Goal: Task Accomplishment & Management: Manage account settings

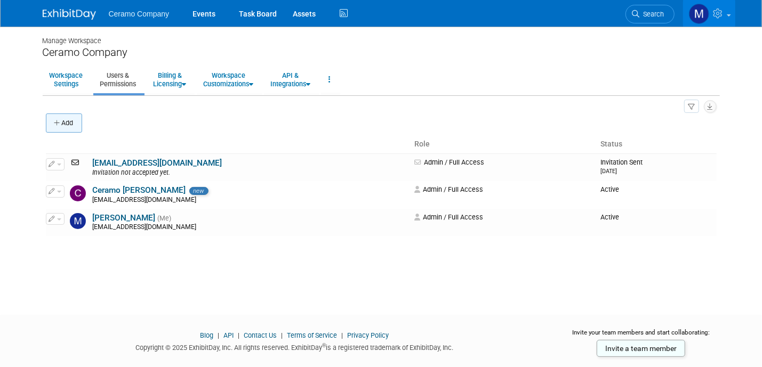
click at [75, 126] on button "Add" at bounding box center [64, 123] width 36 height 19
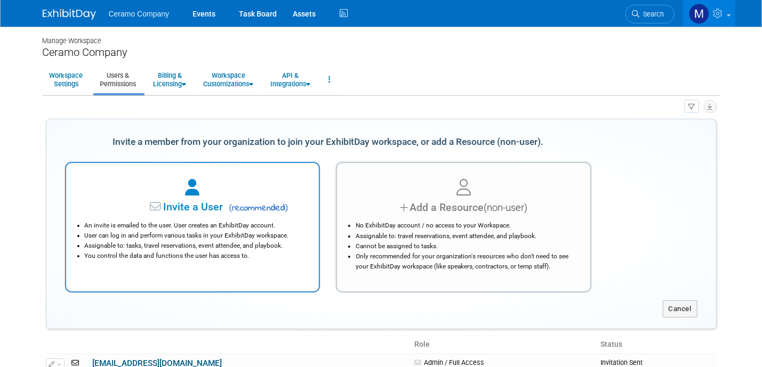
click at [232, 236] on li "User can log in and perform various tasks in your ExhibitDay workspace." at bounding box center [195, 236] width 221 height 10
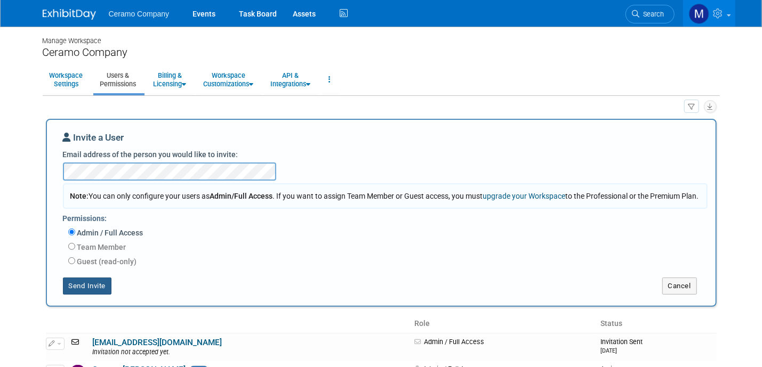
click at [79, 295] on button "Send Invite" at bounding box center [87, 286] width 49 height 17
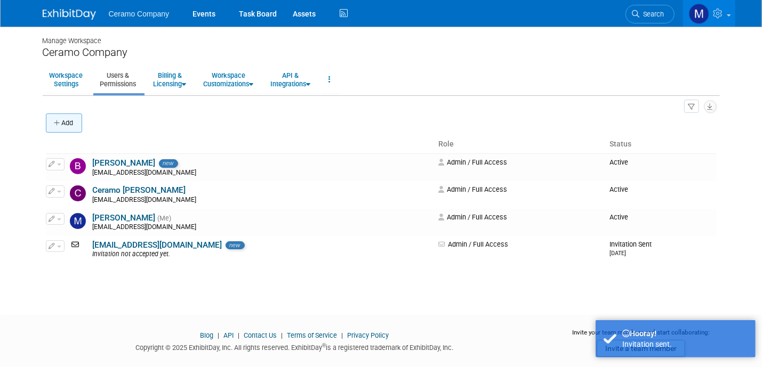
click at [77, 119] on button "Add" at bounding box center [64, 123] width 36 height 19
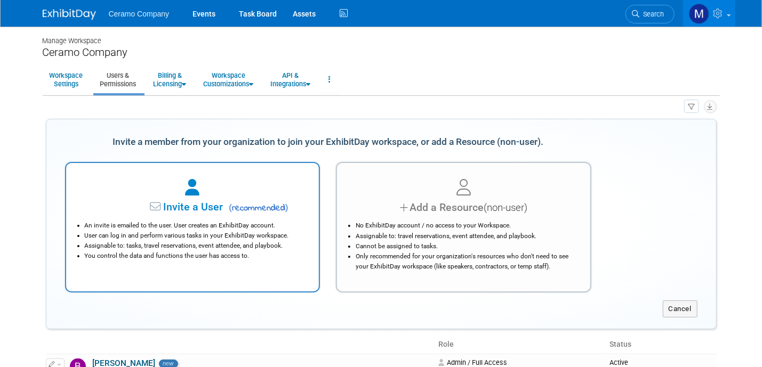
click at [182, 213] on div "Invite a User ( recommended )" at bounding box center [192, 207] width 227 height 15
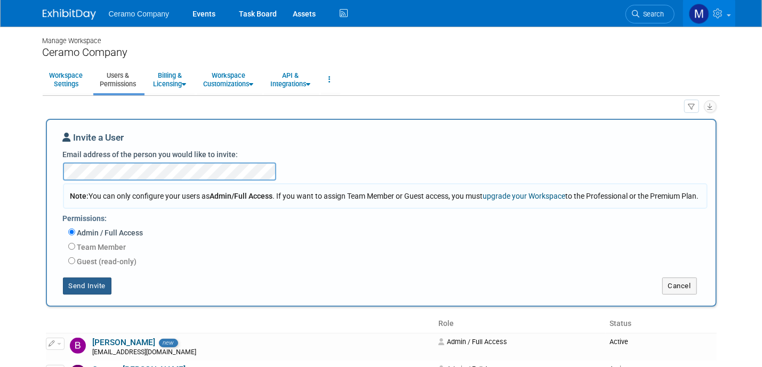
click at [84, 295] on button "Send Invite" at bounding box center [87, 286] width 49 height 17
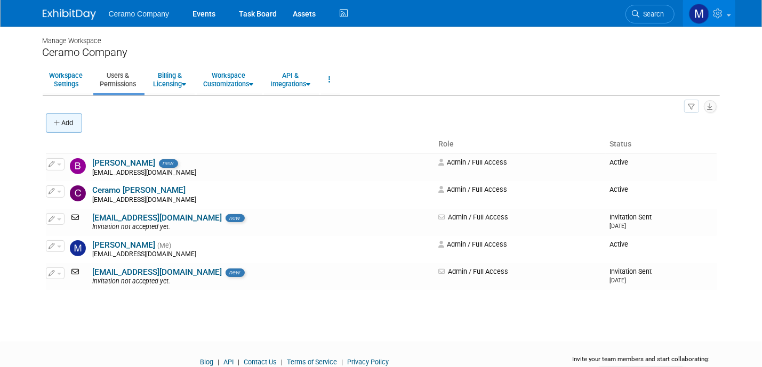
click at [73, 125] on button "Add" at bounding box center [64, 123] width 36 height 19
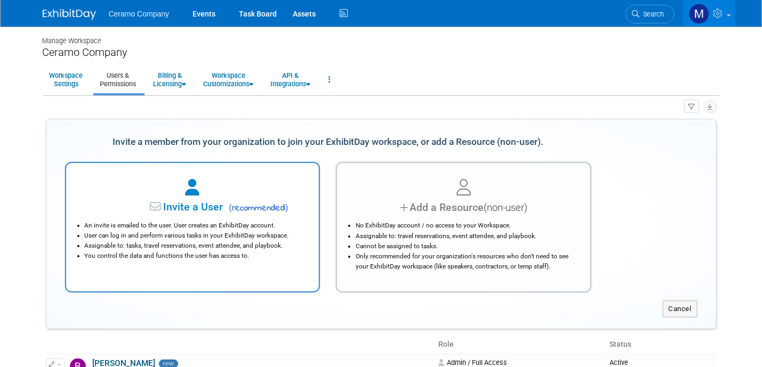
click at [198, 201] on span "Invite a User" at bounding box center [159, 207] width 126 height 12
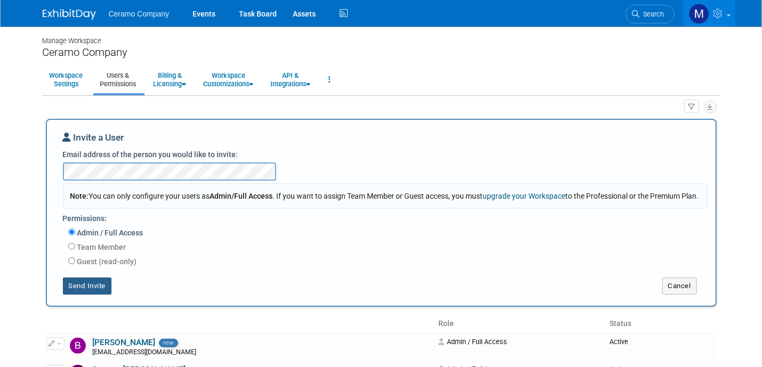
click at [83, 290] on button "Send Invite" at bounding box center [87, 286] width 49 height 17
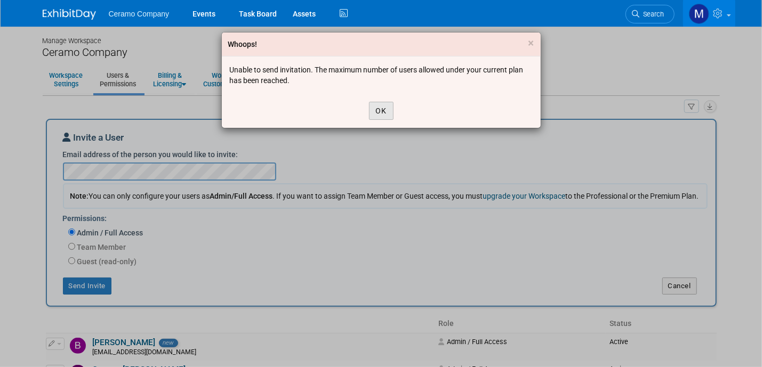
click at [381, 114] on button "OK" at bounding box center [381, 111] width 25 height 18
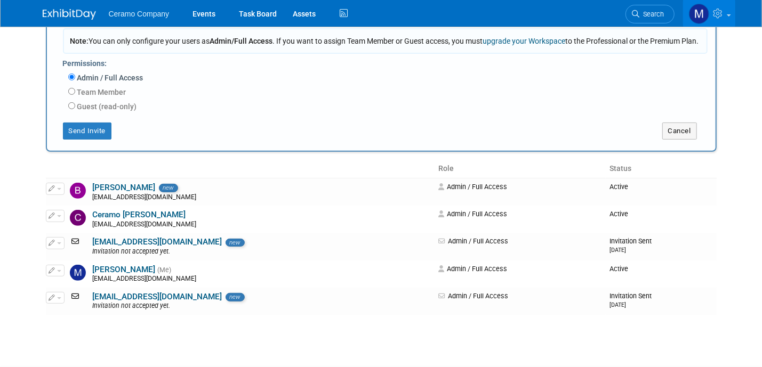
scroll to position [160, 0]
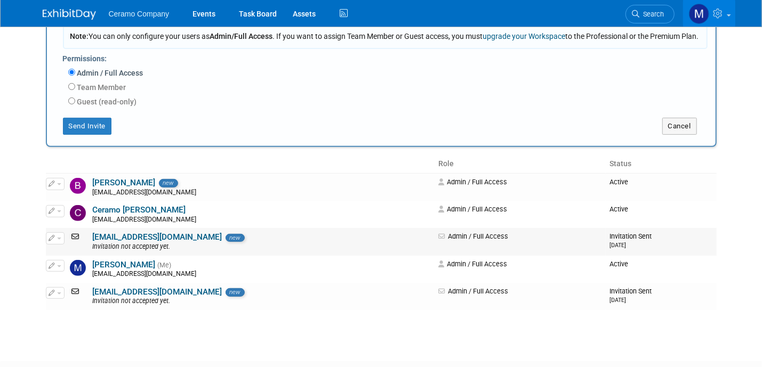
click at [61, 244] on button "button" at bounding box center [55, 238] width 19 height 12
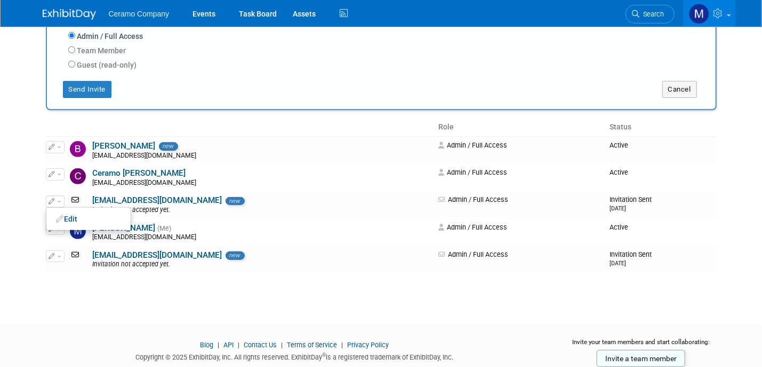
scroll to position [200, 0]
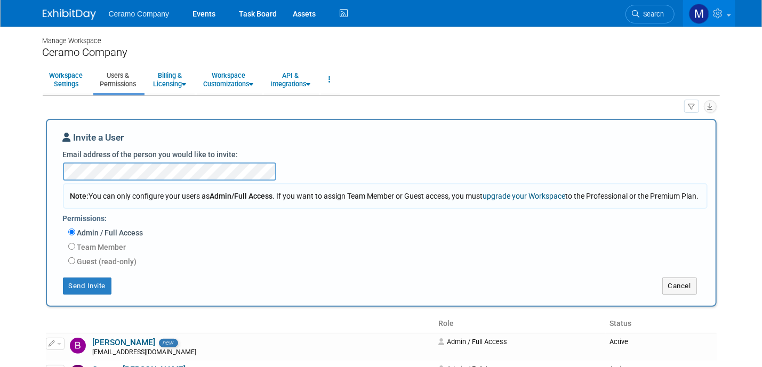
click at [147, 19] on ul "Ceramo Company Events Task Board Assets Activity Feed" at bounding box center [230, 13] width 242 height 27
click at [147, 12] on span "Ceramo Company" at bounding box center [139, 14] width 61 height 9
click at [166, 77] on link "Billing & Licensing" at bounding box center [170, 80] width 47 height 26
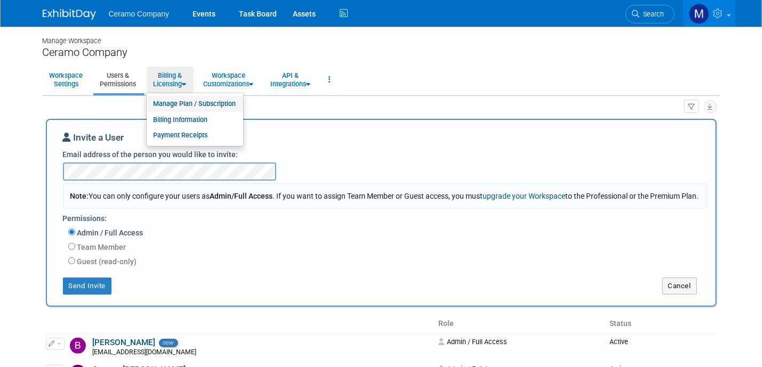
click at [179, 102] on link "Manage Plan / Subscription" at bounding box center [195, 104] width 96 height 16
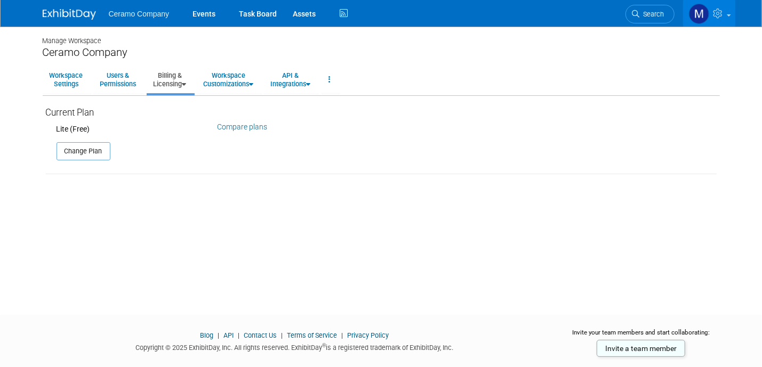
drag, startPoint x: 93, startPoint y: 155, endPoint x: 206, endPoint y: 133, distance: 114.6
click at [200, 138] on div "Change Plan" at bounding box center [381, 147] width 671 height 26
click at [236, 126] on link "Compare plans" at bounding box center [243, 127] width 50 height 9
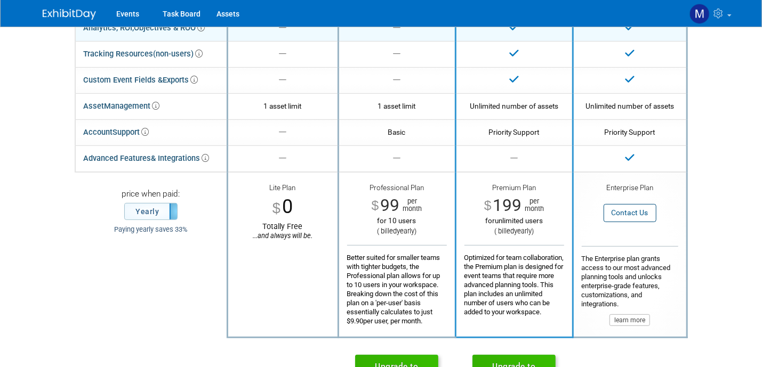
scroll to position [200, 0]
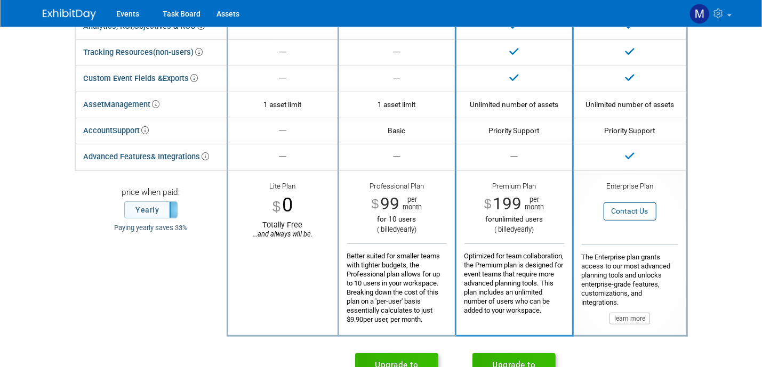
click at [84, 15] on img at bounding box center [69, 14] width 53 height 11
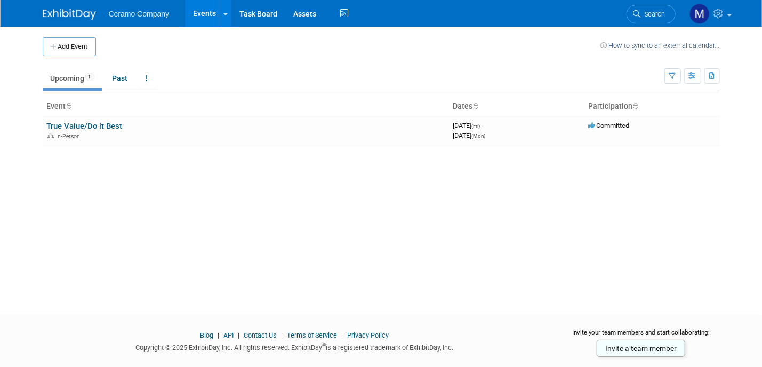
click at [146, 14] on span "Ceramo Company" at bounding box center [139, 14] width 61 height 9
click at [125, 15] on span "Ceramo Company" at bounding box center [139, 14] width 61 height 9
click at [208, 13] on link "Events" at bounding box center [204, 13] width 39 height 27
click at [122, 15] on span "Ceramo Company" at bounding box center [139, 14] width 61 height 9
click at [75, 13] on img at bounding box center [69, 14] width 53 height 11
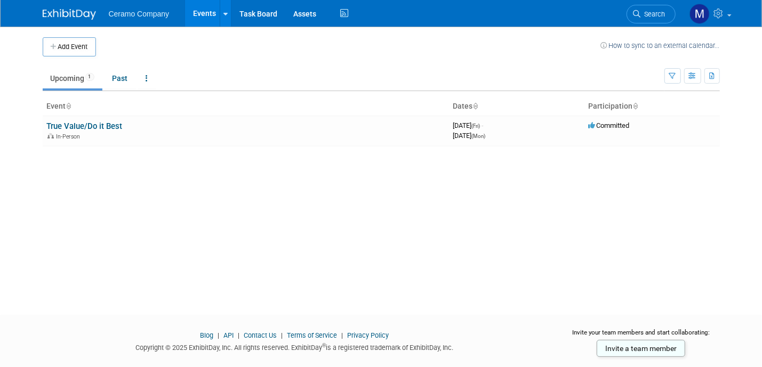
click at [74, 13] on img at bounding box center [69, 14] width 53 height 11
click at [641, 348] on link "Invite a team member" at bounding box center [641, 348] width 89 height 17
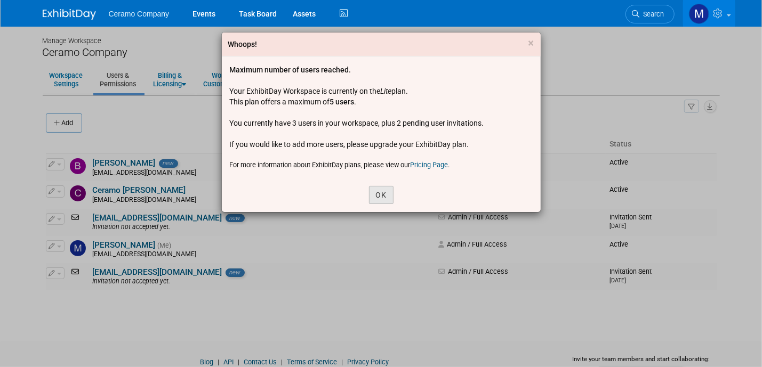
click at [376, 197] on button "OK" at bounding box center [381, 195] width 25 height 18
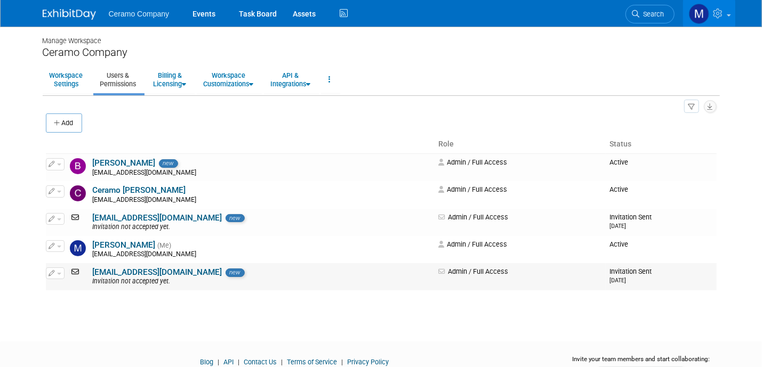
click at [55, 272] on button "button" at bounding box center [55, 274] width 19 height 12
click at [75, 289] on link "Edit" at bounding box center [88, 290] width 84 height 15
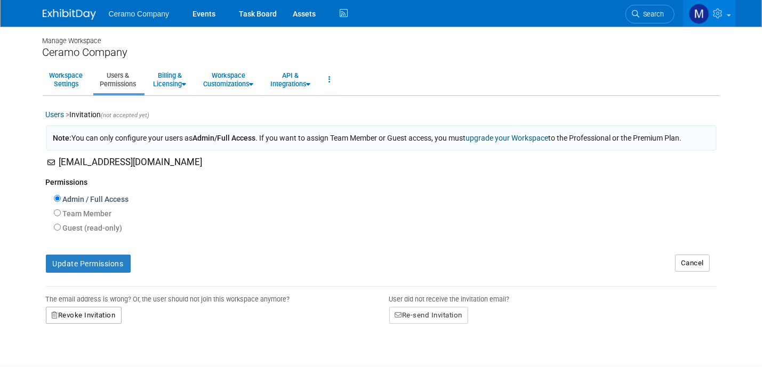
click at [107, 316] on button "Revoke Invitation" at bounding box center [84, 315] width 76 height 17
click at [75, 359] on link "Yes" at bounding box center [72, 360] width 31 height 17
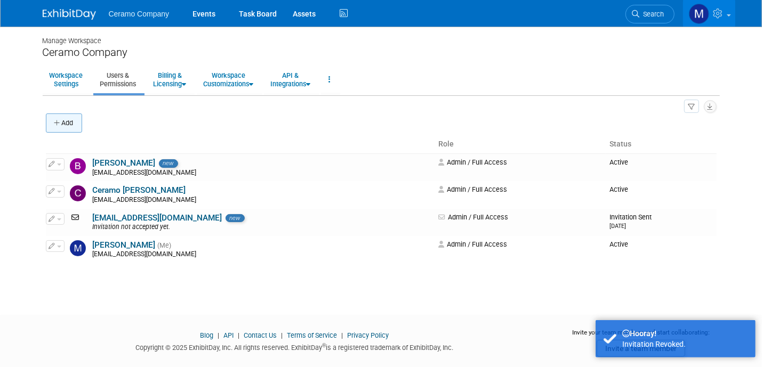
click at [74, 126] on button "Add" at bounding box center [64, 123] width 36 height 19
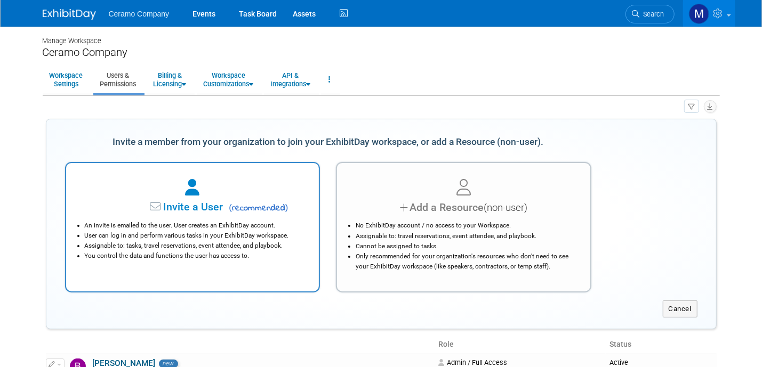
click at [160, 222] on li "An invite is emailed to the user. User creates an ExhibitDay account." at bounding box center [195, 226] width 221 height 10
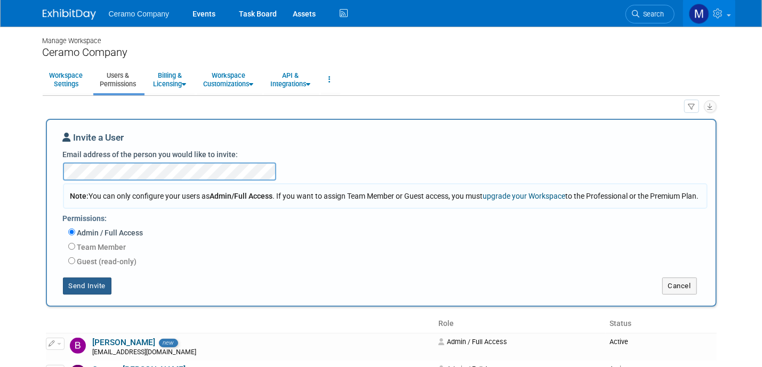
click at [94, 293] on button "Send Invite" at bounding box center [87, 286] width 49 height 17
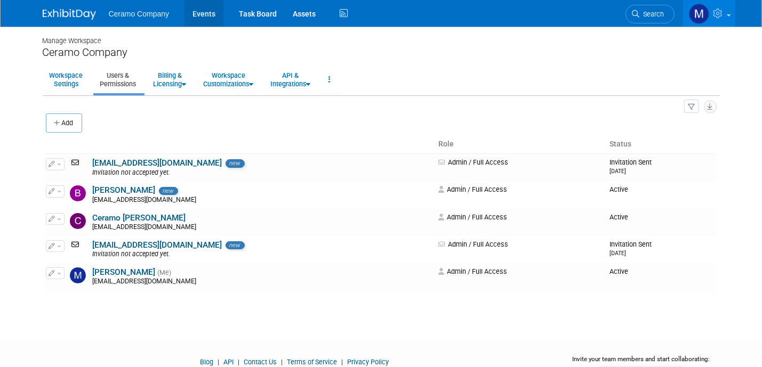
click at [200, 18] on link "Events" at bounding box center [203, 13] width 39 height 27
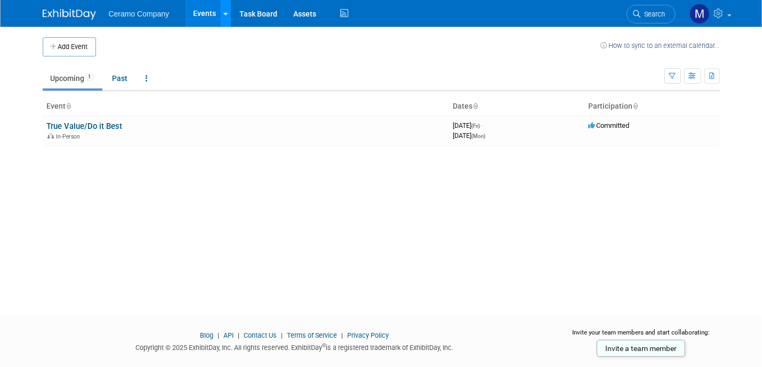
click at [223, 21] on link at bounding box center [225, 13] width 11 height 27
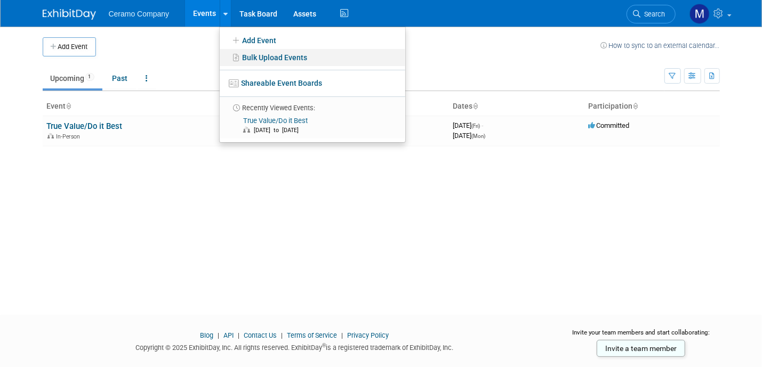
click at [282, 58] on link "Bulk Upload Events" at bounding box center [313, 57] width 186 height 17
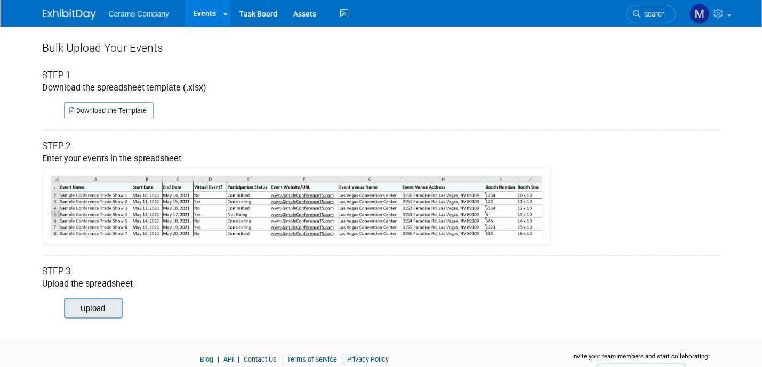
click at [82, 312] on input "file" at bounding box center [49, 309] width 145 height 18
click at [101, 308] on input "file" at bounding box center [49, 309] width 145 height 18
type input "C:\fakepath\Trade show shipping info.xlsx"
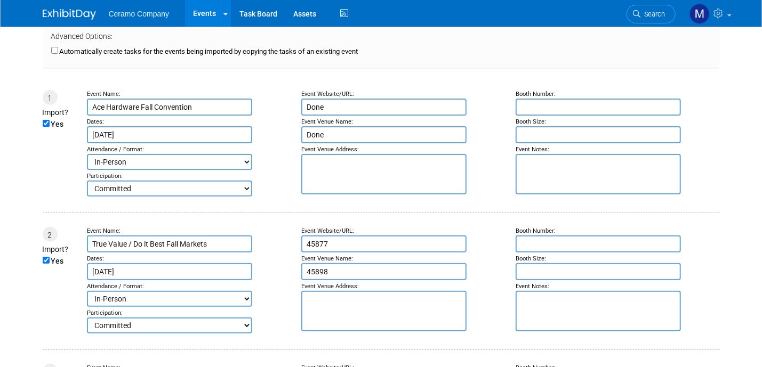
scroll to position [173, 0]
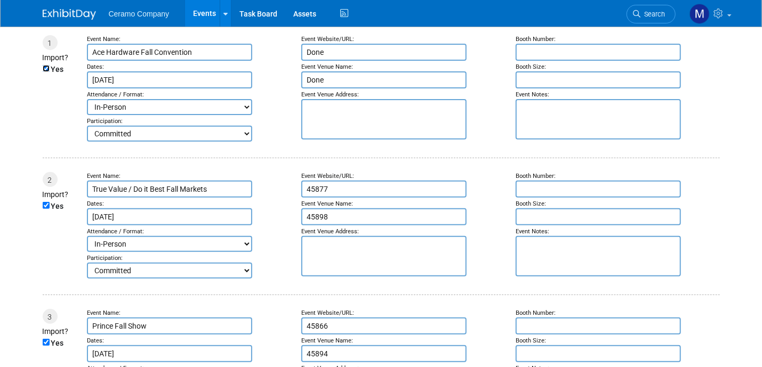
click at [45, 65] on input "Yes" at bounding box center [46, 68] width 7 height 7
checkbox input "false"
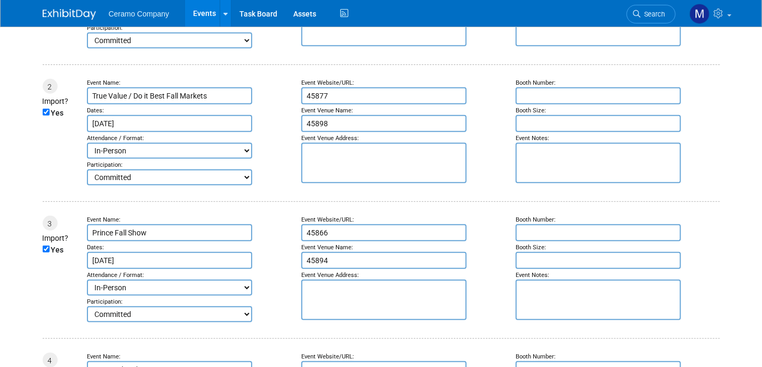
scroll to position [266, 0]
click at [45, 109] on input "Yes" at bounding box center [46, 112] width 7 height 7
checkbox input "false"
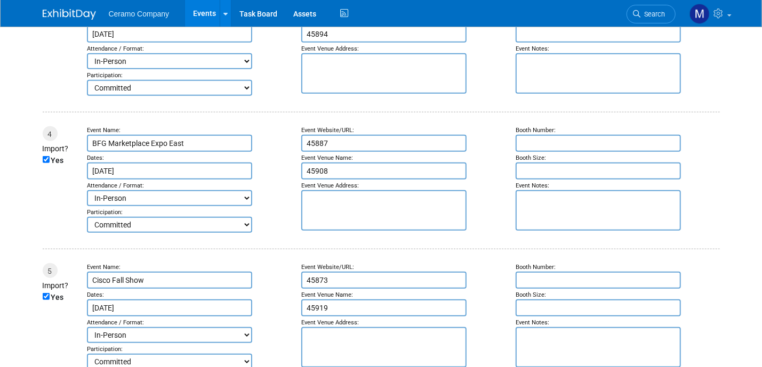
scroll to position [546, 0]
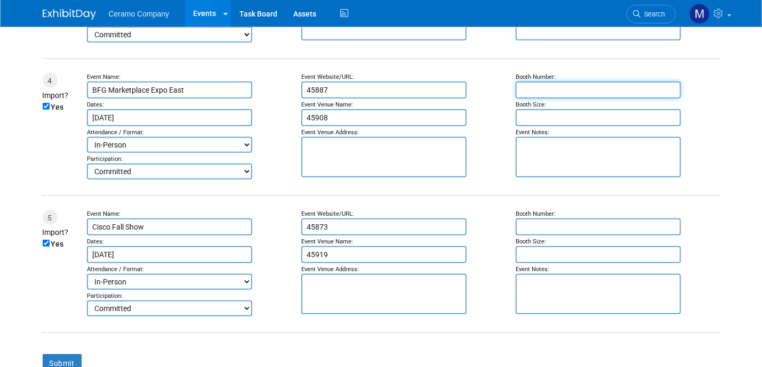
click at [537, 84] on input "text" at bounding box center [598, 90] width 165 height 17
click at [549, 113] on input "text" at bounding box center [598, 117] width 165 height 17
type input "10x10"
click at [559, 85] on input "text" at bounding box center [598, 90] width 165 height 17
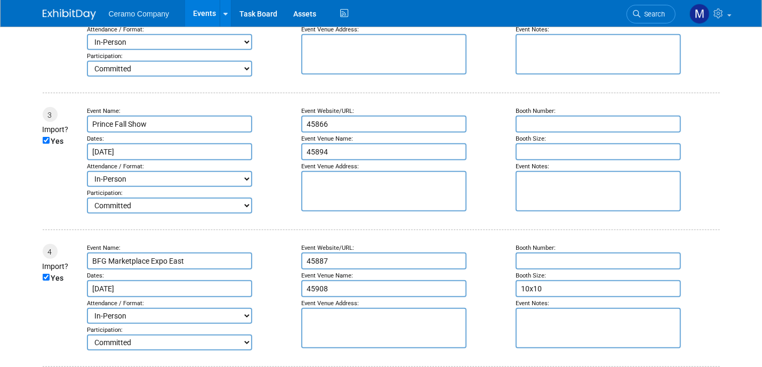
scroll to position [386, 0]
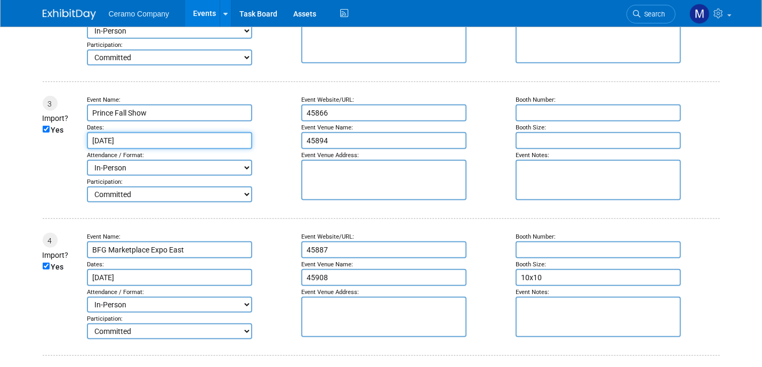
click at [146, 135] on input "Aug 26, 2025" at bounding box center [169, 140] width 165 height 17
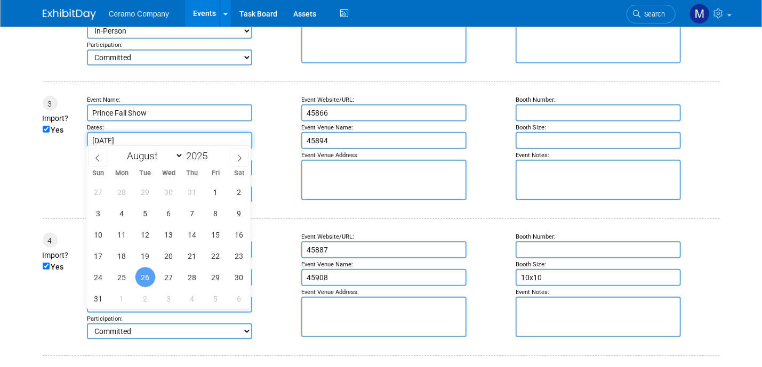
click at [146, 135] on input "Aug 26, 2025" at bounding box center [169, 140] width 165 height 17
click at [165, 136] on input "Aug 26, 2025" at bounding box center [169, 140] width 165 height 17
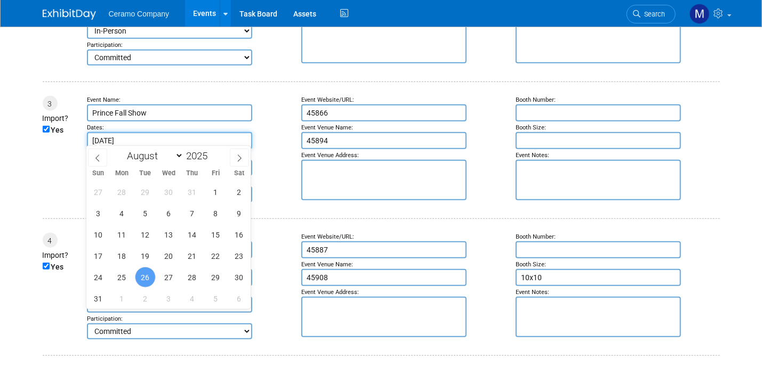
drag, startPoint x: 165, startPoint y: 136, endPoint x: 143, endPoint y: 130, distance: 22.8
click at [143, 132] on input "Aug 26, 2025" at bounding box center [169, 140] width 165 height 17
click at [240, 159] on icon at bounding box center [239, 158] width 7 height 7
click at [97, 157] on icon at bounding box center [97, 158] width 7 height 7
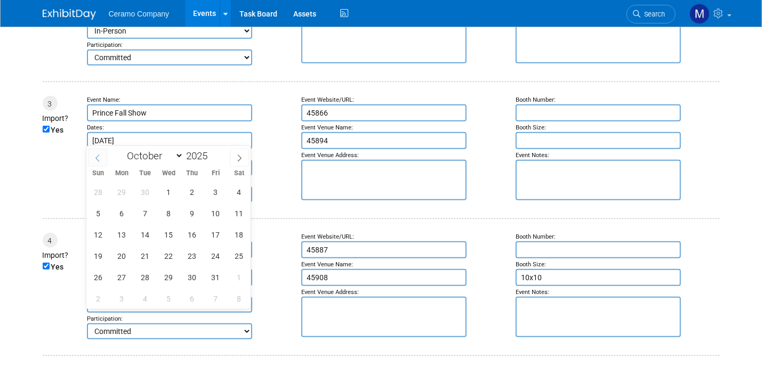
select select "8"
click at [100, 213] on span "7" at bounding box center [98, 213] width 21 height 21
click at [148, 218] on span "9" at bounding box center [145, 213] width 21 height 21
type input "Sep 7, 2025 to Sep 9, 2025"
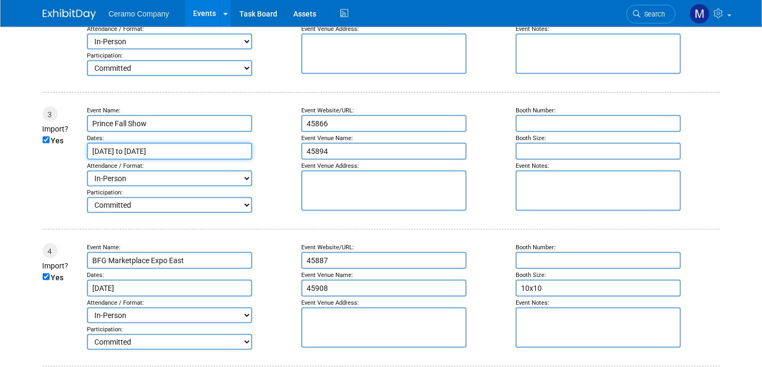
scroll to position [373, 0]
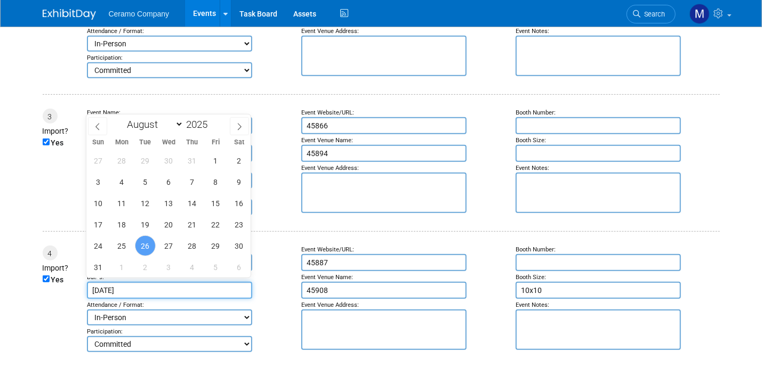
click at [163, 285] on input "Aug 26, 2025" at bounding box center [169, 290] width 165 height 17
click at [237, 126] on icon at bounding box center [239, 126] width 7 height 7
select select "8"
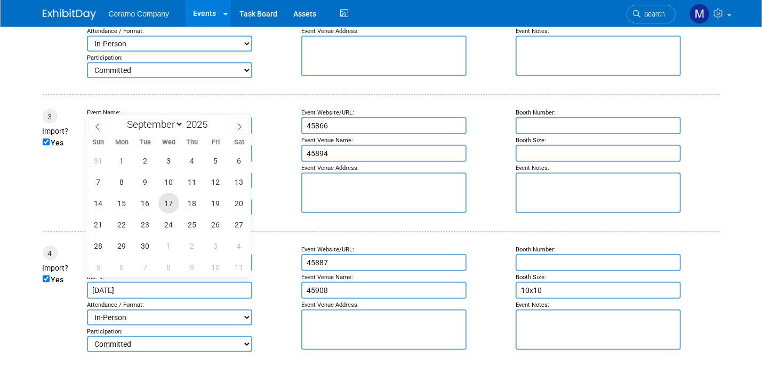
click at [166, 199] on span "17" at bounding box center [168, 203] width 21 height 21
click at [187, 200] on span "18" at bounding box center [192, 203] width 21 height 21
type input "Sep 17, 2025 to Sep 18, 2025"
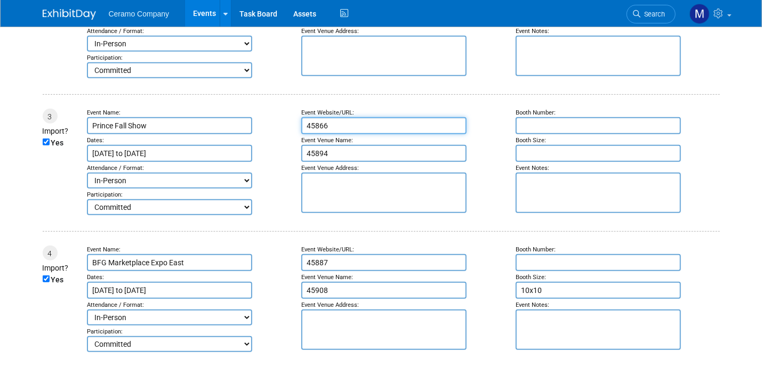
drag, startPoint x: 338, startPoint y: 128, endPoint x: 287, endPoint y: 126, distance: 50.7
click at [287, 126] on tr "3 Import? Yes Event Name: Prince Fall Show Dates: Sep 7, 2025 to Sep 9, 2025 In…" at bounding box center [381, 162] width 677 height 107
drag, startPoint x: 341, startPoint y: 151, endPoint x: 277, endPoint y: 152, distance: 64.0
click at [278, 152] on tr "3 Import? Yes Event Name: Prince Fall Show Dates: Sep 7, 2025 to Sep 9, 2025 In…" at bounding box center [381, 162] width 677 height 107
drag, startPoint x: 305, startPoint y: 262, endPoint x: 289, endPoint y: 262, distance: 16.0
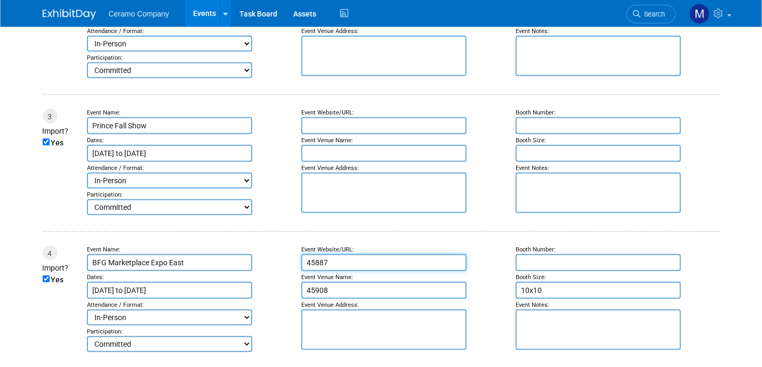
click at [289, 262] on tr "4 Import? Yes Event Name: BFG Marketplace Expo East Dates: Sep 17, 2025 to Sep …" at bounding box center [381, 299] width 677 height 107
type input "7"
drag, startPoint x: 329, startPoint y: 281, endPoint x: 275, endPoint y: 281, distance: 53.8
click at [274, 283] on tr "4 Import? Yes Event Name: BFG Marketplace Expo East Dates: Sep 17, 2025 to Sep …" at bounding box center [381, 299] width 677 height 107
drag, startPoint x: 313, startPoint y: 259, endPoint x: 284, endPoint y: 259, distance: 29.3
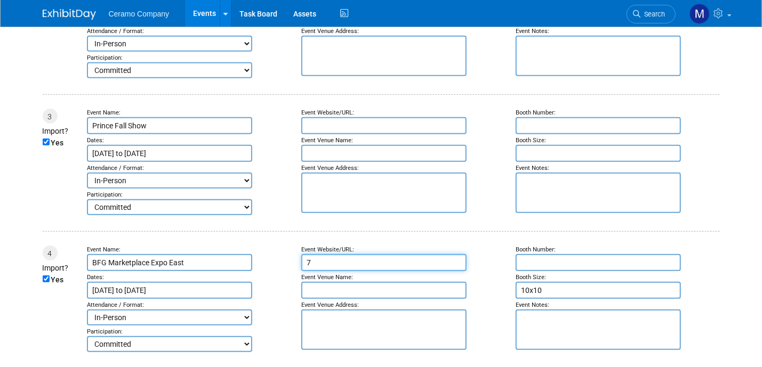
click at [284, 259] on tr "4 Import? Yes Event Name: BFG Marketplace Expo East Dates: Sep 17, 2025 to Sep …" at bounding box center [381, 299] width 677 height 107
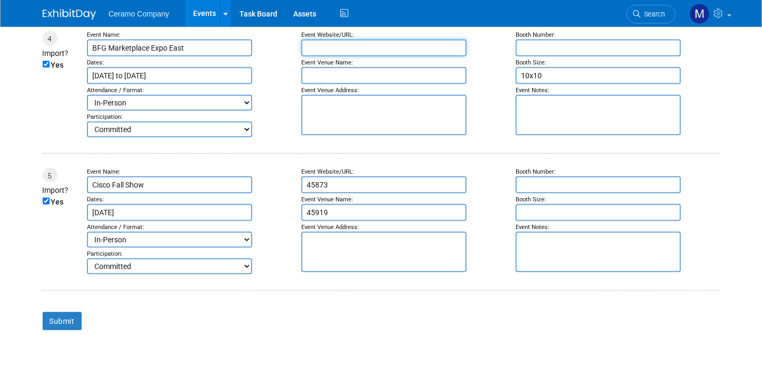
scroll to position [599, 0]
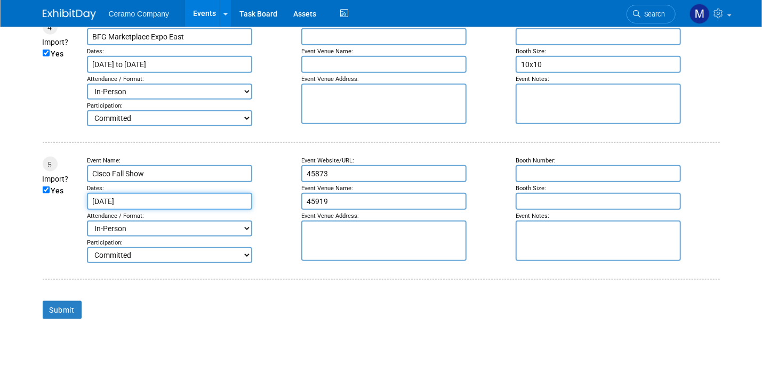
click at [142, 194] on input "Aug 26, 2025" at bounding box center [169, 201] width 165 height 17
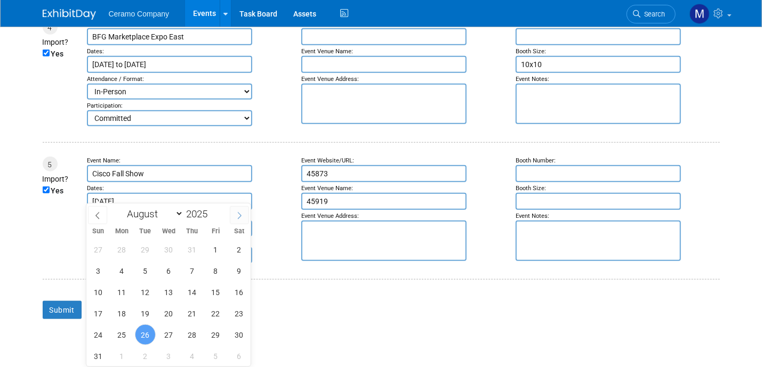
click at [242, 215] on icon at bounding box center [239, 215] width 7 height 7
select select "9"
click at [171, 250] on span "1" at bounding box center [168, 249] width 21 height 21
click at [187, 247] on span "2" at bounding box center [192, 249] width 21 height 21
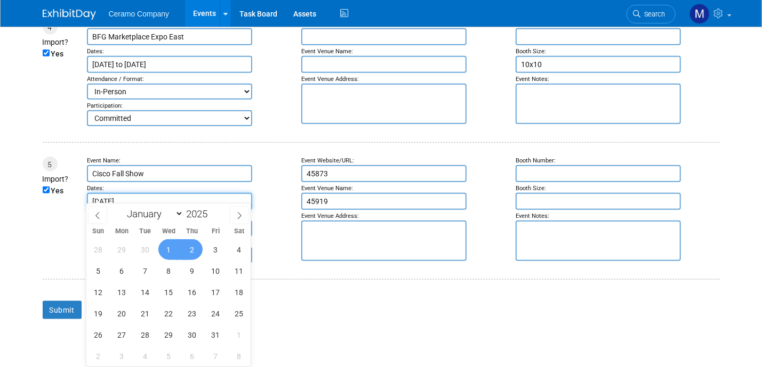
type input "Oct 1, 2025 to Oct 2, 2025"
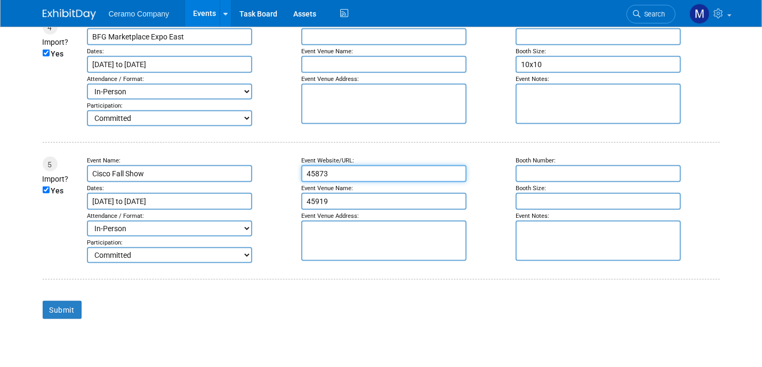
drag, startPoint x: 336, startPoint y: 170, endPoint x: 281, endPoint y: 170, distance: 54.9
click at [281, 170] on tr "5 Import? Yes Event Name: Cisco Fall Show Dates: Oct 1, 2025 to Oct 2, 2025 In-…" at bounding box center [381, 210] width 677 height 107
drag, startPoint x: 332, startPoint y: 189, endPoint x: 279, endPoint y: 191, distance: 52.8
click at [279, 191] on tr "5 Import? Yes Event Name: Cisco Fall Show Dates: Oct 1, 2025 to Oct 2, 2025 In-…" at bounding box center [381, 210] width 677 height 107
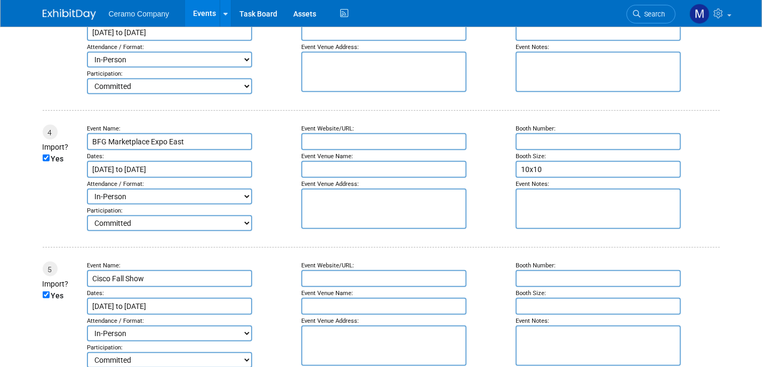
scroll to position [493, 0]
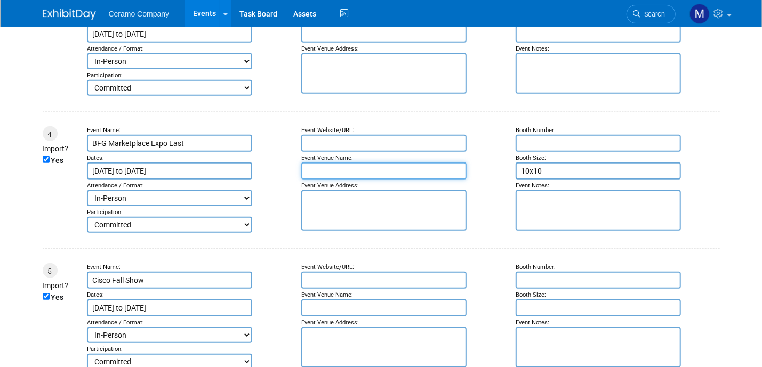
click at [345, 165] on input "text" at bounding box center [383, 171] width 165 height 17
drag, startPoint x: 345, startPoint y: 165, endPoint x: 294, endPoint y: 116, distance: 70.1
click at [294, 116] on td at bounding box center [381, 111] width 677 height 30
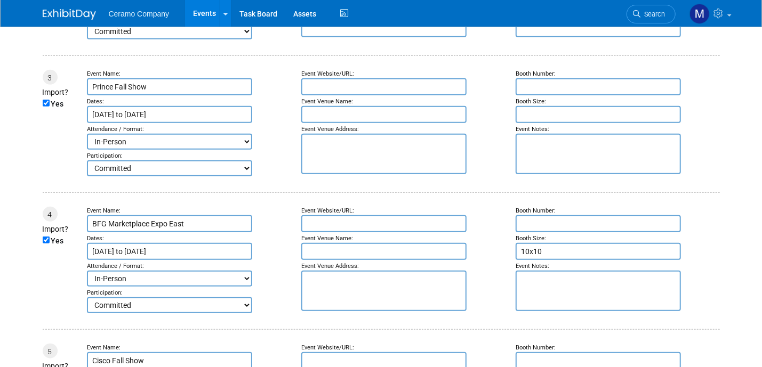
scroll to position [360, 0]
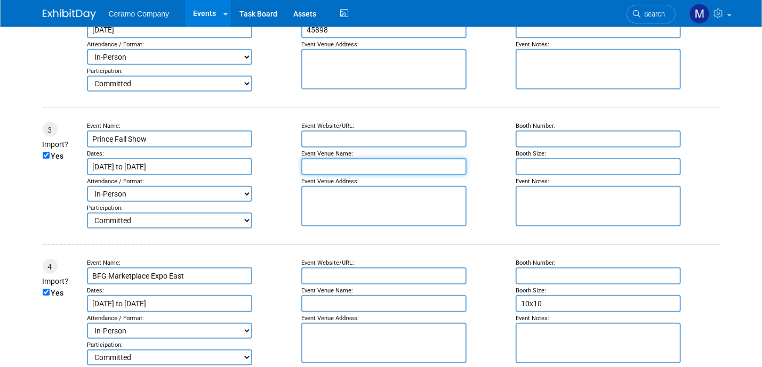
click at [336, 165] on input "text" at bounding box center [383, 166] width 165 height 17
paste input "Kalahari Resort & Convention Center, Wisconsin Dells, WI"
type input "Kalahari Resort & Convention Center, Wisconsin Dells, WI"
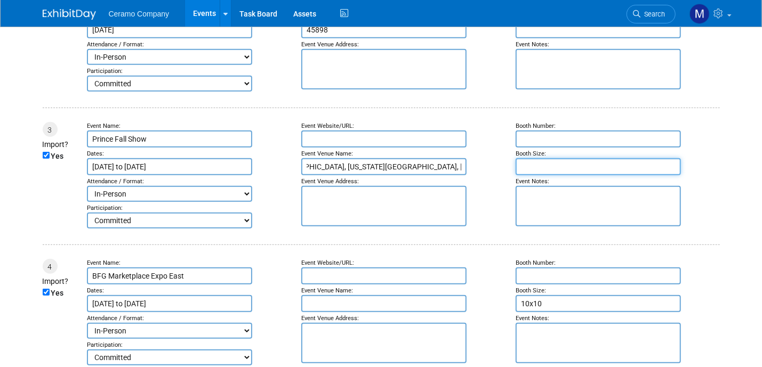
click at [537, 164] on input "text" at bounding box center [598, 166] width 165 height 17
type input "10x10"
type textarea "4 Pallet Alley"
click at [540, 131] on input "text" at bounding box center [598, 139] width 165 height 17
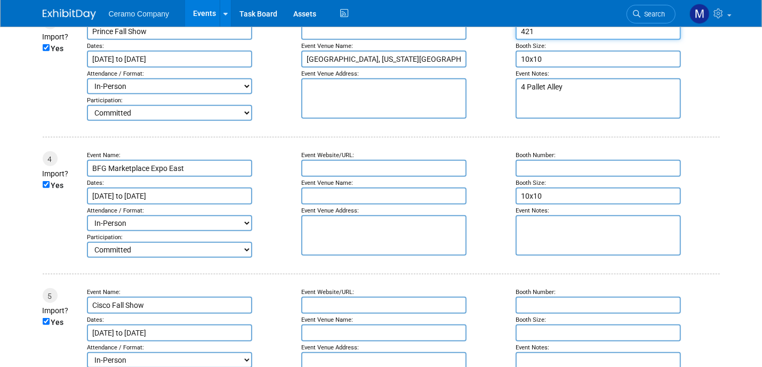
scroll to position [520, 0]
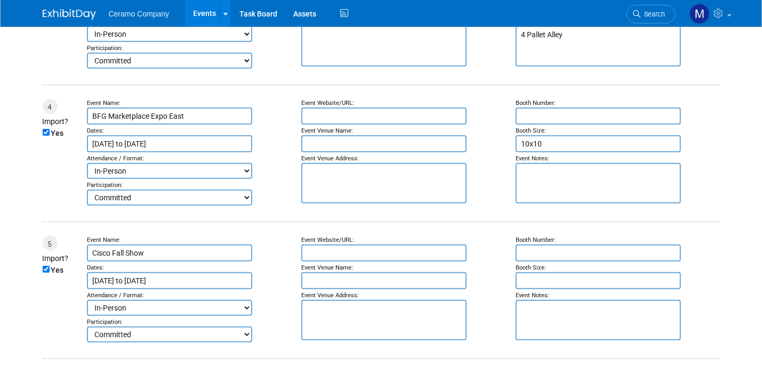
type input "421"
click at [351, 137] on input "text" at bounding box center [383, 143] width 165 height 17
click at [326, 141] on input "text" at bounding box center [383, 143] width 165 height 17
paste input "Huntington Convention Center, Cleveland, OH"
type input "Huntington Convention Center, Cleveland, OH"
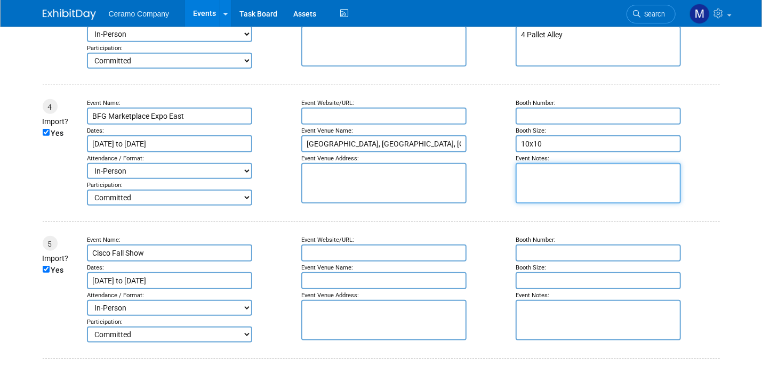
click at [549, 170] on textarea at bounding box center [598, 183] width 165 height 41
type textarea "4 Pallet Alley"
click at [557, 135] on input "10x10" at bounding box center [598, 143] width 165 height 17
type input "10x20"
click at [372, 272] on input "text" at bounding box center [383, 280] width 165 height 17
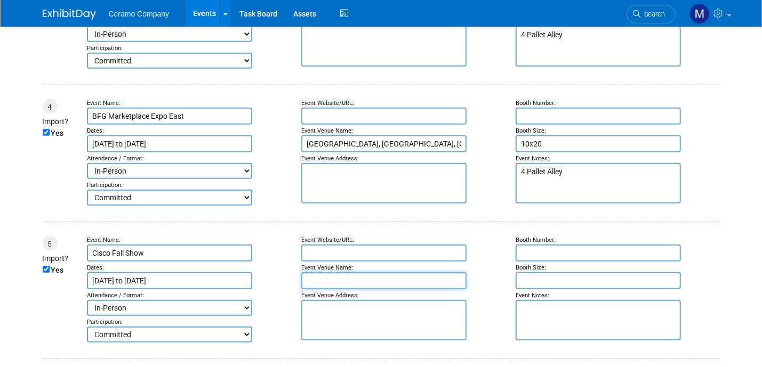
click at [335, 272] on input "text" at bounding box center [383, 280] width 165 height 17
paste input "Grand Park Sports Campus, Westfield, IN"
type input "Grand Park Sports Campus, Westfield, IN"
click at [557, 247] on input "text" at bounding box center [598, 253] width 165 height 17
click at [554, 272] on input "text" at bounding box center [598, 280] width 165 height 17
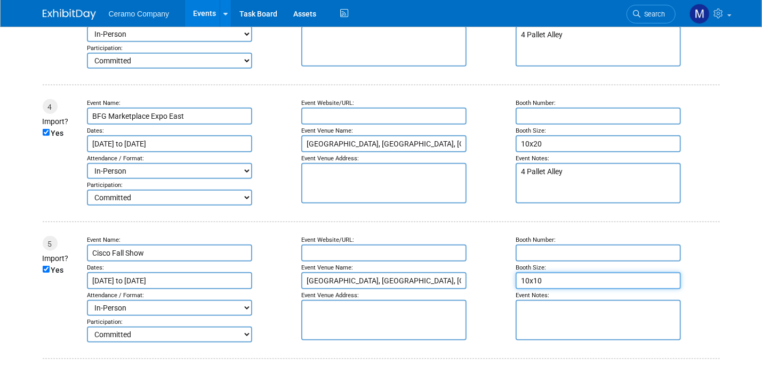
type input "10x10"
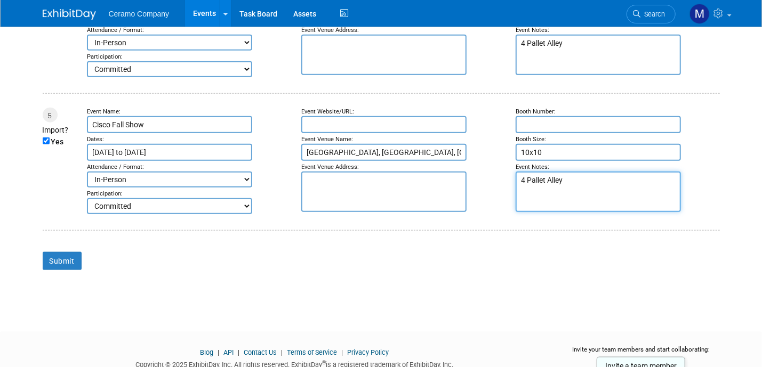
scroll to position [680, 0]
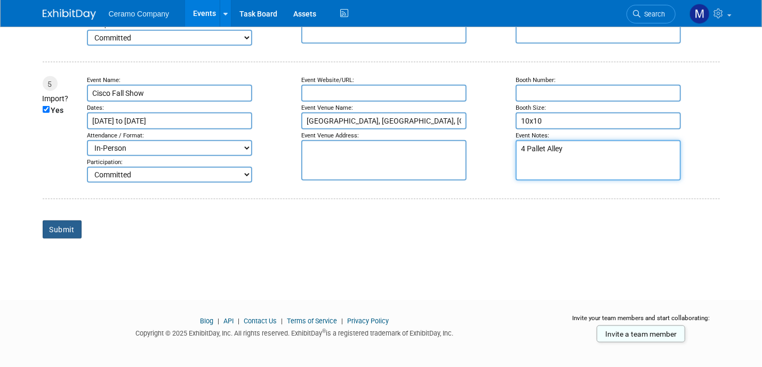
type textarea "4 Pallet Alley"
click at [57, 224] on input "Submit" at bounding box center [62, 230] width 39 height 18
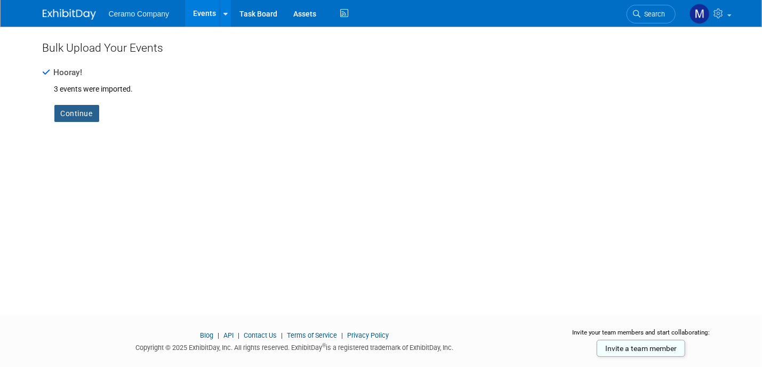
click at [76, 110] on link "Continue" at bounding box center [76, 113] width 45 height 17
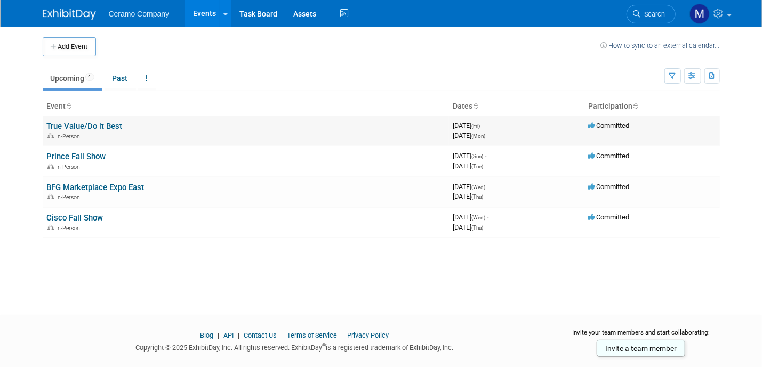
click at [147, 128] on td "True Value/Do it Best In-Person" at bounding box center [246, 131] width 406 height 30
click at [101, 127] on link "True Value/Do it Best" at bounding box center [85, 127] width 76 height 10
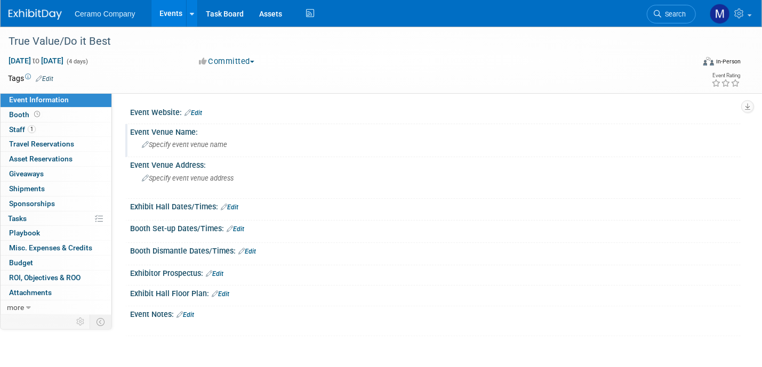
click at [202, 146] on span "Specify event venue name" at bounding box center [184, 145] width 85 height 8
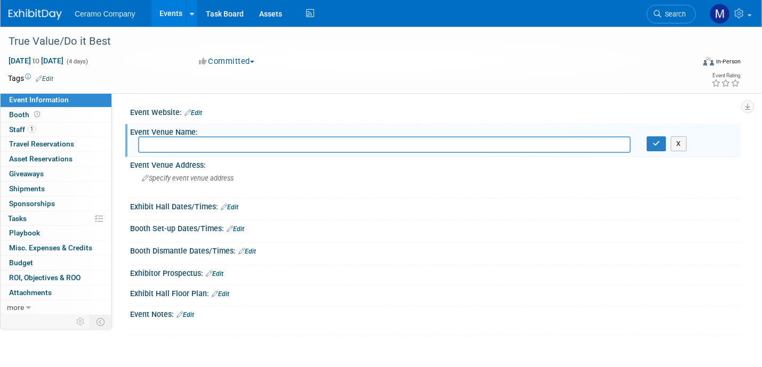
click at [216, 144] on input "text" at bounding box center [384, 144] width 493 height 17
paste input "[GEOGRAPHIC_DATA], [GEOGRAPHIC_DATA], [GEOGRAPHIC_DATA]"
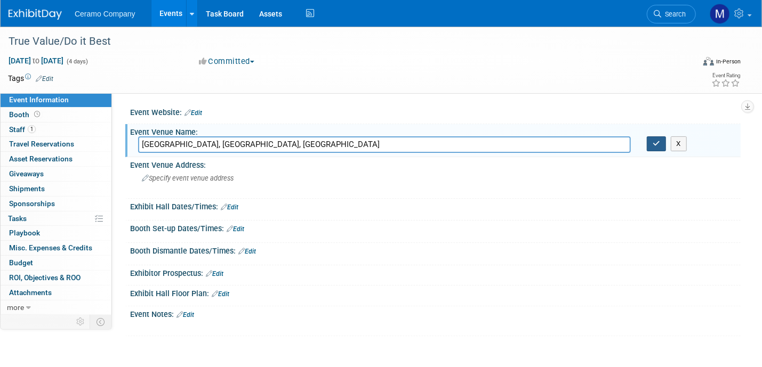
type input "[GEOGRAPHIC_DATA], [GEOGRAPHIC_DATA], [GEOGRAPHIC_DATA]"
click at [657, 147] on icon "button" at bounding box center [656, 143] width 7 height 7
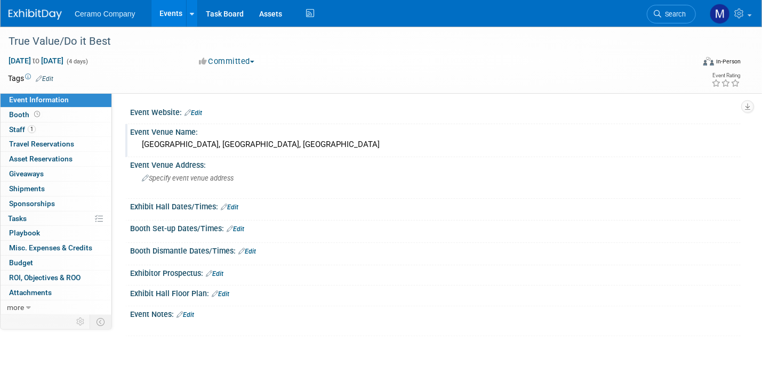
click at [236, 207] on link "Edit" at bounding box center [230, 207] width 18 height 7
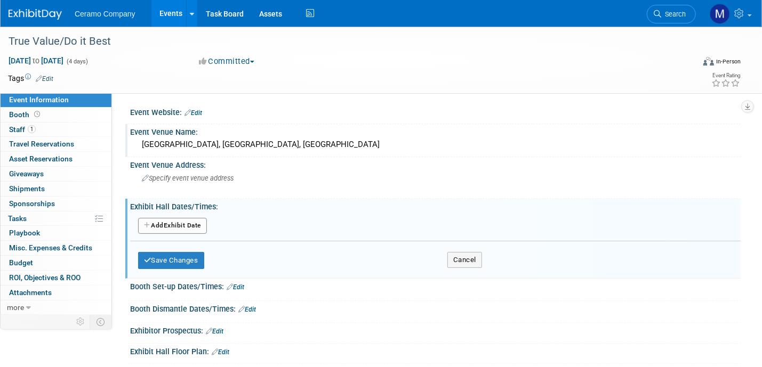
click at [187, 226] on button "Add Another Exhibit Date" at bounding box center [172, 226] width 69 height 16
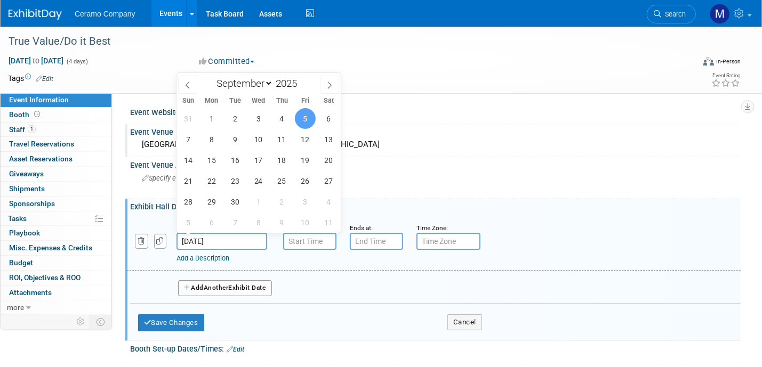
click at [239, 242] on input "Sep 5, 2025" at bounding box center [221, 241] width 91 height 17
click at [331, 117] on span "6" at bounding box center [328, 118] width 21 height 21
type input "Sep 6, 2025"
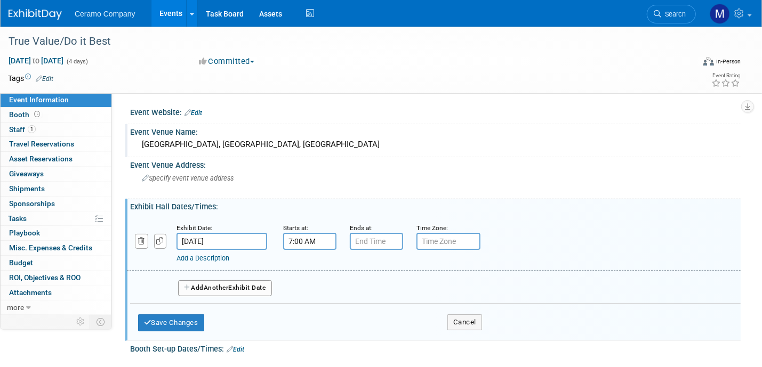
click at [296, 238] on input "7:00 AM" at bounding box center [309, 241] width 53 height 17
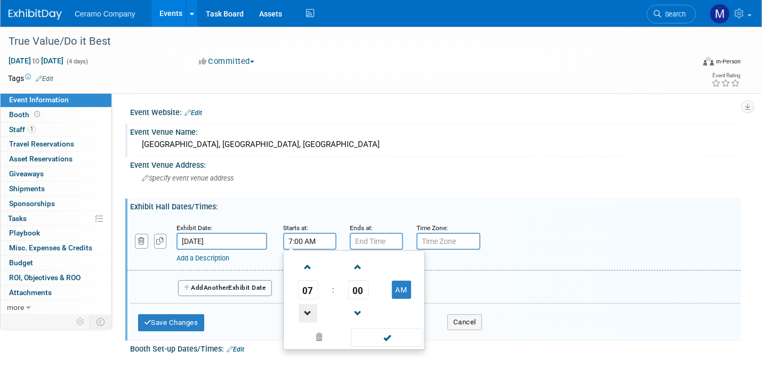
click at [302, 309] on span at bounding box center [308, 313] width 19 height 19
click at [307, 270] on span at bounding box center [308, 267] width 19 height 19
click at [357, 268] on span at bounding box center [358, 267] width 19 height 19
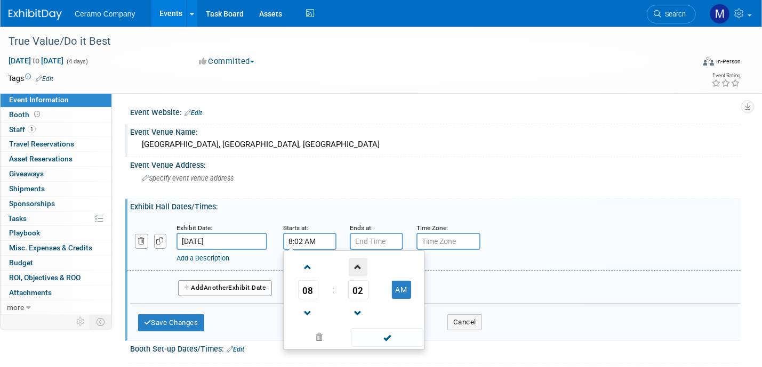
click at [357, 268] on span at bounding box center [358, 267] width 19 height 19
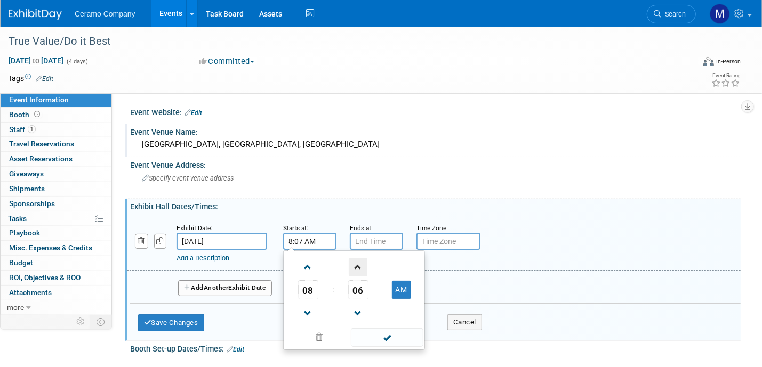
click at [357, 268] on span at bounding box center [358, 267] width 19 height 19
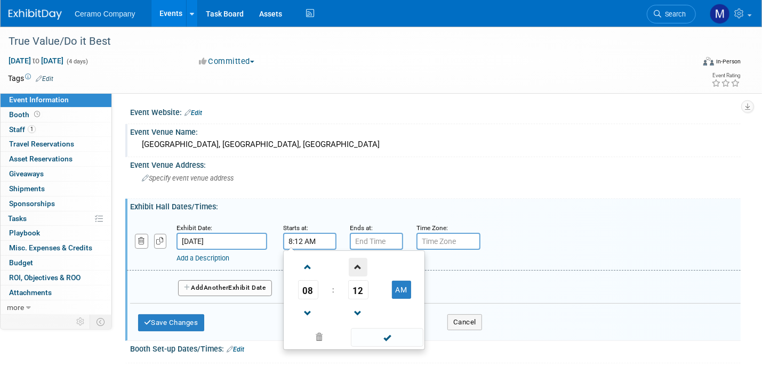
click at [357, 268] on span at bounding box center [358, 267] width 19 height 19
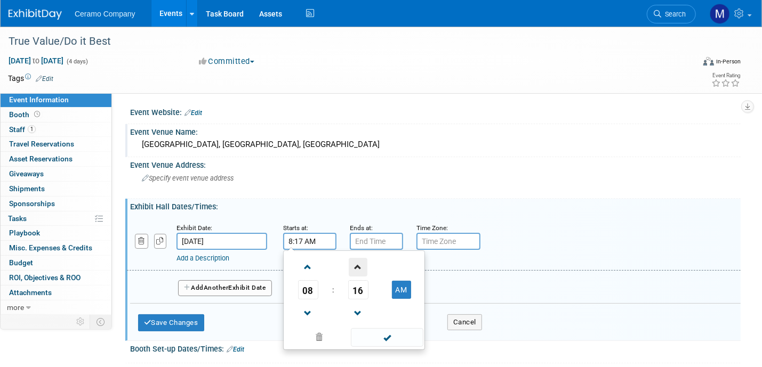
click at [357, 268] on span at bounding box center [358, 267] width 19 height 19
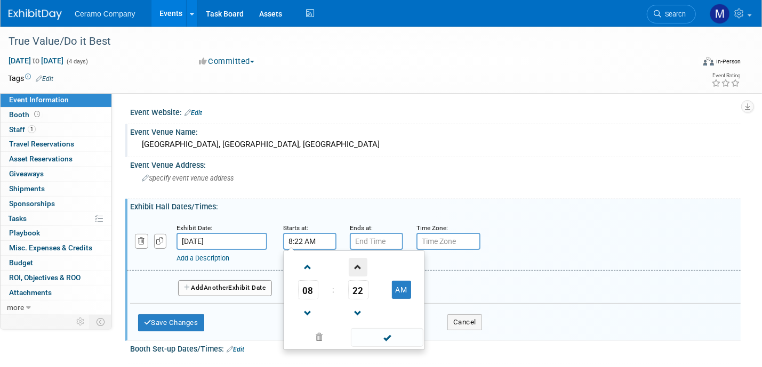
click at [357, 268] on span at bounding box center [358, 267] width 19 height 19
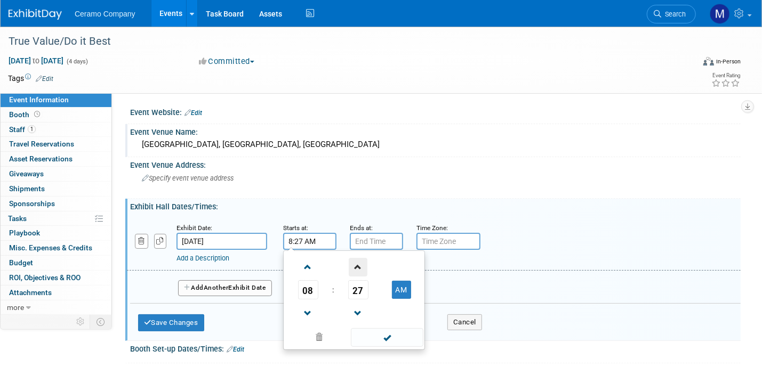
click at [357, 268] on span at bounding box center [358, 267] width 19 height 19
type input "8:30 AM"
click at [394, 335] on span at bounding box center [387, 337] width 72 height 19
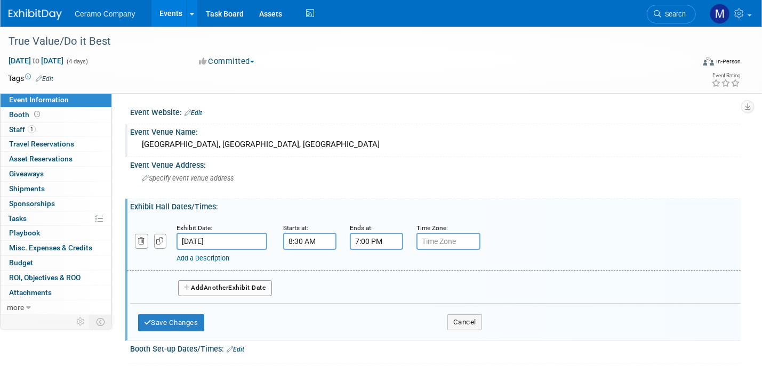
click at [376, 242] on input "7:00 PM" at bounding box center [376, 241] width 53 height 17
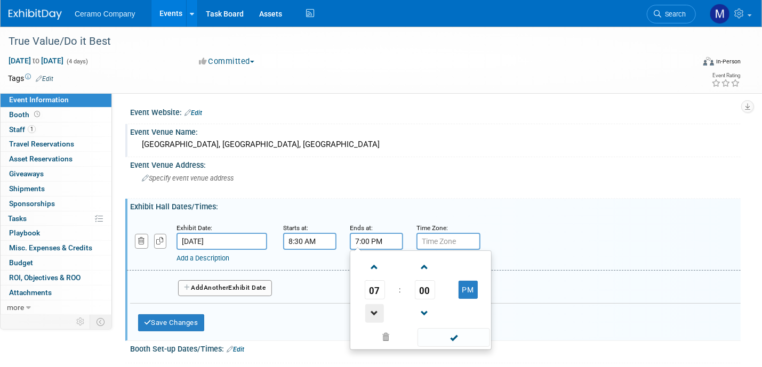
click at [374, 311] on span at bounding box center [374, 313] width 19 height 19
type input "5:00 PM"
click at [432, 242] on input "text" at bounding box center [448, 241] width 64 height 17
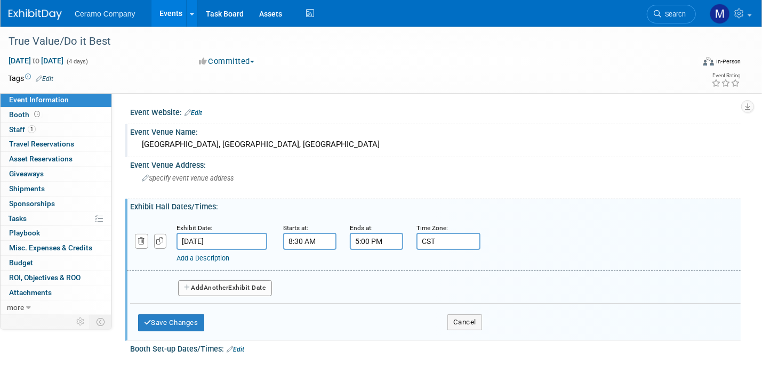
type input "CST"
click at [221, 286] on span "Another" at bounding box center [216, 287] width 25 height 7
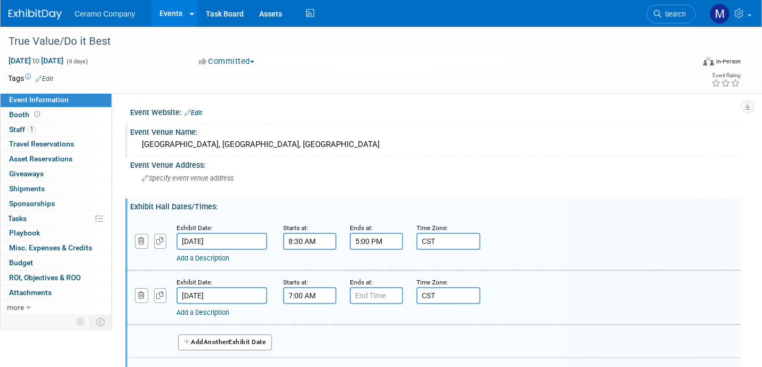
click at [313, 297] on input "7:00 AM" at bounding box center [309, 295] width 53 height 17
click at [310, 317] on span at bounding box center [308, 321] width 19 height 19
type input "8:00 AM"
click at [382, 291] on input "7:00 PM" at bounding box center [376, 295] width 53 height 17
click at [379, 322] on span at bounding box center [374, 321] width 19 height 19
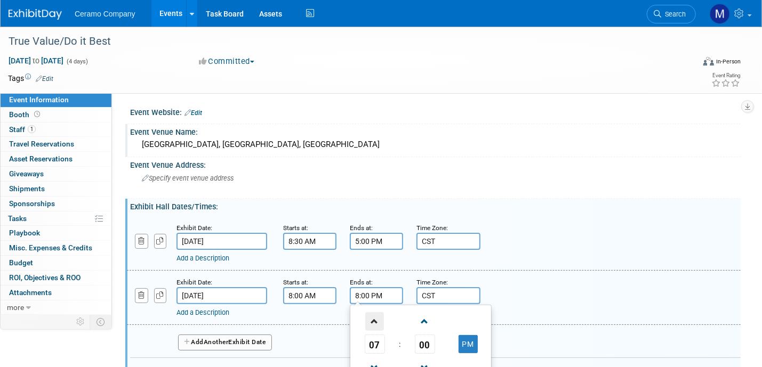
click at [379, 322] on span at bounding box center [374, 321] width 19 height 19
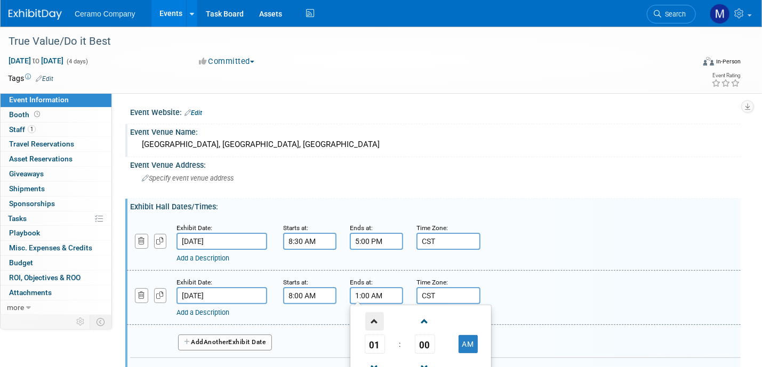
click at [379, 322] on span at bounding box center [374, 321] width 19 height 19
click at [424, 325] on span at bounding box center [424, 321] width 19 height 19
click at [429, 342] on span "01" at bounding box center [425, 344] width 20 height 19
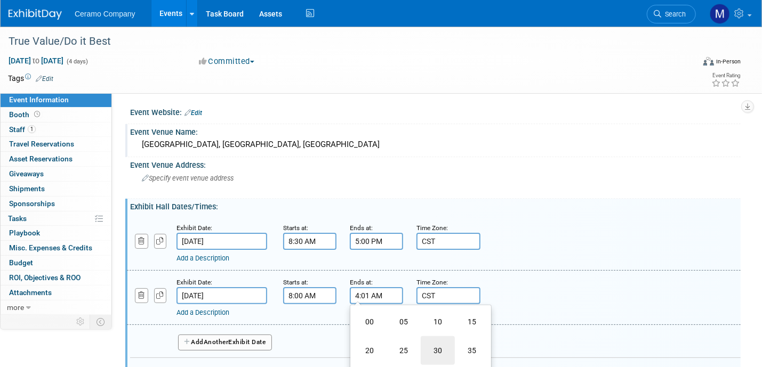
click at [438, 346] on td "30" at bounding box center [438, 350] width 34 height 29
click at [467, 340] on button "AM" at bounding box center [467, 344] width 19 height 18
type input "4:30 PM"
click at [232, 340] on button "Add Another Exhibit Date" at bounding box center [225, 343] width 94 height 16
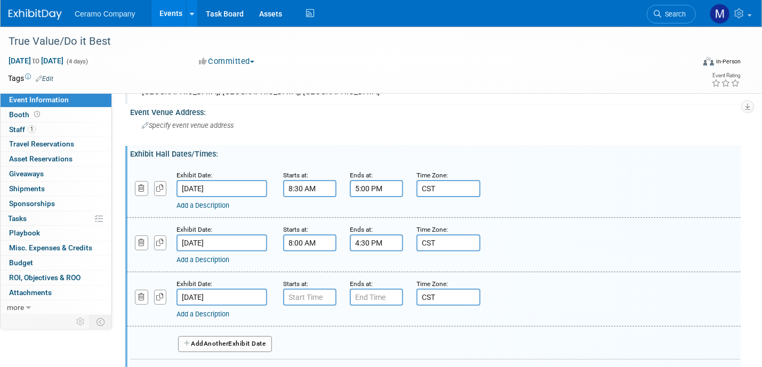
scroll to position [93, 0]
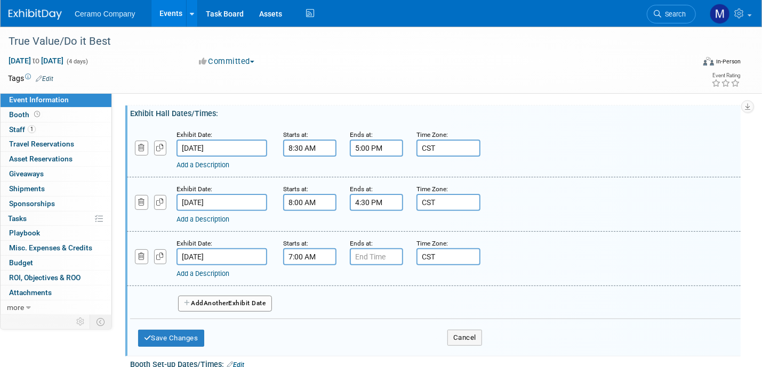
click at [315, 255] on input "7:00 AM" at bounding box center [309, 256] width 53 height 17
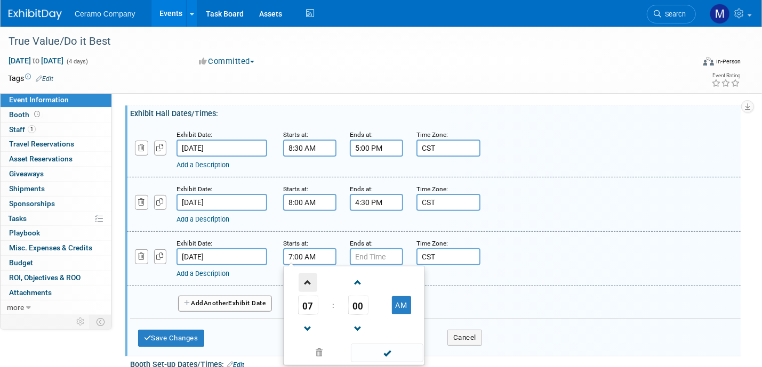
click at [313, 281] on span at bounding box center [308, 282] width 19 height 19
type input "8:00 AM"
click at [380, 351] on span at bounding box center [387, 353] width 72 height 19
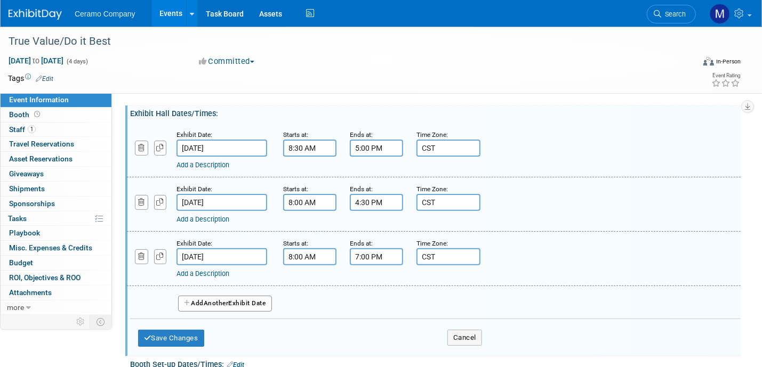
click at [381, 252] on input "7:00 PM" at bounding box center [376, 256] width 53 height 17
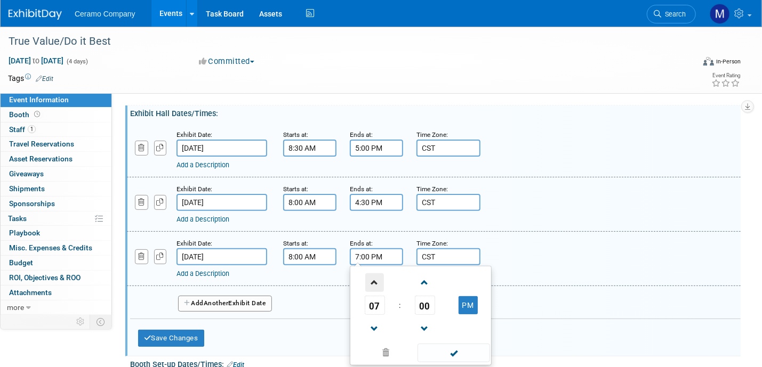
click at [375, 280] on span at bounding box center [374, 282] width 19 height 19
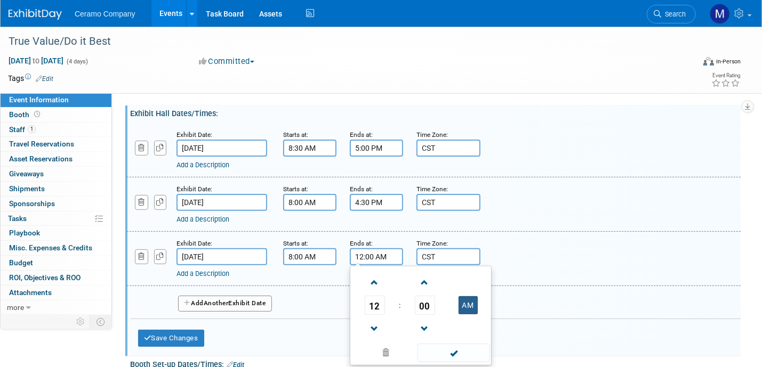
click at [464, 304] on button "AM" at bounding box center [467, 305] width 19 height 18
type input "12:00 PM"
click at [443, 348] on span at bounding box center [453, 353] width 72 height 19
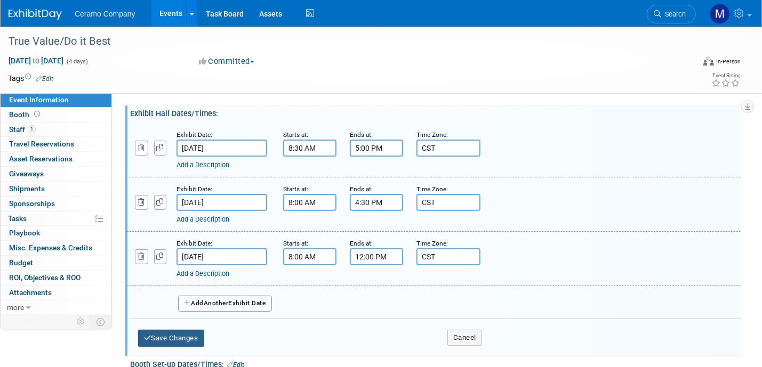
click at [199, 334] on button "Save Changes" at bounding box center [171, 338] width 66 height 17
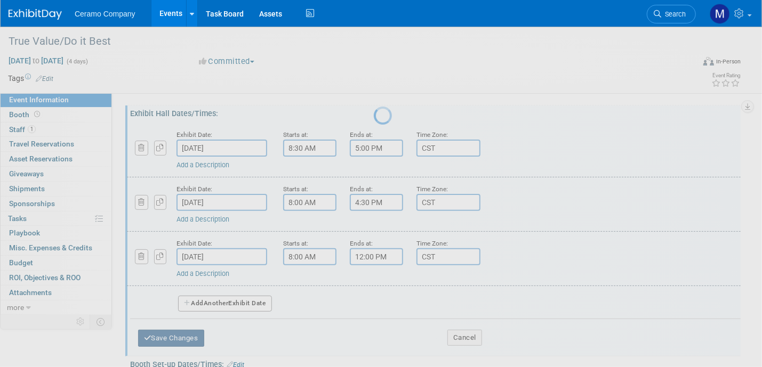
scroll to position [79, 0]
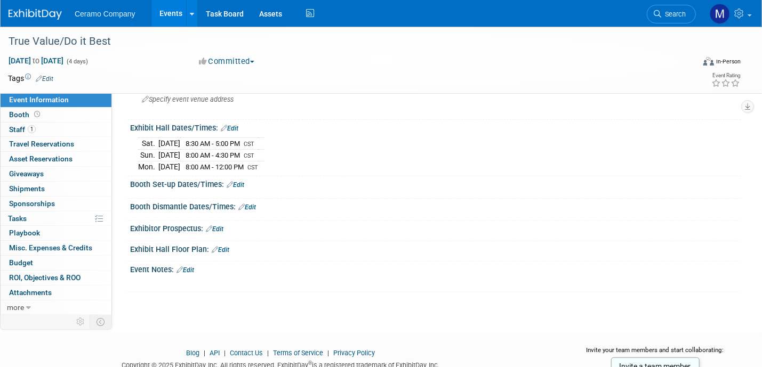
click at [242, 184] on link "Edit" at bounding box center [236, 184] width 18 height 7
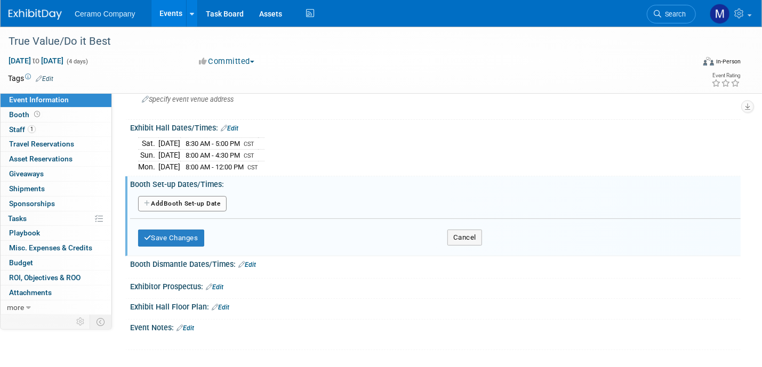
click at [207, 202] on button "Add Another Booth Set-up Date" at bounding box center [182, 204] width 89 height 16
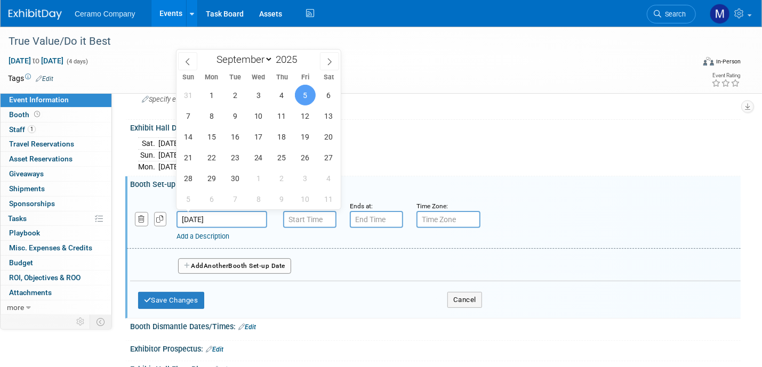
click at [242, 214] on input "Sep 5, 2025" at bounding box center [221, 219] width 91 height 17
click at [280, 92] on span "4" at bounding box center [281, 95] width 21 height 21
type input "Sep 4, 2025"
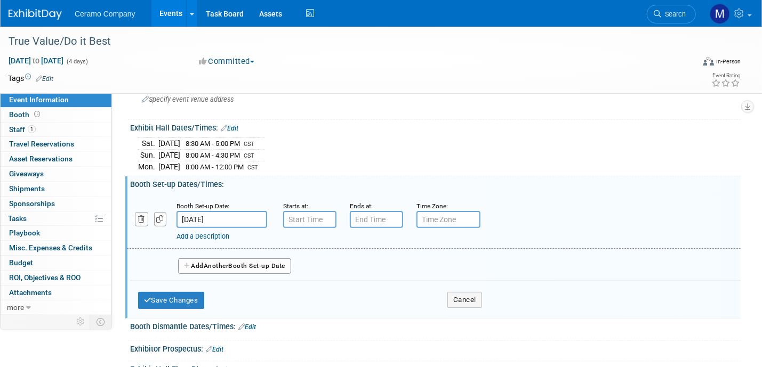
type input "7:00 AM"
click at [310, 214] on input "7:00 AM" at bounding box center [309, 219] width 53 height 17
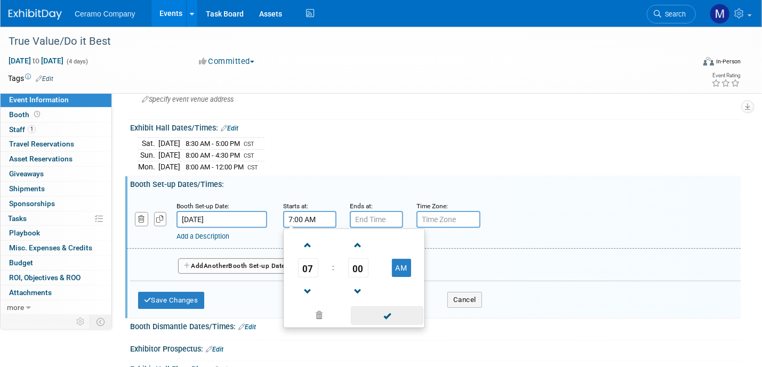
click at [385, 319] on span at bounding box center [387, 316] width 72 height 19
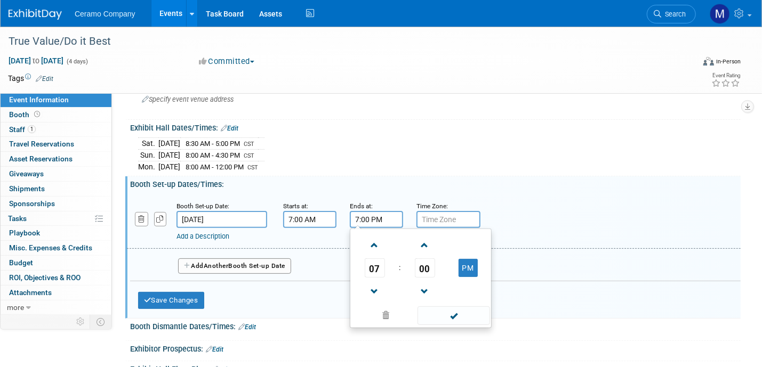
click at [380, 223] on input "7:00 PM" at bounding box center [376, 219] width 53 height 17
click at [379, 244] on span at bounding box center [374, 245] width 19 height 19
type input "8:00 PM"
click at [439, 315] on span at bounding box center [453, 316] width 72 height 19
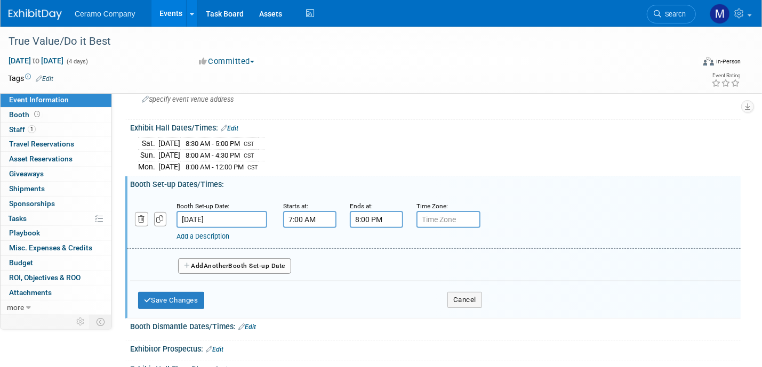
click at [431, 219] on input "text" at bounding box center [448, 219] width 64 height 17
type input "CST"
click at [268, 259] on button "Add Another Booth Set-up Date" at bounding box center [234, 267] width 113 height 16
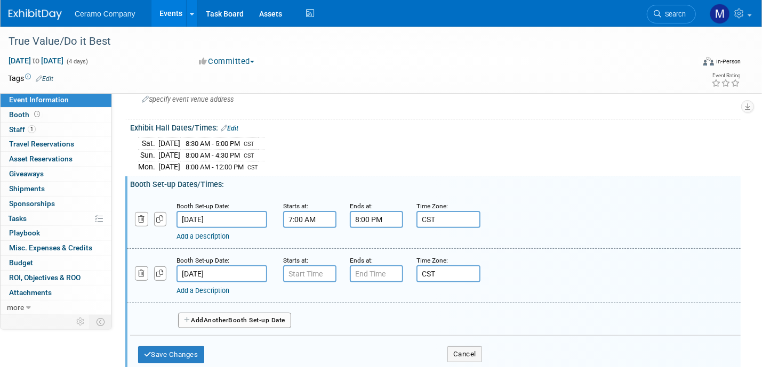
type input "7:00 AM"
click at [307, 268] on input "7:00 AM" at bounding box center [309, 274] width 53 height 17
click at [371, 270] on input "7:00 PM" at bounding box center [376, 274] width 53 height 17
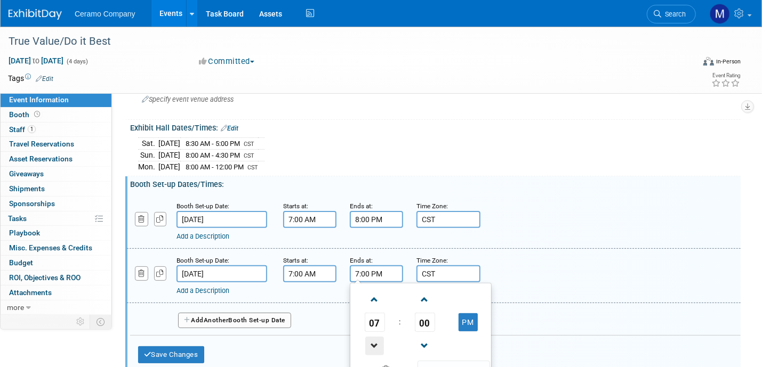
click at [370, 337] on span at bounding box center [374, 346] width 19 height 19
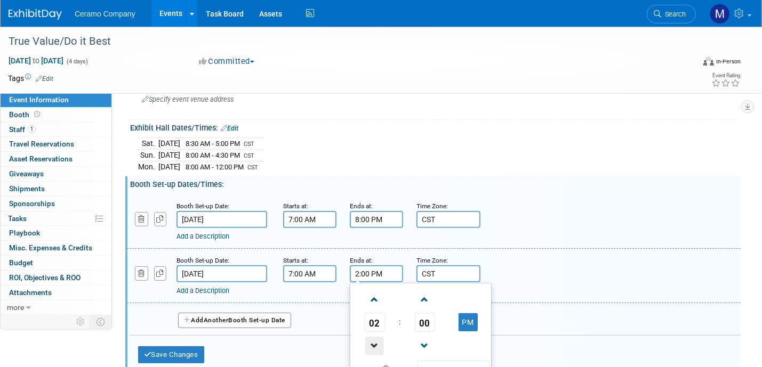
click at [370, 337] on span at bounding box center [374, 346] width 19 height 19
type input "1:00 PM"
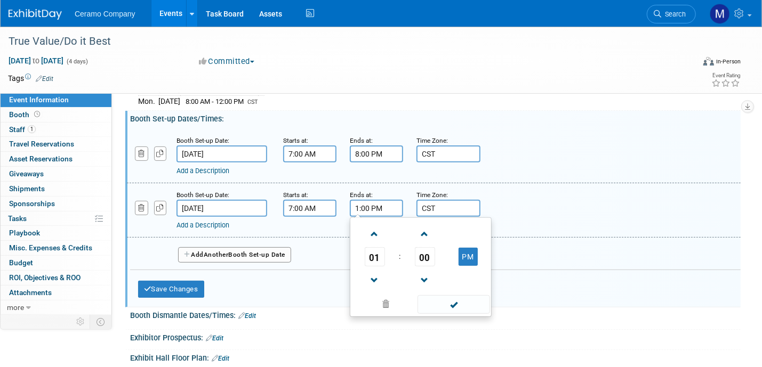
scroll to position [145, 0]
click at [457, 297] on span at bounding box center [453, 304] width 72 height 19
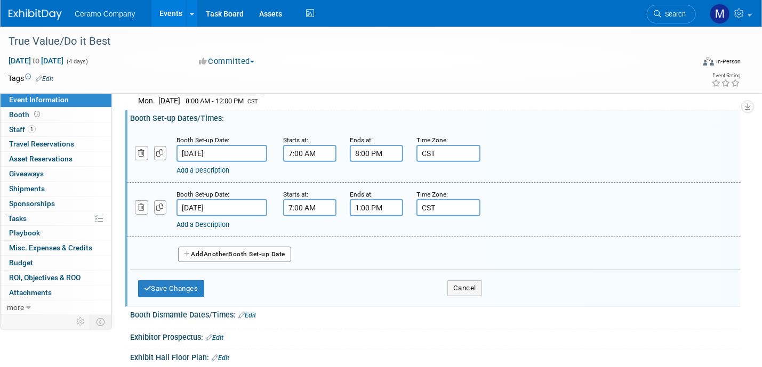
click at [227, 251] on span "Another" at bounding box center [216, 254] width 25 height 7
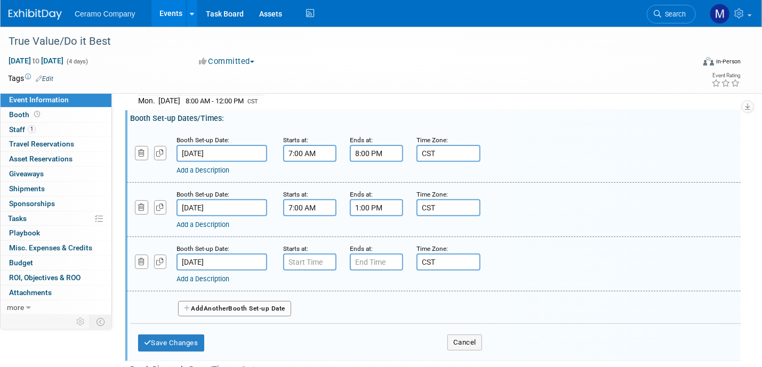
click at [231, 254] on input "Sep 6, 2025" at bounding box center [221, 262] width 91 height 17
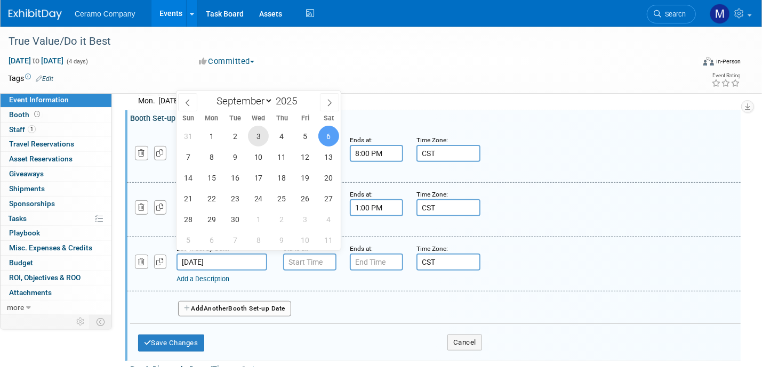
click at [259, 141] on span "3" at bounding box center [258, 136] width 21 height 21
type input "Sep 3, 2025"
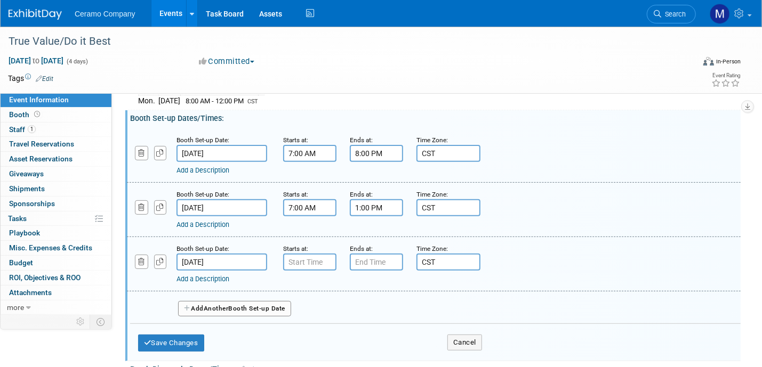
type input "7:00 AM"
click at [316, 258] on input "7:00 AM" at bounding box center [309, 262] width 53 height 17
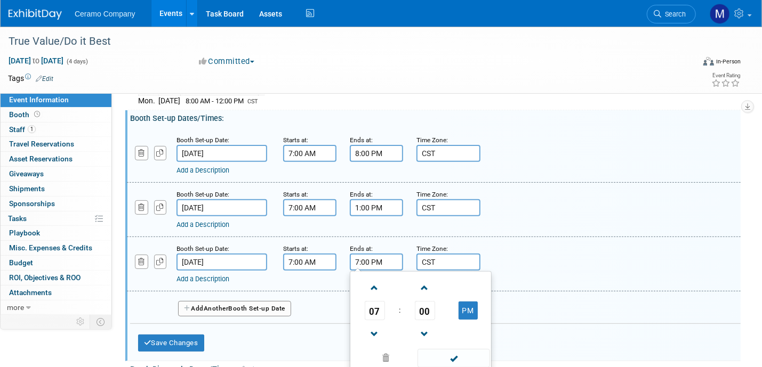
click at [377, 257] on input "7:00 PM" at bounding box center [376, 262] width 53 height 17
click at [374, 285] on span at bounding box center [374, 288] width 19 height 19
type input "8:00 PM"
click at [454, 356] on span at bounding box center [453, 358] width 72 height 19
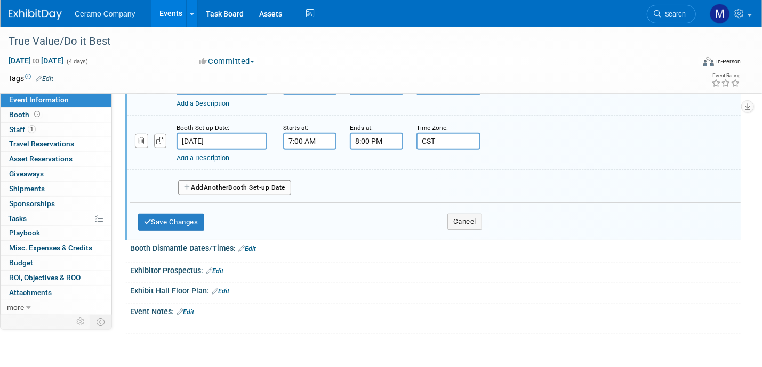
scroll to position [292, 0]
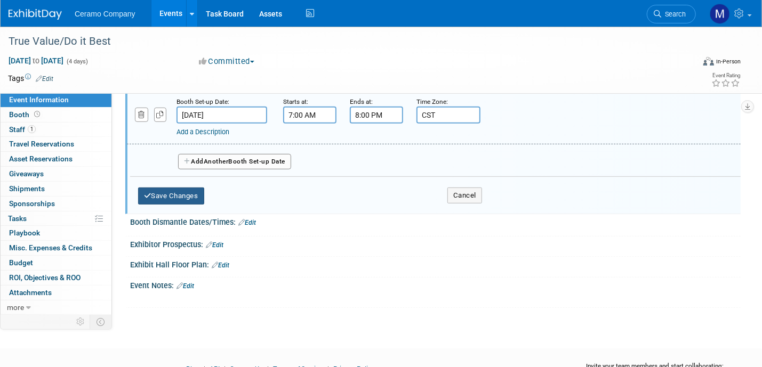
click at [182, 192] on button "Save Changes" at bounding box center [171, 196] width 66 height 17
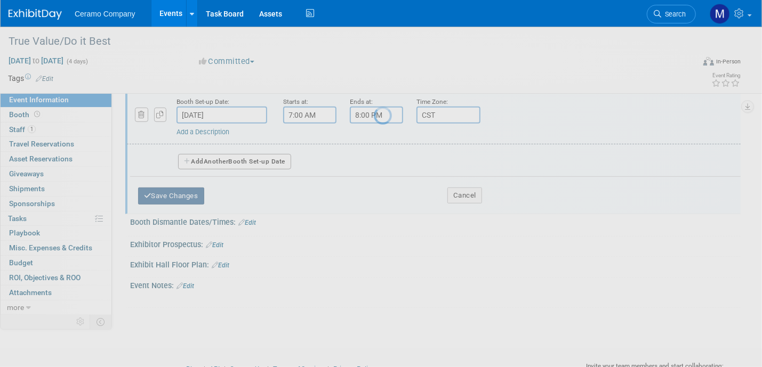
scroll to position [112, 0]
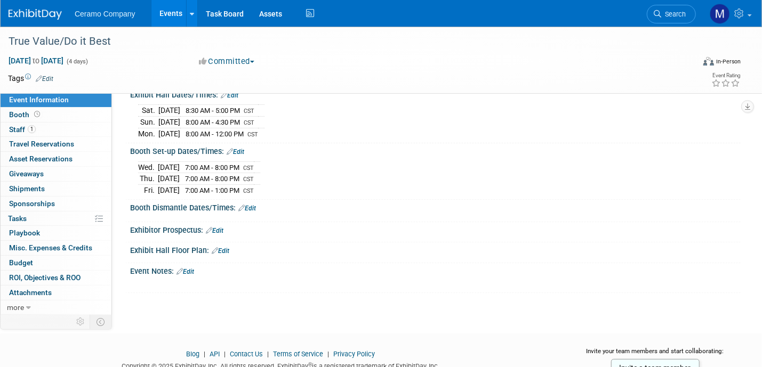
click at [251, 205] on link "Edit" at bounding box center [247, 208] width 18 height 7
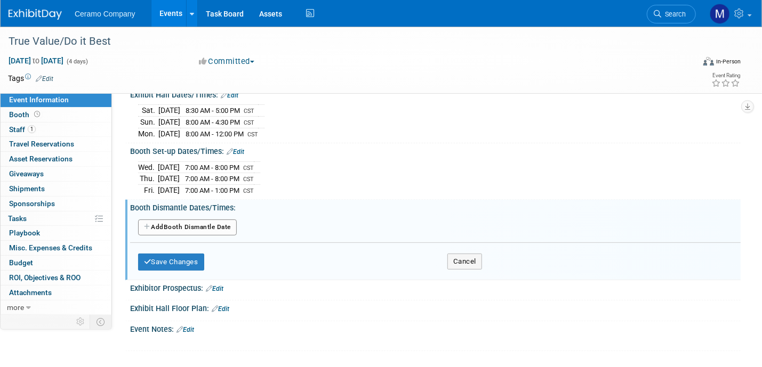
click at [214, 227] on button "Add Another Booth Dismantle Date" at bounding box center [187, 228] width 99 height 16
select select "8"
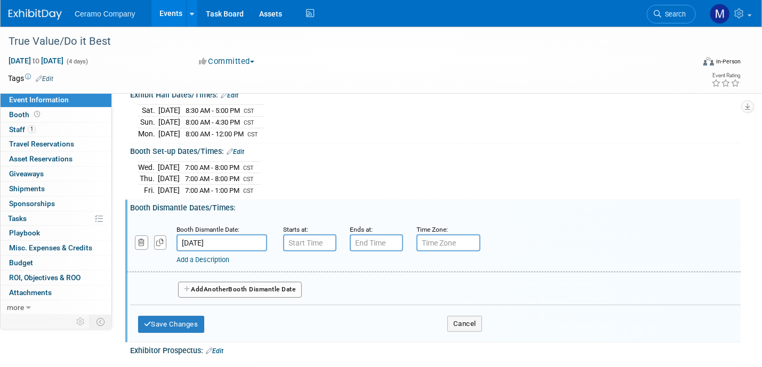
click at [205, 241] on input "Sep 8, 2025" at bounding box center [221, 243] width 91 height 17
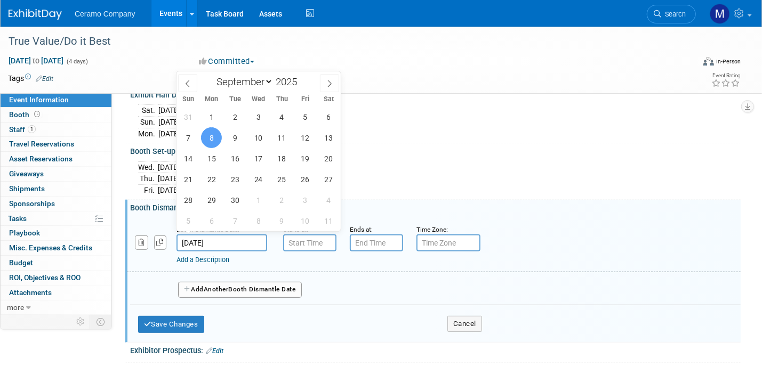
click at [215, 134] on span "8" at bounding box center [211, 137] width 21 height 21
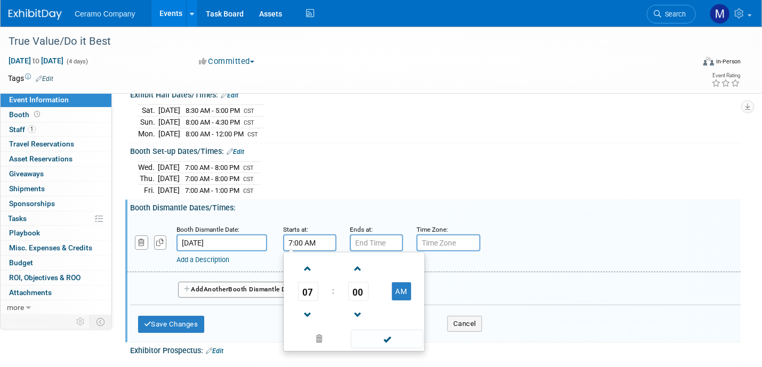
click at [329, 240] on input "7:00 AM" at bounding box center [309, 243] width 53 height 17
click at [308, 264] on span at bounding box center [308, 269] width 19 height 19
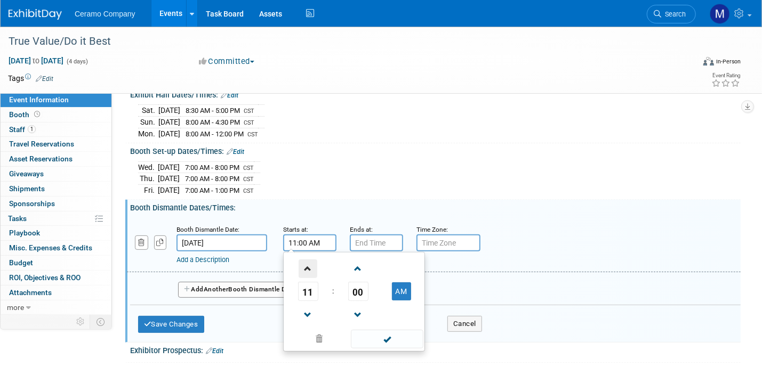
click at [308, 264] on span at bounding box center [308, 269] width 19 height 19
type input "12:00 PM"
click at [390, 337] on span at bounding box center [387, 339] width 72 height 19
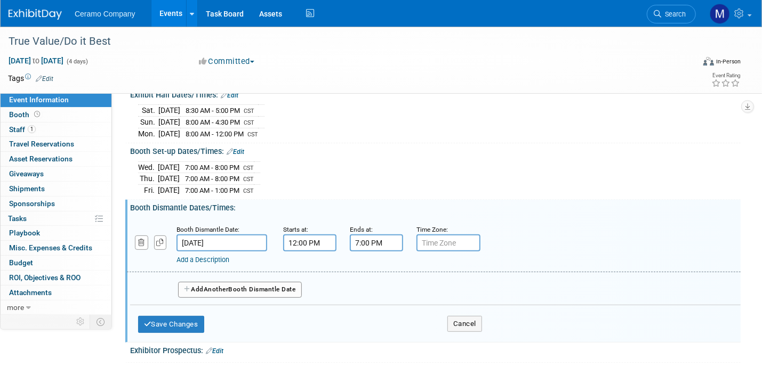
click at [372, 241] on input "7:00 PM" at bounding box center [376, 243] width 53 height 17
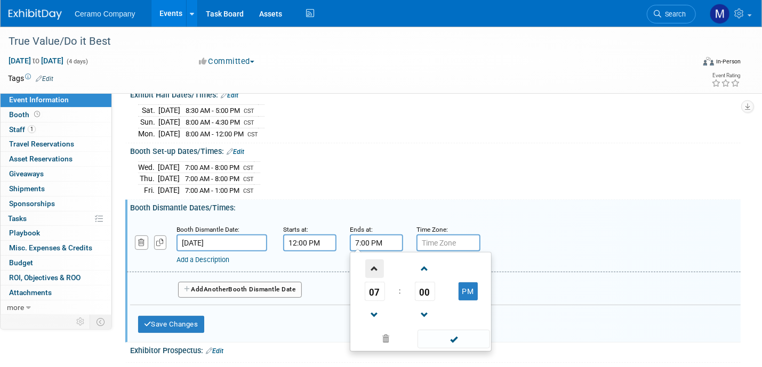
click at [371, 263] on span at bounding box center [374, 269] width 19 height 19
type input "10:00 PM"
click at [452, 334] on span at bounding box center [453, 339] width 72 height 19
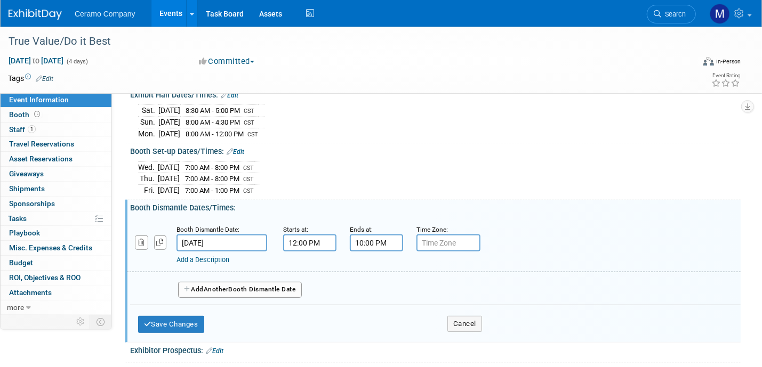
click at [434, 242] on input "text" at bounding box center [448, 243] width 64 height 17
type input "CST"
click at [243, 285] on button "Add Another Booth Dismantle Date" at bounding box center [240, 290] width 124 height 16
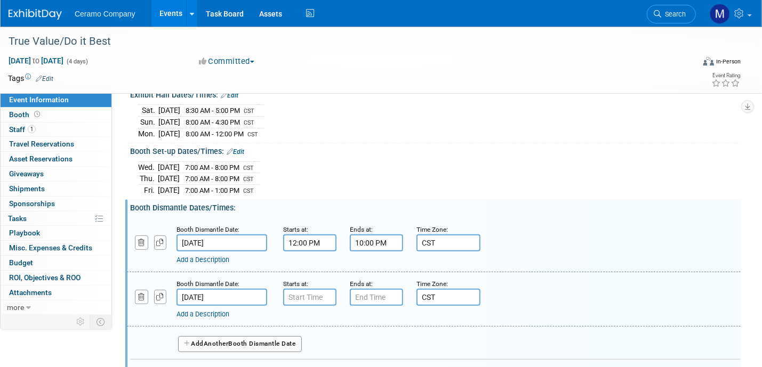
type input "7:00 AM"
click at [325, 290] on input "7:00 AM" at bounding box center [309, 297] width 53 height 17
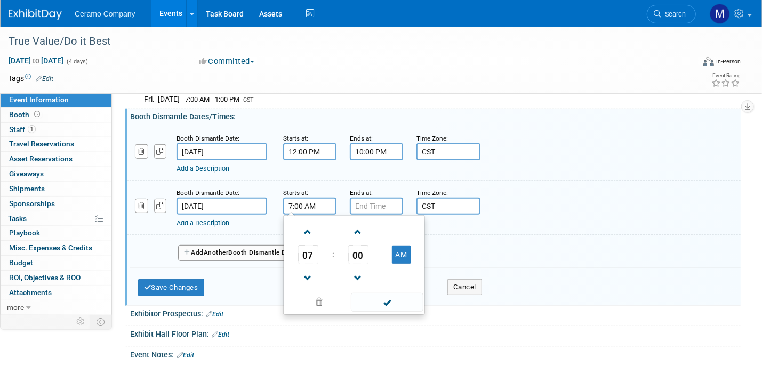
scroll to position [219, 0]
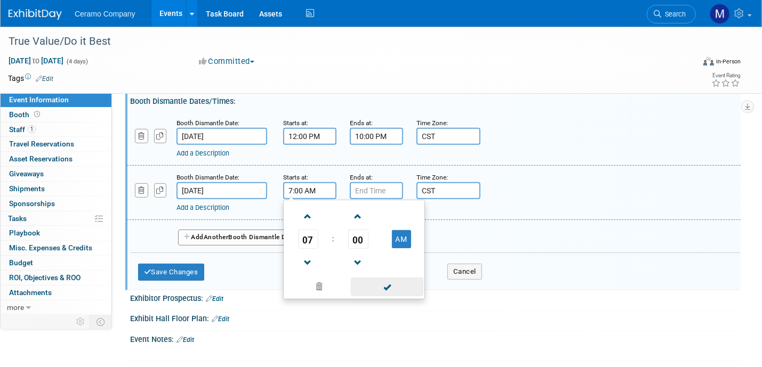
click at [385, 284] on span at bounding box center [387, 287] width 72 height 19
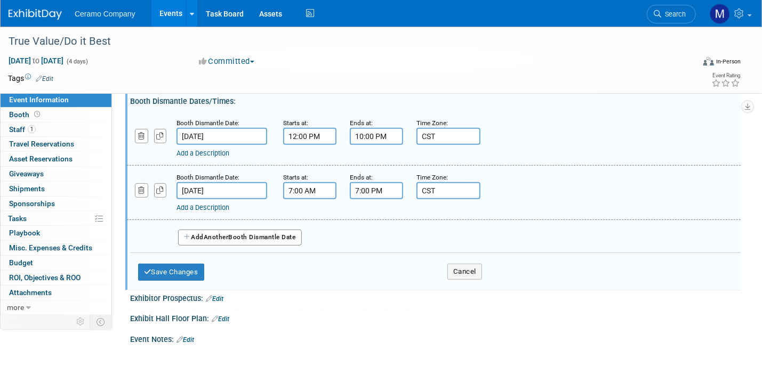
click at [368, 186] on input "7:00 PM" at bounding box center [376, 190] width 53 height 17
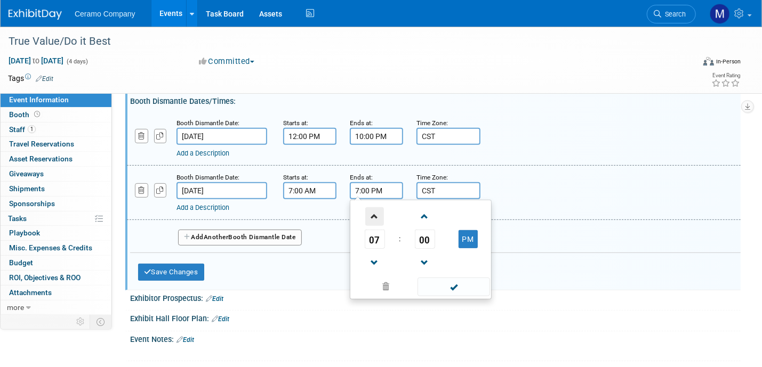
click at [374, 212] on span at bounding box center [374, 216] width 19 height 19
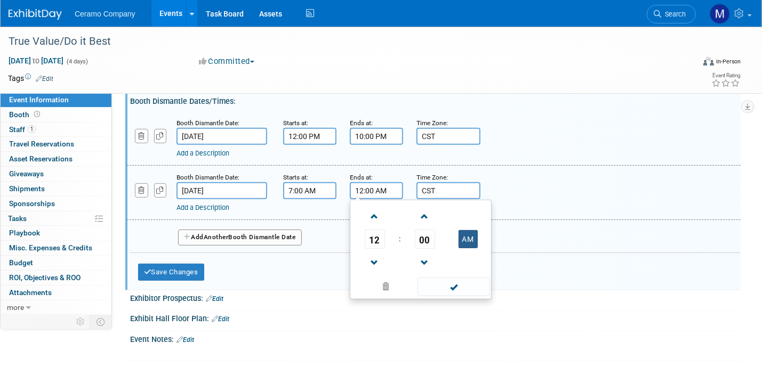
click at [471, 234] on button "AM" at bounding box center [467, 239] width 19 height 18
click at [373, 212] on span at bounding box center [374, 216] width 19 height 19
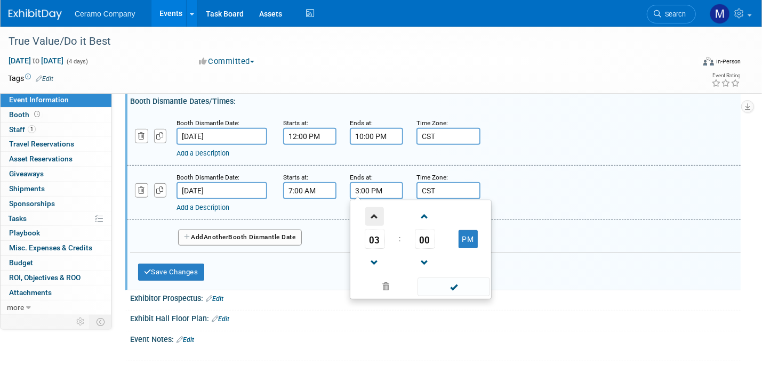
type input "4:00 PM"
click at [459, 285] on span at bounding box center [453, 287] width 72 height 19
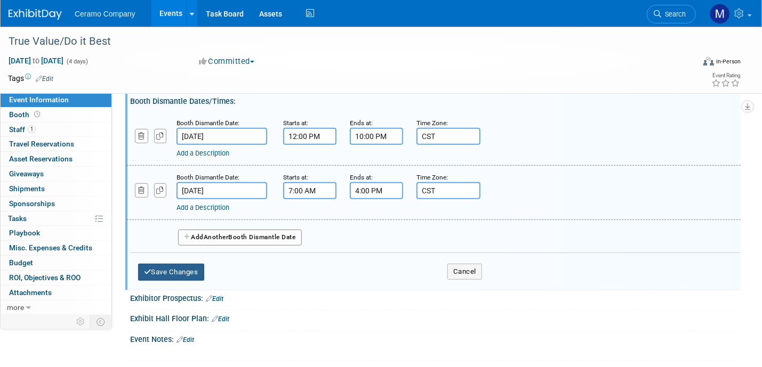
click at [200, 267] on button "Save Changes" at bounding box center [171, 272] width 66 height 17
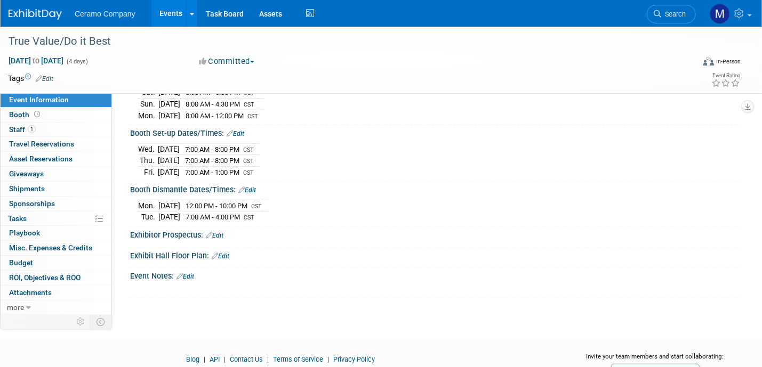
scroll to position [133, 0]
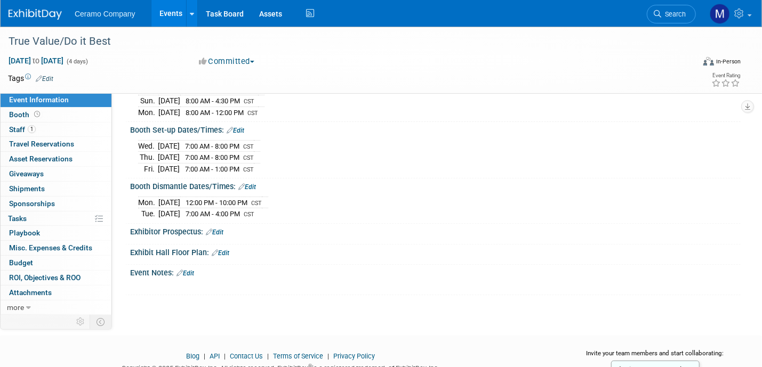
click at [216, 229] on link "Edit" at bounding box center [215, 232] width 18 height 7
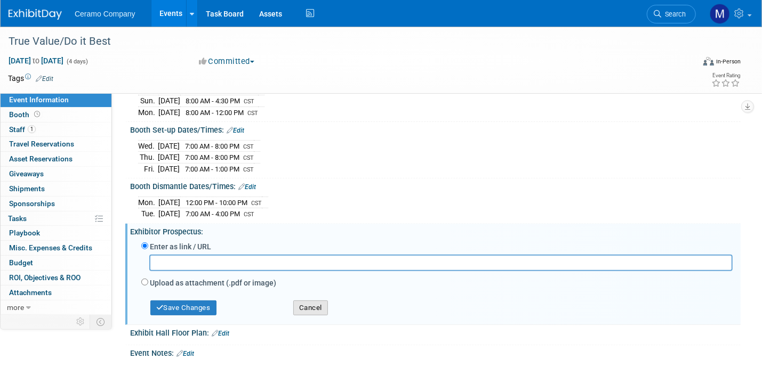
click at [302, 302] on button "Cancel" at bounding box center [310, 308] width 35 height 15
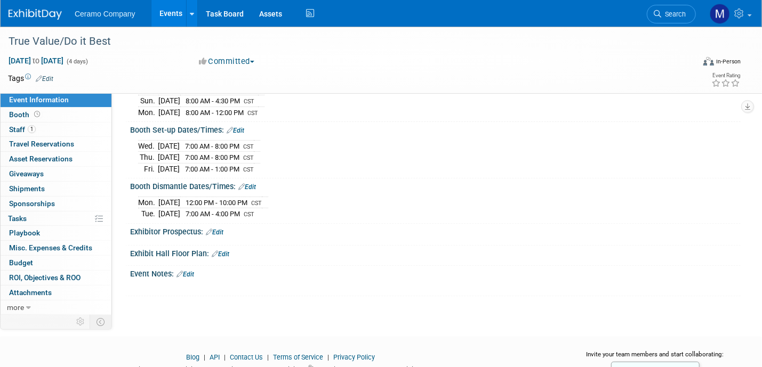
click at [223, 251] on link "Edit" at bounding box center [221, 254] width 18 height 7
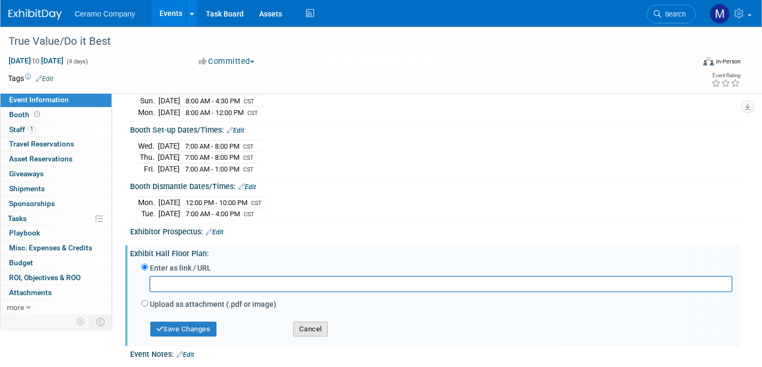
click at [316, 322] on button "Cancel" at bounding box center [310, 329] width 35 height 15
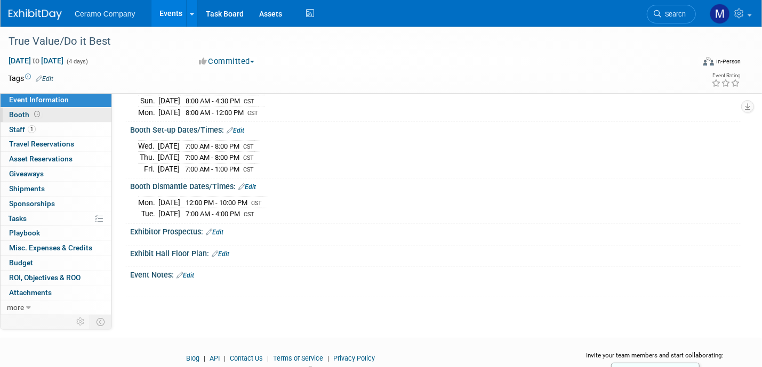
click at [35, 113] on icon at bounding box center [37, 114] width 6 height 6
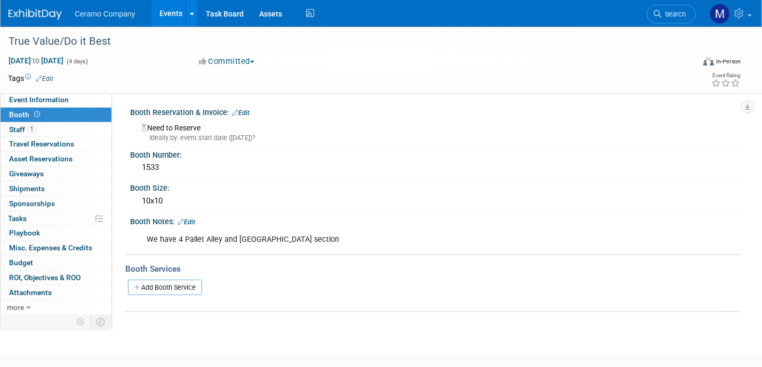
click at [243, 114] on link "Edit" at bounding box center [241, 112] width 18 height 7
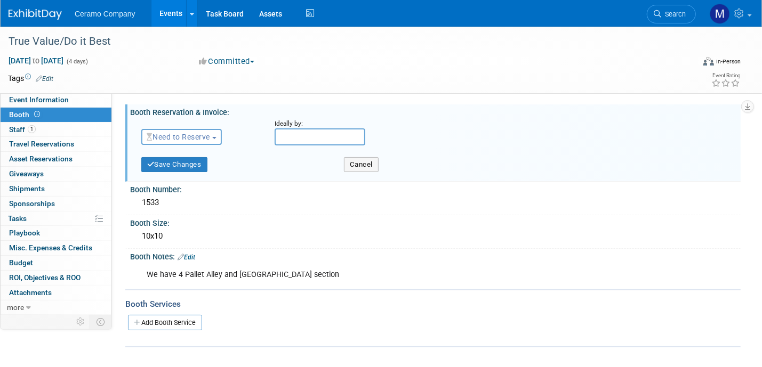
click at [210, 135] on span "Need to Reserve" at bounding box center [178, 137] width 63 height 9
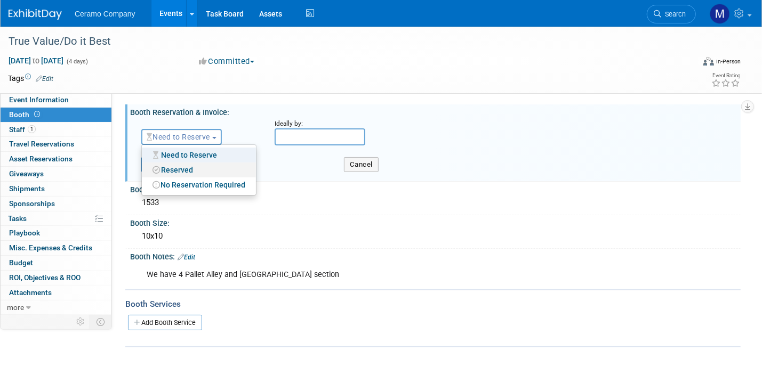
click at [197, 168] on link "Reserved" at bounding box center [199, 170] width 114 height 15
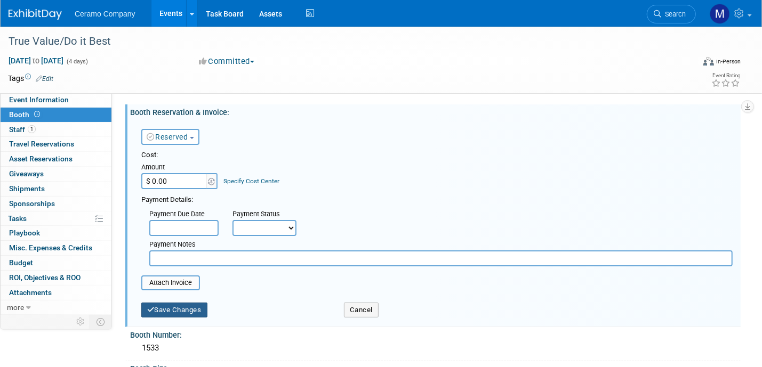
click at [190, 310] on button "Save Changes" at bounding box center [174, 310] width 66 height 15
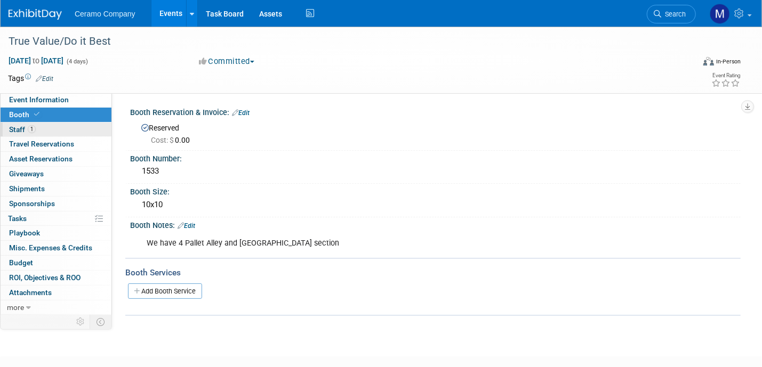
click at [46, 130] on link "1 Staff 1" at bounding box center [56, 130] width 111 height 14
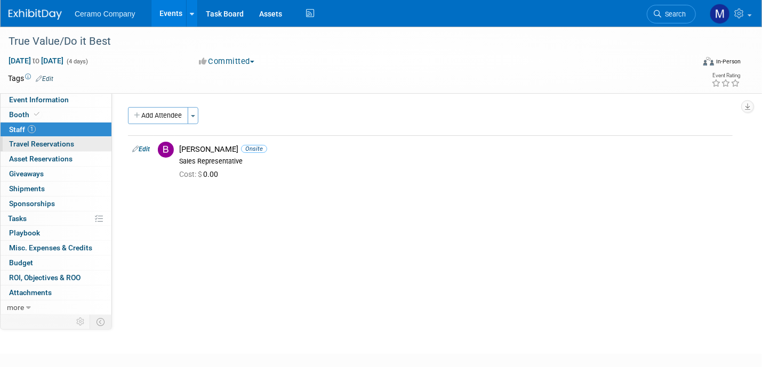
click at [58, 145] on span "Travel Reservations 0" at bounding box center [41, 144] width 65 height 9
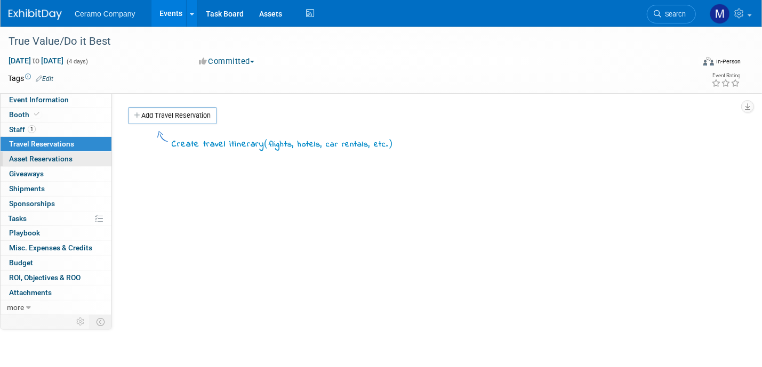
click at [59, 159] on span "Asset Reservations 0" at bounding box center [40, 159] width 63 height 9
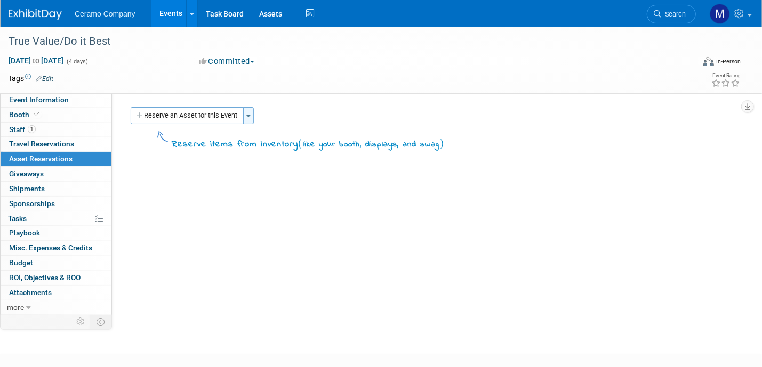
click at [244, 114] on button "Toggle Dropdown" at bounding box center [248, 115] width 11 height 17
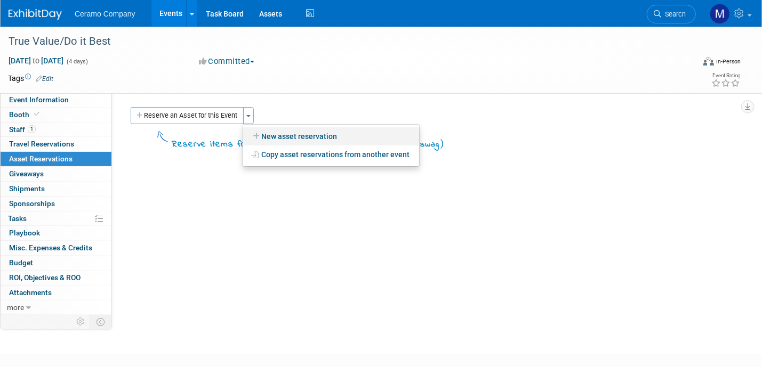
click at [294, 138] on link "New asset reservation" at bounding box center [331, 136] width 176 height 18
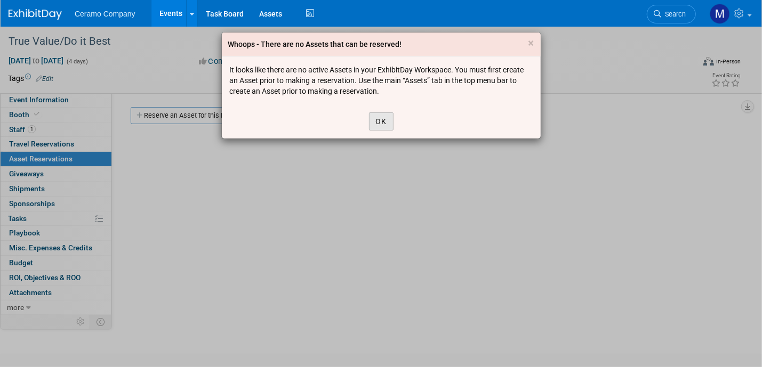
click at [383, 124] on button "OK" at bounding box center [381, 121] width 25 height 18
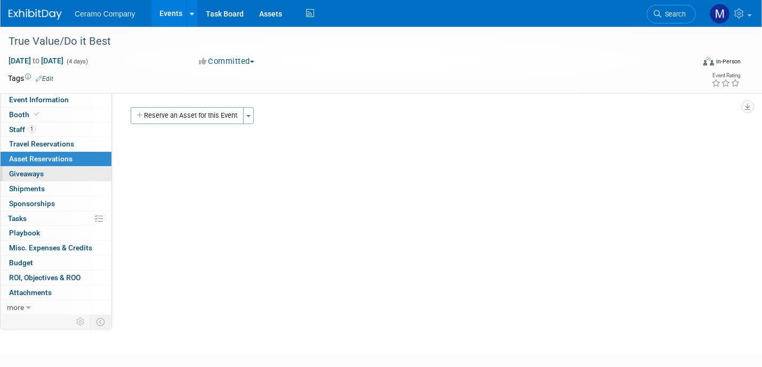
click at [78, 174] on link "0 Giveaways 0" at bounding box center [56, 174] width 111 height 14
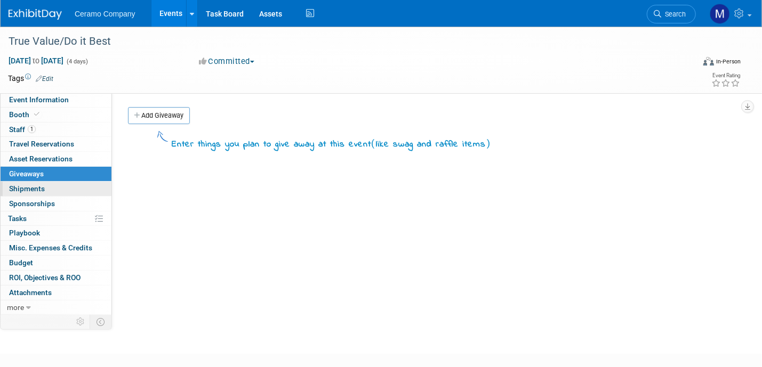
click at [71, 191] on link "0 Shipments 0" at bounding box center [56, 189] width 111 height 14
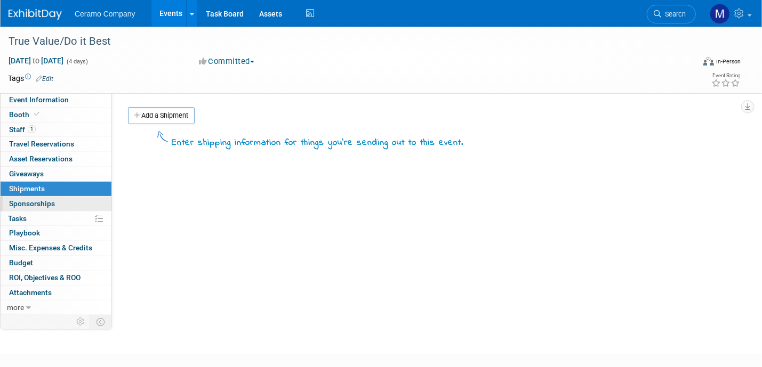
click at [66, 206] on link "0 Sponsorships 0" at bounding box center [56, 204] width 111 height 14
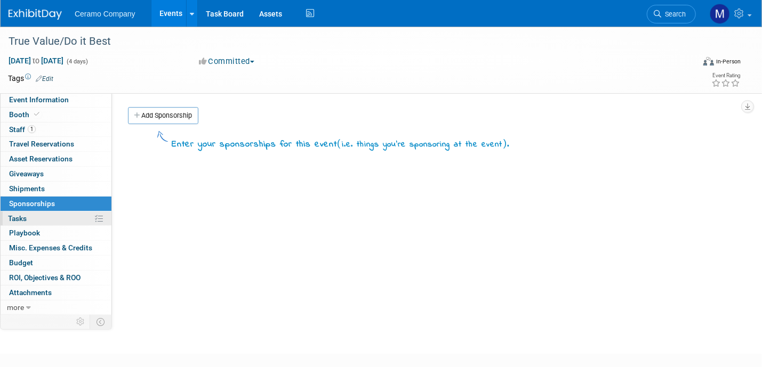
click at [60, 218] on link "0% Tasks 0%" at bounding box center [56, 219] width 111 height 14
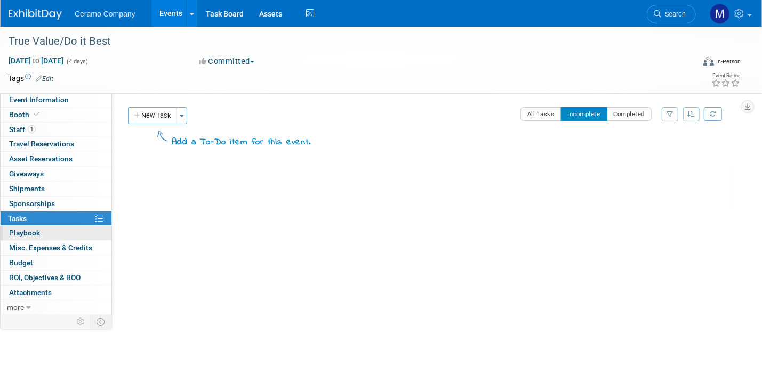
click at [58, 234] on link "0 Playbook 0" at bounding box center [56, 233] width 111 height 14
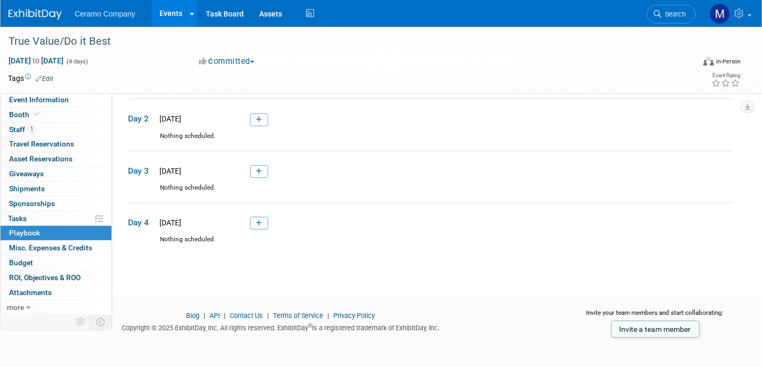
scroll to position [89, 0]
click at [71, 246] on span "Misc. Expenses & Credits 0" at bounding box center [50, 248] width 83 height 9
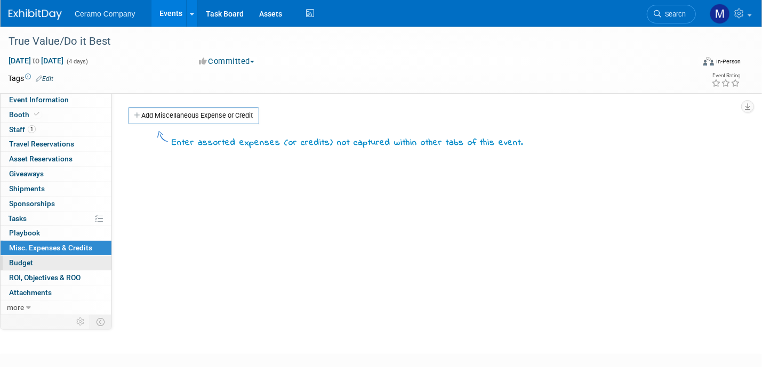
click at [56, 260] on link "Budget" at bounding box center [56, 263] width 111 height 14
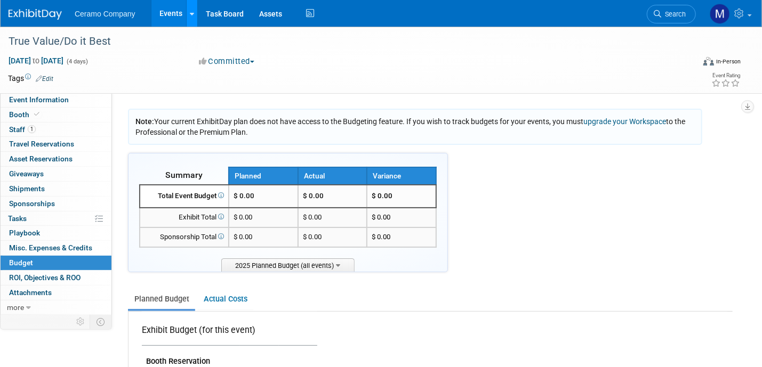
click at [190, 11] on icon at bounding box center [192, 14] width 4 height 7
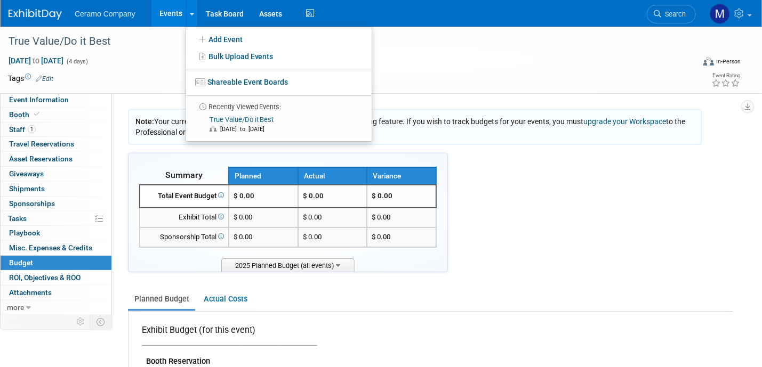
click at [169, 14] on link "Events" at bounding box center [170, 13] width 39 height 27
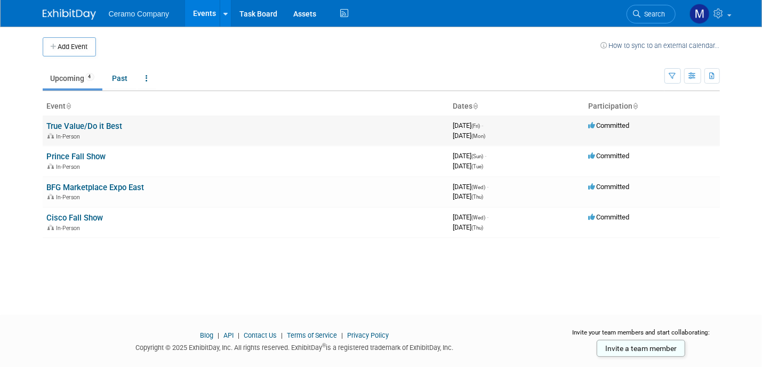
click at [145, 126] on td "True Value/Do it Best In-Person" at bounding box center [246, 131] width 406 height 30
click at [109, 126] on link "True Value/Do it Best" at bounding box center [85, 127] width 76 height 10
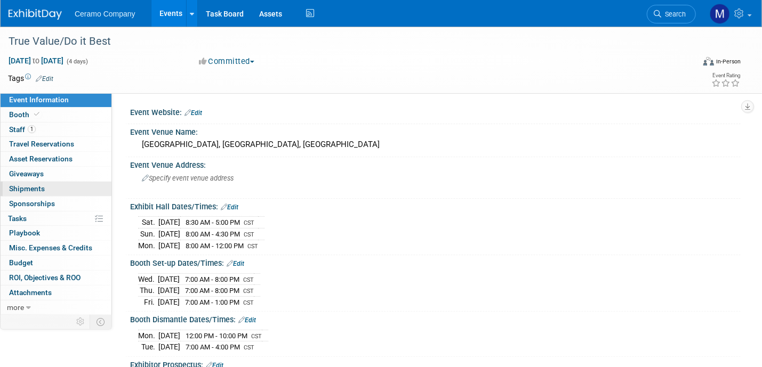
click at [31, 188] on span "Shipments 0" at bounding box center [27, 188] width 36 height 9
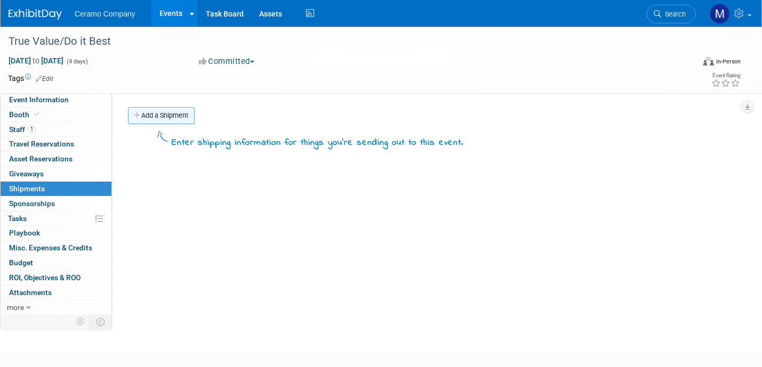
click at [150, 110] on link "Add a Shipment" at bounding box center [161, 115] width 67 height 17
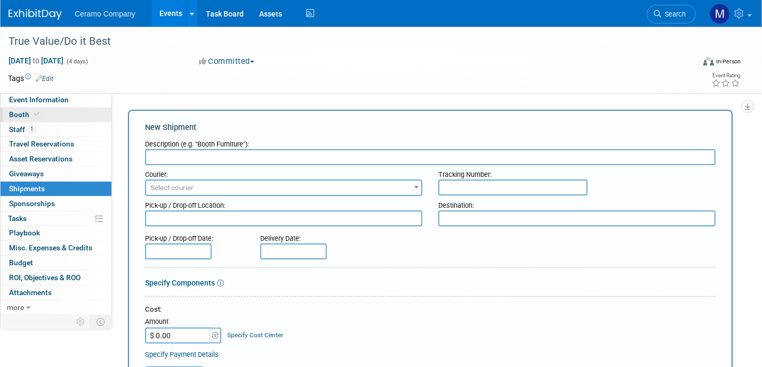
click at [35, 117] on icon at bounding box center [36, 114] width 5 height 6
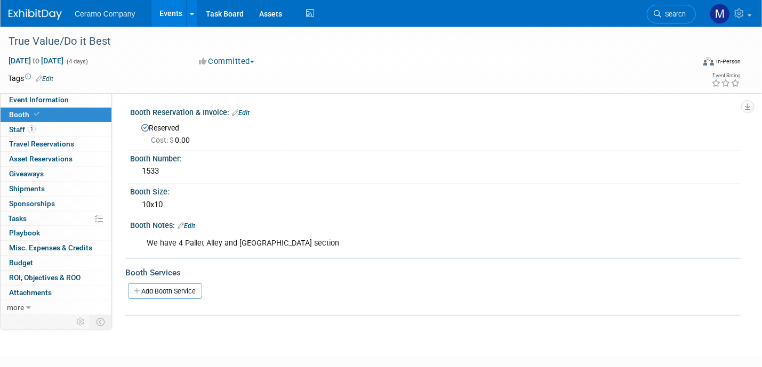
click at [163, 17] on link "Events" at bounding box center [170, 13] width 39 height 27
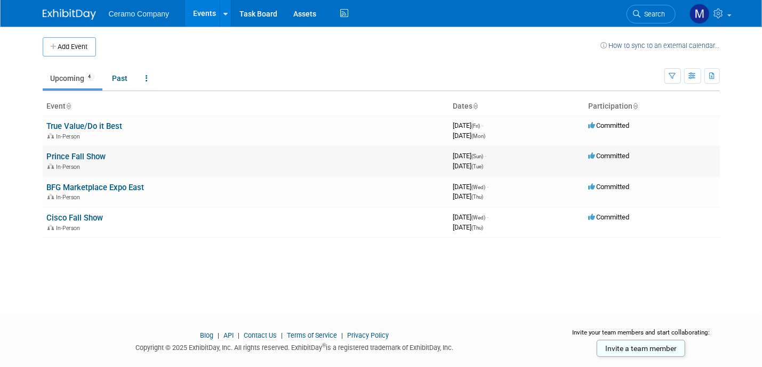
click at [88, 156] on link "Prince Fall Show" at bounding box center [76, 157] width 59 height 10
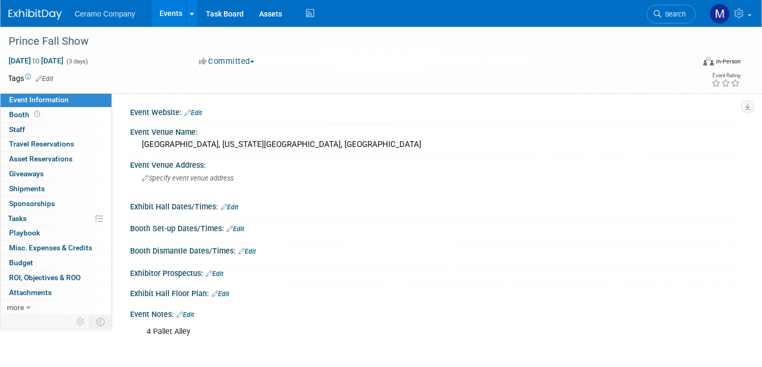
click at [232, 206] on link "Edit" at bounding box center [230, 207] width 18 height 7
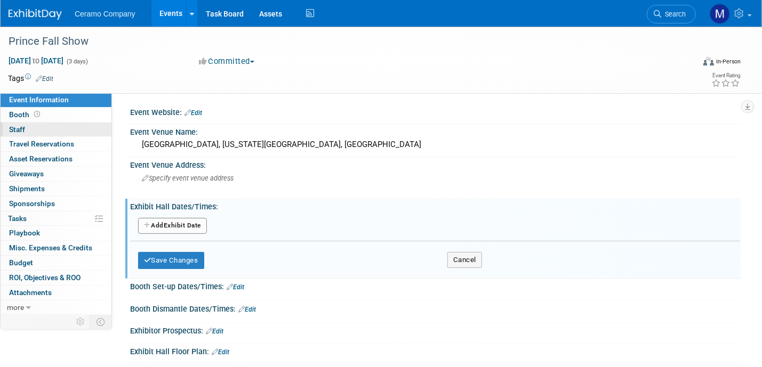
click at [38, 131] on link "0 Staff 0" at bounding box center [56, 130] width 111 height 14
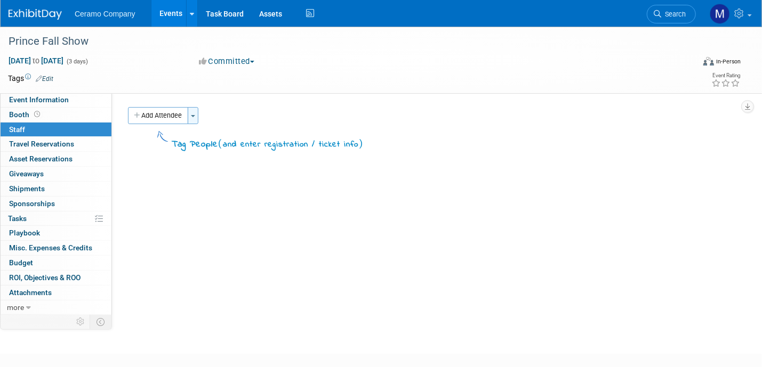
click at [195, 120] on button "Toggle Dropdown" at bounding box center [193, 115] width 11 height 17
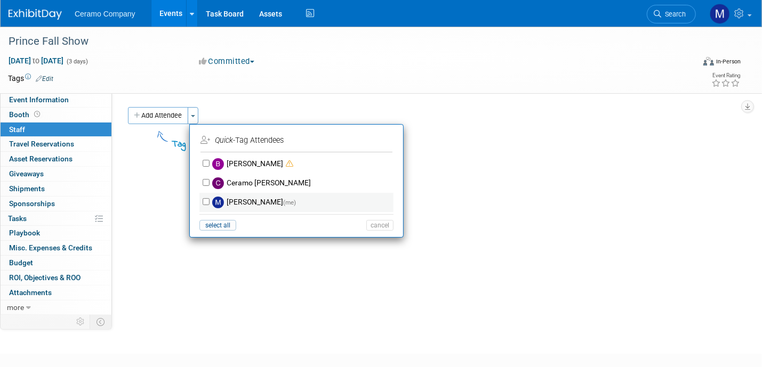
click at [242, 200] on label "Mark Ries (me)" at bounding box center [304, 202] width 188 height 19
click at [210, 200] on input "Mark Ries (me)" at bounding box center [206, 201] width 7 height 7
checkbox input "true"
click at [381, 142] on button "Apply" at bounding box center [376, 140] width 33 height 15
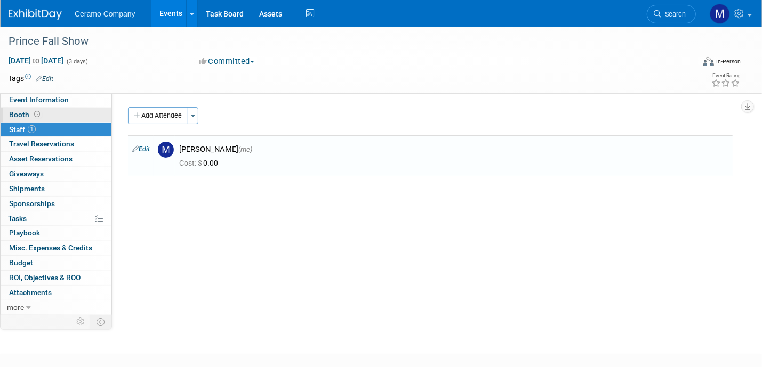
click at [38, 112] on icon at bounding box center [37, 114] width 6 height 6
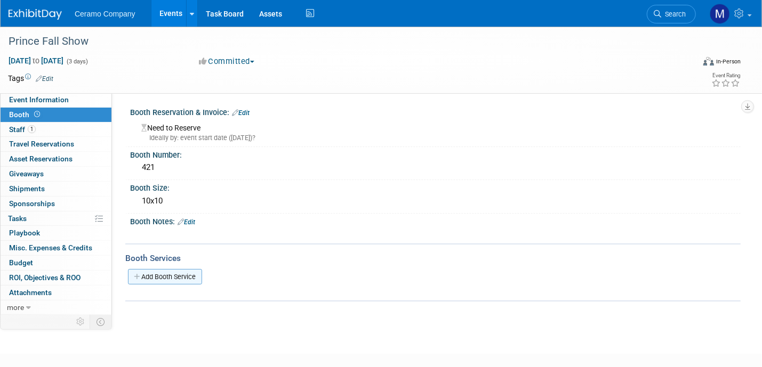
click at [174, 276] on link "Add Booth Service" at bounding box center [165, 276] width 74 height 15
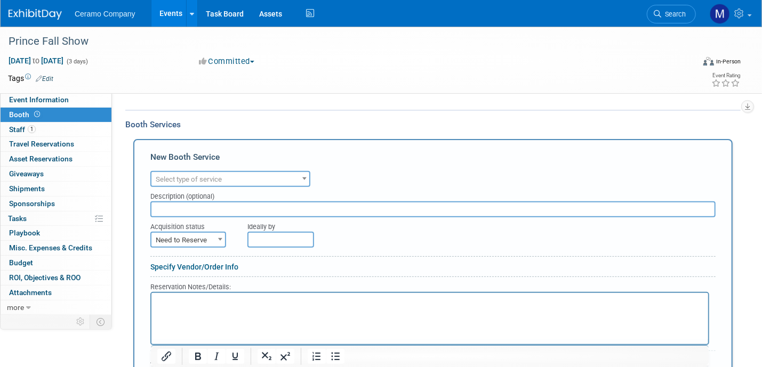
scroll to position [173, 0]
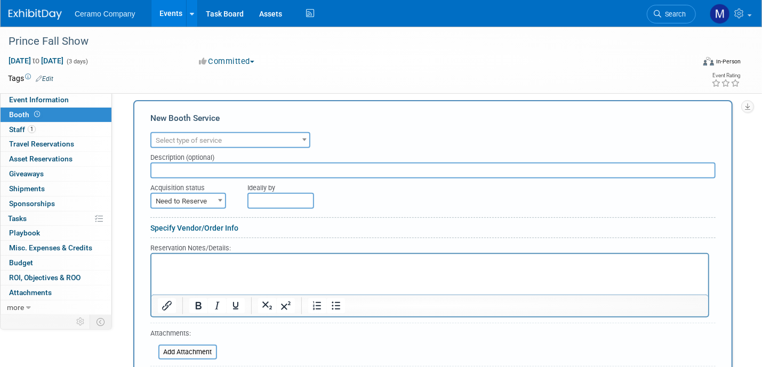
click at [303, 139] on b at bounding box center [304, 140] width 4 height 3
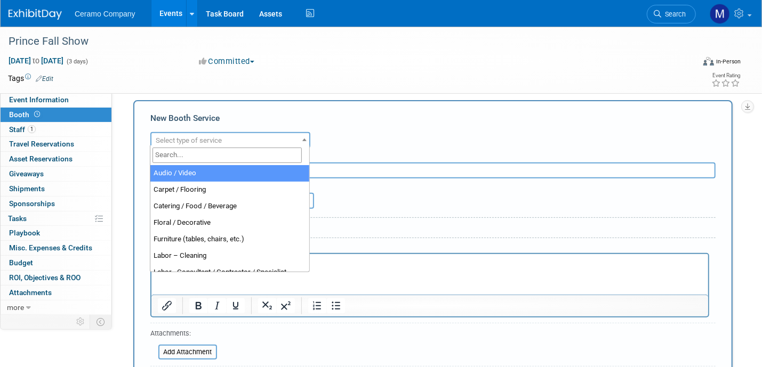
click at [256, 86] on div "Tags Edit Event Rating" at bounding box center [374, 80] width 749 height 19
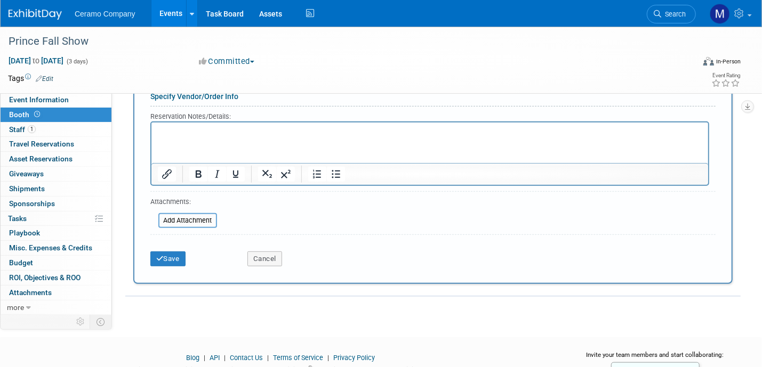
scroll to position [320, 0]
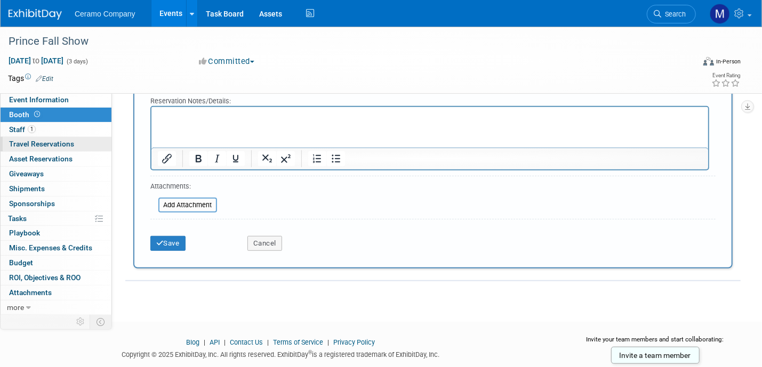
click at [57, 144] on span "Travel Reservations 0" at bounding box center [41, 144] width 65 height 9
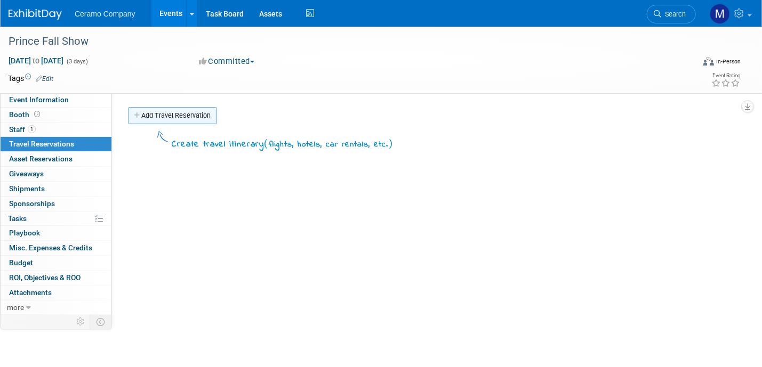
click at [155, 120] on link "Add Travel Reservation" at bounding box center [172, 115] width 89 height 17
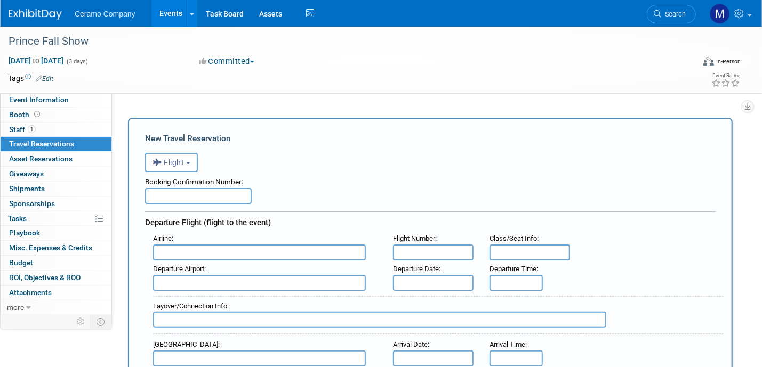
click at [184, 196] on input "text" at bounding box center [198, 196] width 107 height 16
click at [193, 162] on button "Flight" at bounding box center [171, 162] width 53 height 19
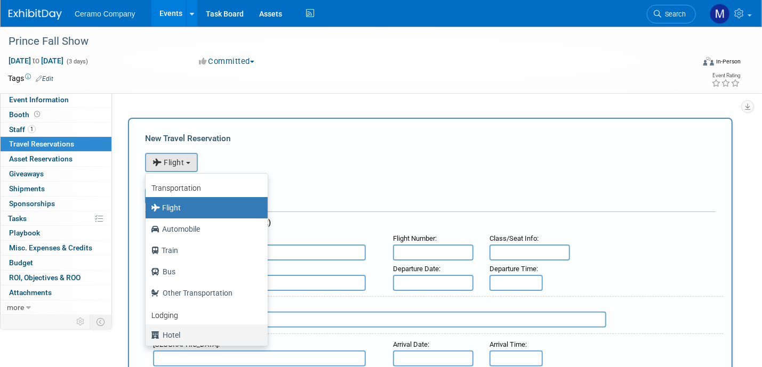
click at [178, 332] on label "Hotel" at bounding box center [204, 335] width 106 height 17
click at [147, 332] on input "Hotel" at bounding box center [143, 334] width 7 height 7
select select "6"
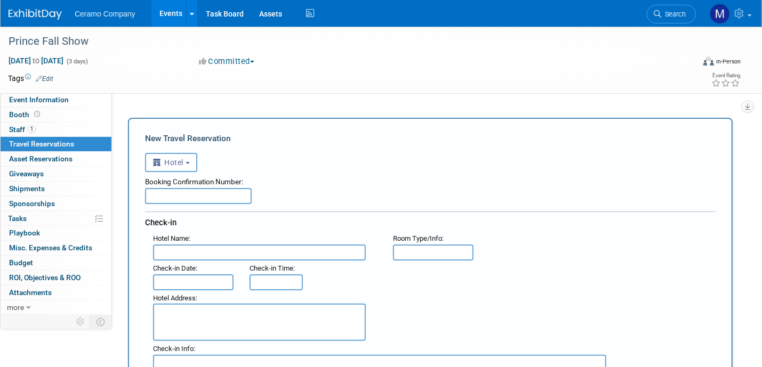
click at [194, 193] on input "text" at bounding box center [198, 196] width 107 height 16
click at [187, 202] on input "text" at bounding box center [198, 196] width 107 height 16
paste input "3310803374"
type input "3310803374"
click at [216, 249] on input "text" at bounding box center [259, 253] width 213 height 16
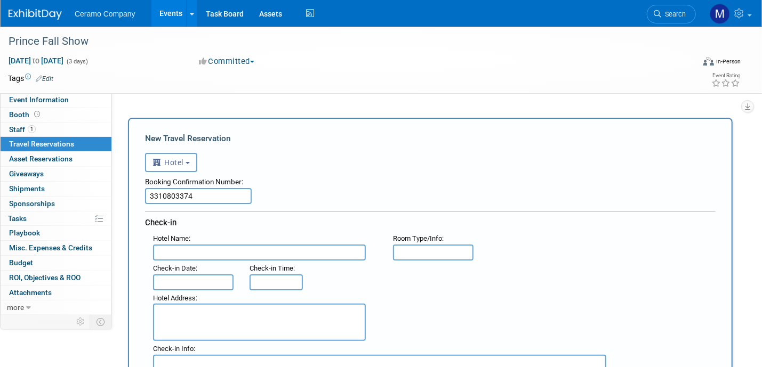
click at [244, 255] on input "text" at bounding box center [259, 253] width 213 height 16
paste input "3310803374"
type input "3310803374"
drag, startPoint x: 208, startPoint y: 247, endPoint x: 142, endPoint y: 251, distance: 65.7
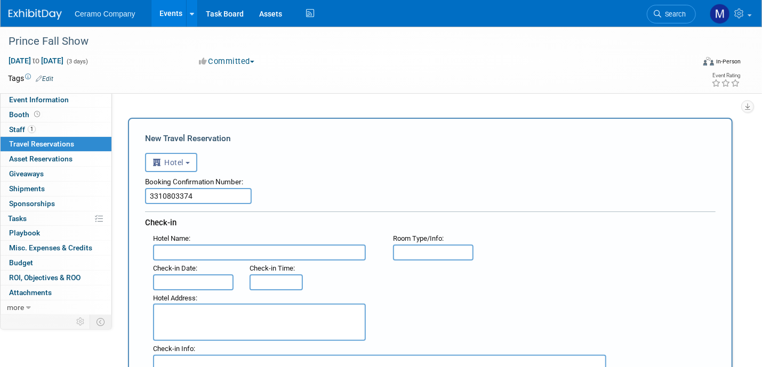
paste input "3310803374"
type input "3310803374"
drag, startPoint x: 186, startPoint y: 253, endPoint x: 138, endPoint y: 252, distance: 47.5
click at [209, 247] on input "text" at bounding box center [259, 253] width 213 height 16
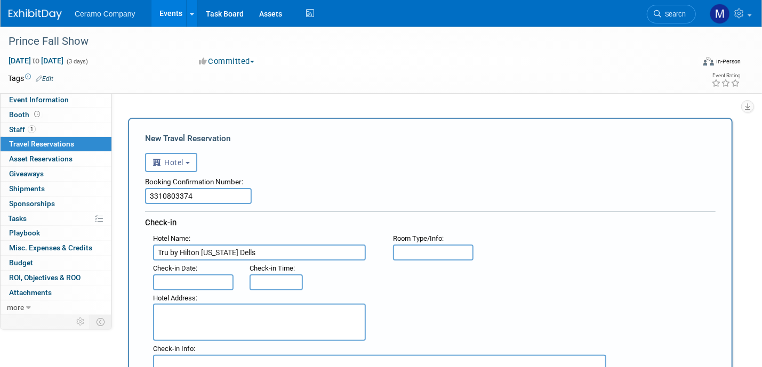
type input "Tru by Hilton Wisconsin Dells"
click at [431, 247] on input "text" at bounding box center [433, 253] width 81 height 16
paste input "3310803374"
type input "3310803374"
drag, startPoint x: 443, startPoint y: 252, endPoint x: 388, endPoint y: 252, distance: 54.9
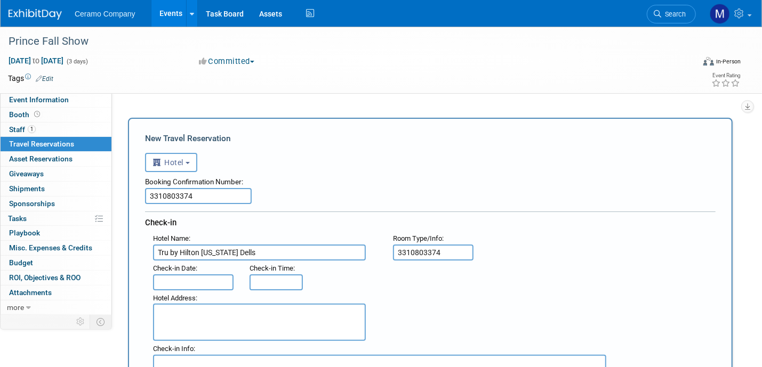
click at [388, 252] on div "Room Type/Info : 3310803374" at bounding box center [433, 246] width 96 height 30
type input "King"
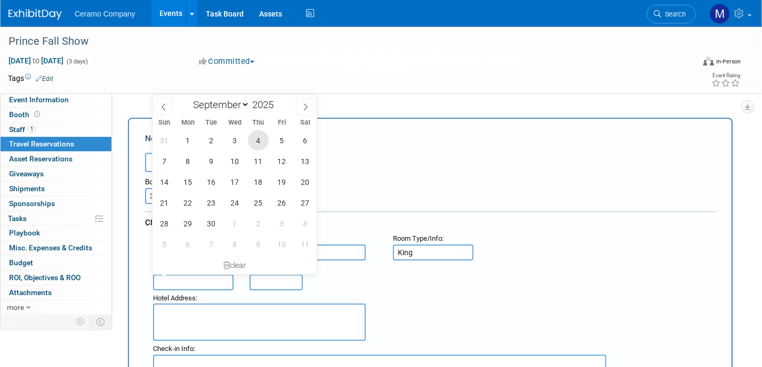
click at [253, 138] on span "4" at bounding box center [258, 140] width 21 height 21
type input "Sep 4, 2025"
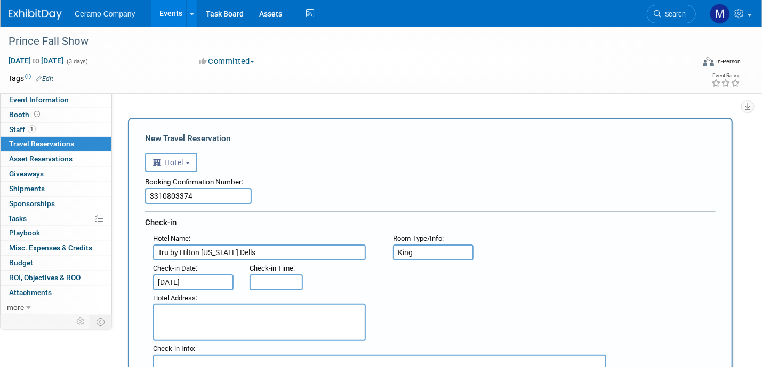
type input "3:00 PM"
click at [270, 283] on input "3:00 PM" at bounding box center [276, 283] width 53 height 16
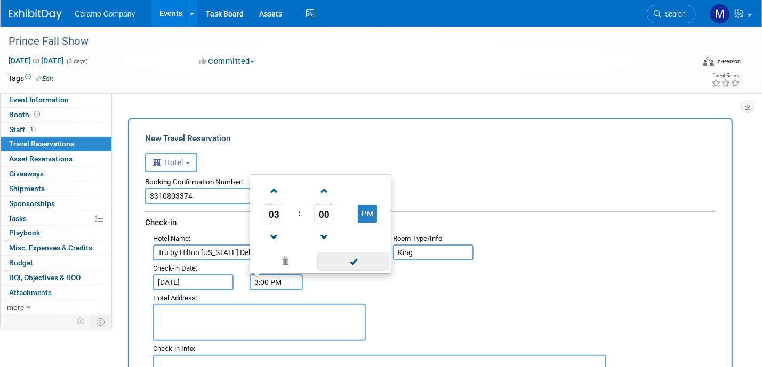
click at [361, 259] on span at bounding box center [353, 261] width 72 height 19
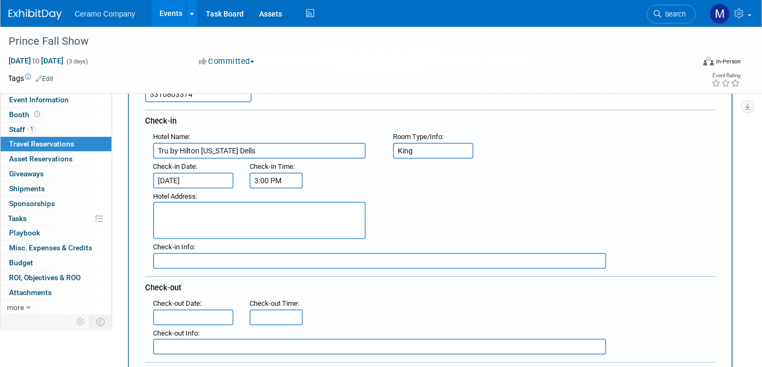
scroll to position [119, 0]
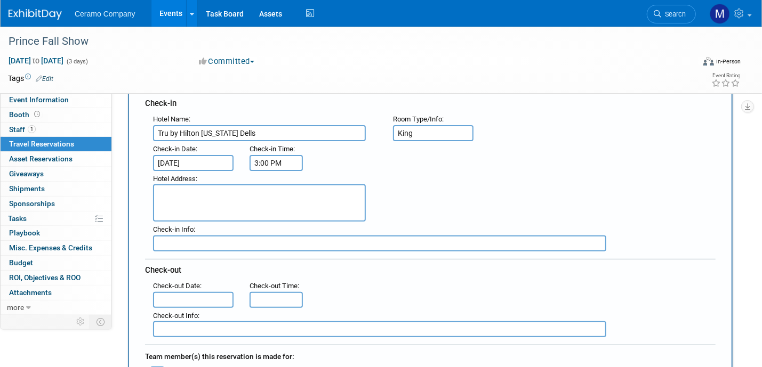
click at [212, 203] on textarea at bounding box center [259, 202] width 213 height 37
paste textarea "3310803374"
type textarea "3310803374"
drag, startPoint x: 203, startPoint y: 186, endPoint x: 114, endPoint y: 192, distance: 89.3
click at [114, 192] on div "Event Website: Edit Event Venue Name: Kalahari Resort & Convention Center, Wisc…" at bounding box center [426, 83] width 629 height 221
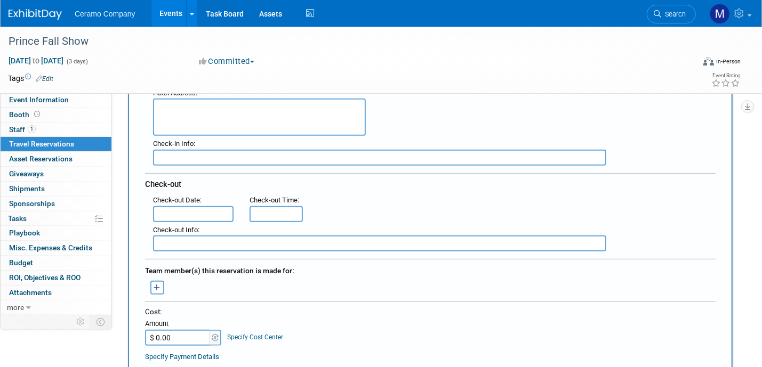
scroll to position [173, 0]
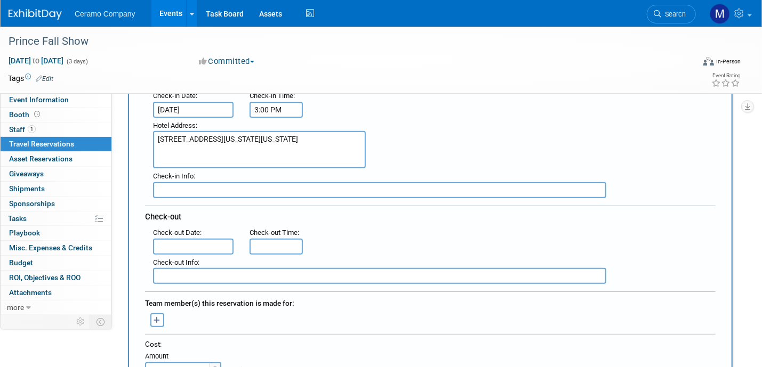
type textarea "981 Wisconsin Dells Parkway S. Wisconsin Dells, WI 53965"
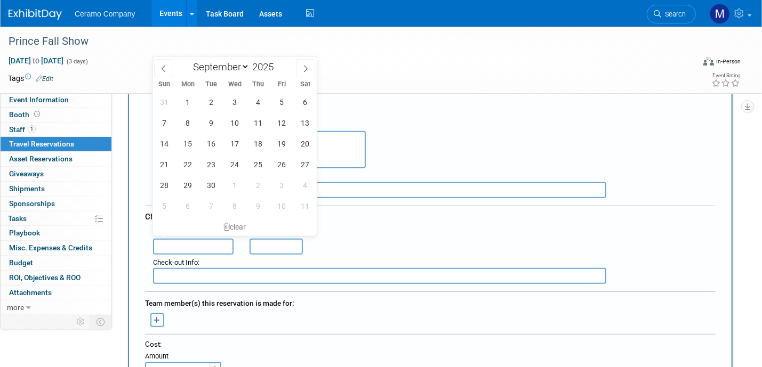
click at [171, 240] on input "text" at bounding box center [193, 247] width 81 height 16
click at [216, 125] on span "9" at bounding box center [211, 122] width 21 height 21
type input "Sep 9, 2025"
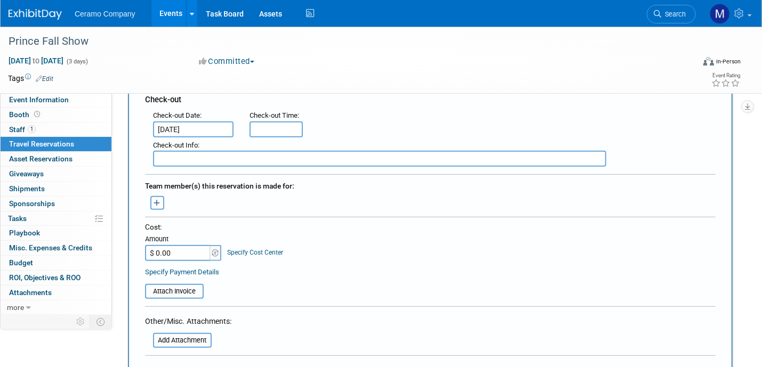
scroll to position [293, 0]
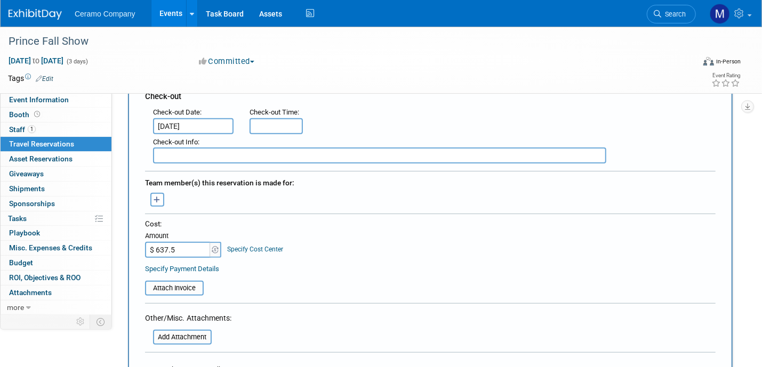
type input "$ 637.58"
click at [181, 282] on input "file" at bounding box center [139, 288] width 127 height 13
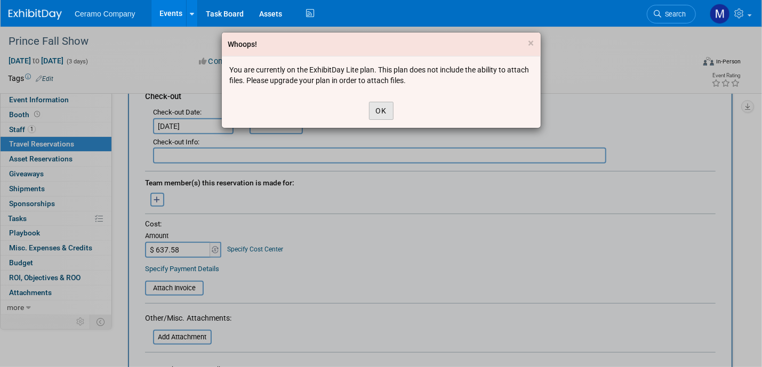
click at [379, 111] on button "OK" at bounding box center [381, 111] width 25 height 18
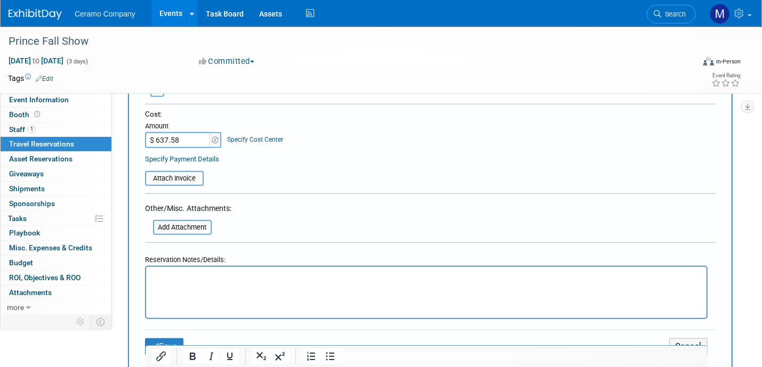
scroll to position [439, 0]
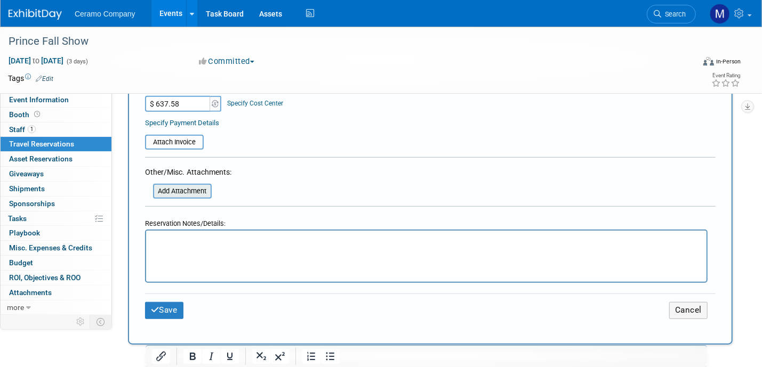
click at [175, 185] on input "file" at bounding box center [147, 191] width 127 height 13
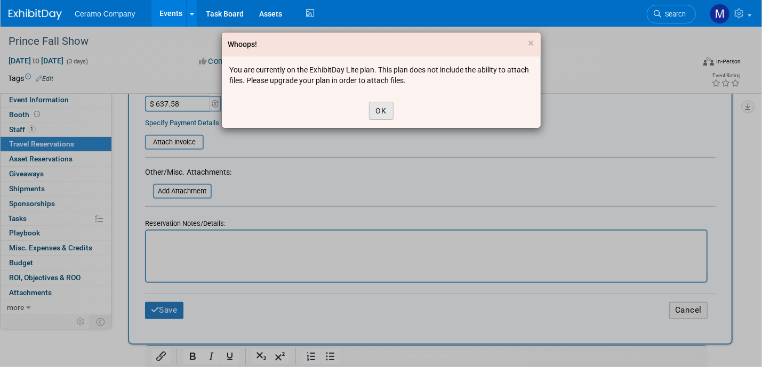
click at [385, 107] on button "OK" at bounding box center [381, 111] width 25 height 18
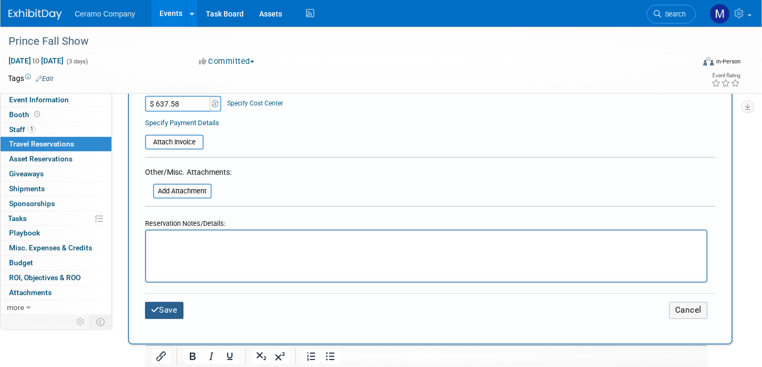
click at [168, 302] on button "Save" at bounding box center [164, 310] width 38 height 17
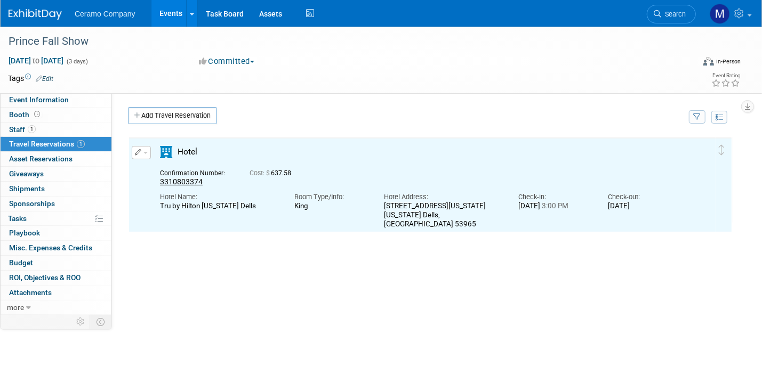
scroll to position [0, 0]
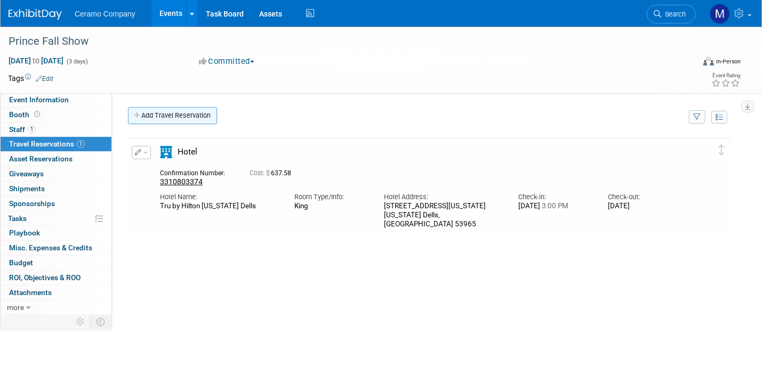
click at [171, 118] on link "Add Travel Reservation" at bounding box center [172, 115] width 89 height 17
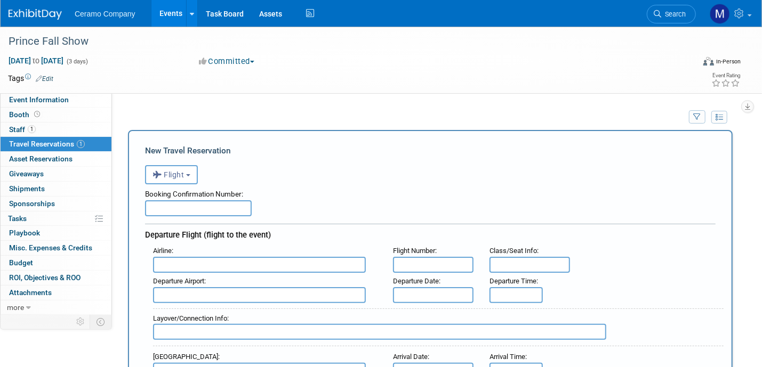
click at [198, 207] on input "text" at bounding box center [198, 208] width 107 height 16
click at [199, 208] on input "text" at bounding box center [198, 208] width 107 height 16
paste input "AD2PEE"
type input "AD2PEE"
click at [226, 265] on input "text" at bounding box center [259, 265] width 213 height 16
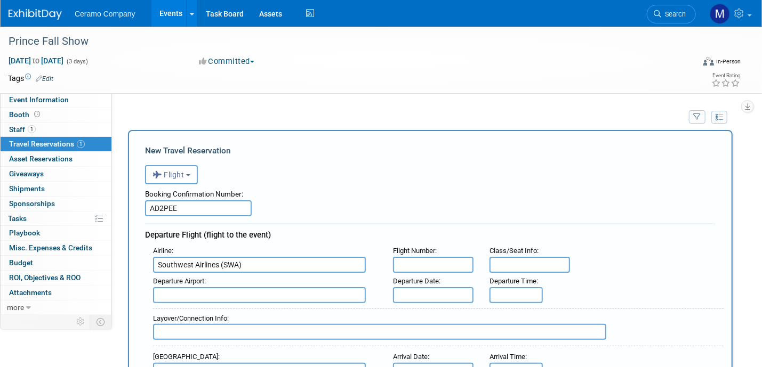
type input "Southwest Airlines (SWA)"
type input "2653"
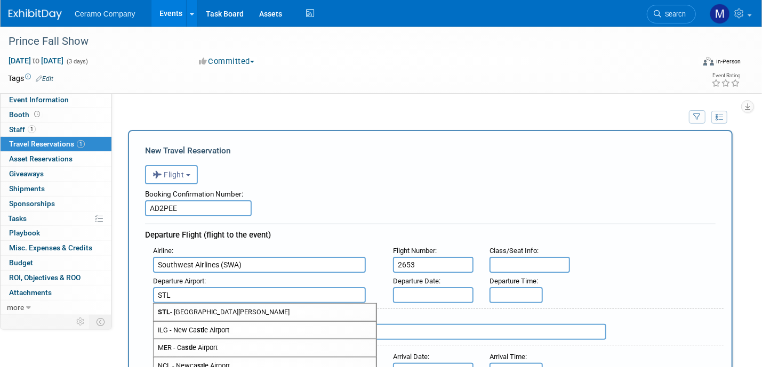
click at [295, 308] on span "STL - St Louis Lambert International Airport" at bounding box center [265, 312] width 222 height 17
type input "STL - St Louis Lambert International Airport"
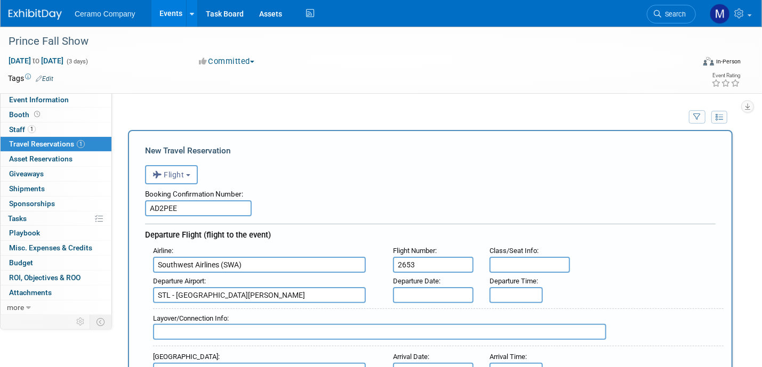
click at [429, 293] on input "text" at bounding box center [433, 295] width 81 height 16
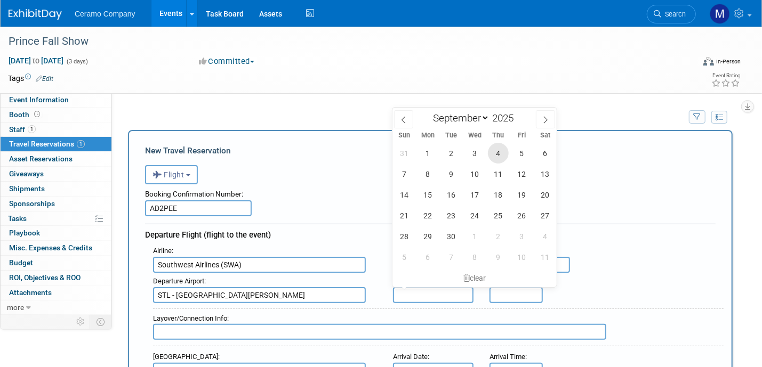
click at [496, 149] on span "4" at bounding box center [498, 153] width 21 height 21
type input "Sep 4, 2025"
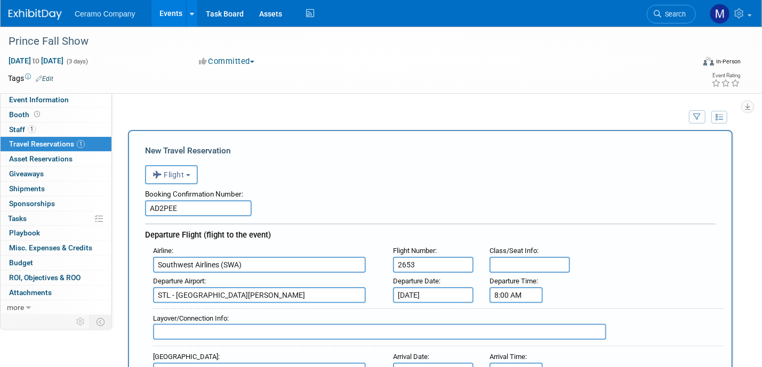
click at [510, 288] on input "8:00 AM" at bounding box center [515, 295] width 53 height 16
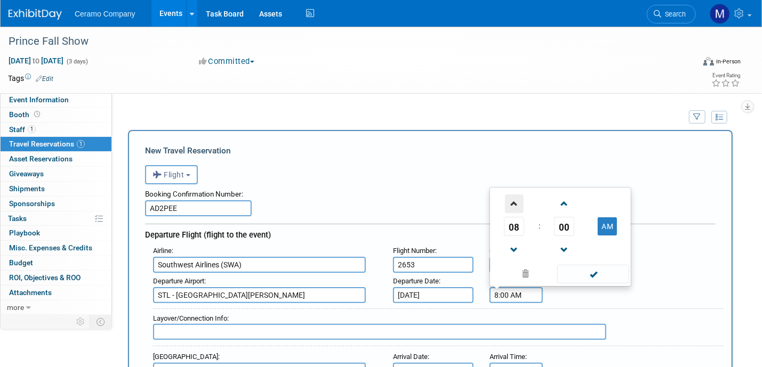
click at [515, 203] on span at bounding box center [514, 204] width 19 height 19
click at [568, 221] on span "00" at bounding box center [564, 226] width 20 height 19
click at [543, 244] on td "45" at bounding box center [543, 249] width 34 height 29
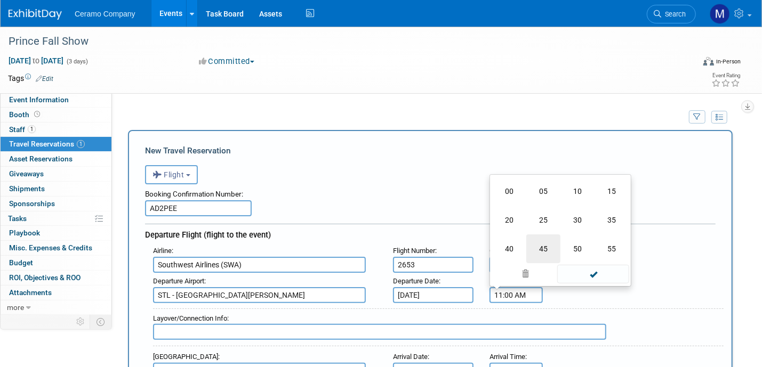
type input "11:45 AM"
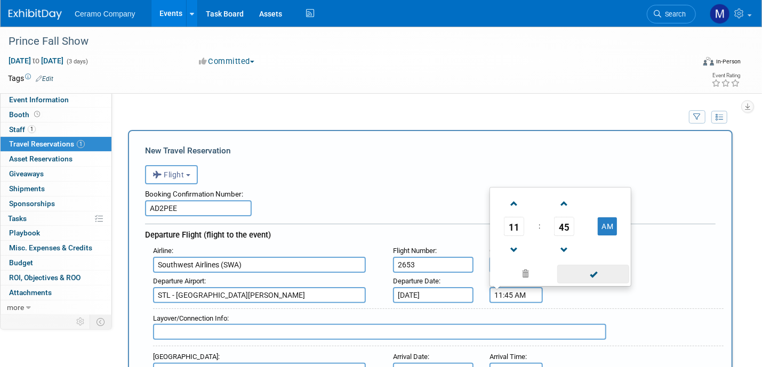
click at [596, 277] on span at bounding box center [593, 274] width 72 height 19
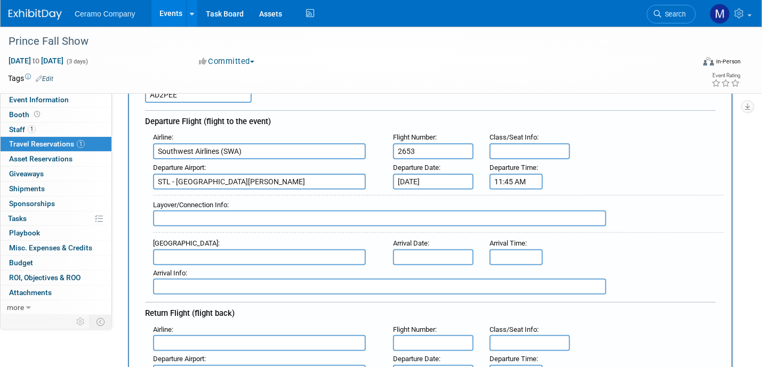
scroll to position [119, 0]
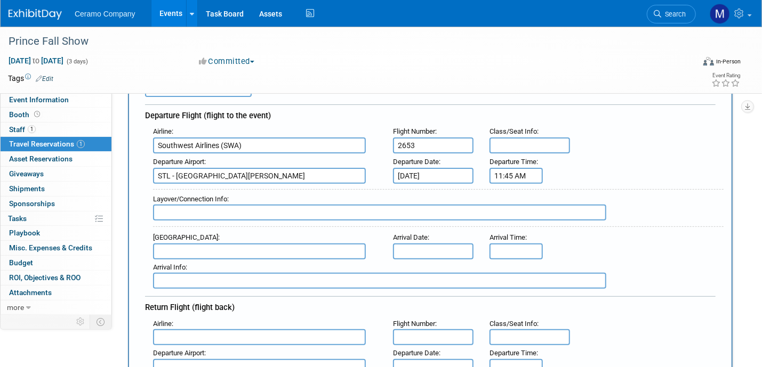
click at [217, 211] on input "text" at bounding box center [379, 213] width 453 height 16
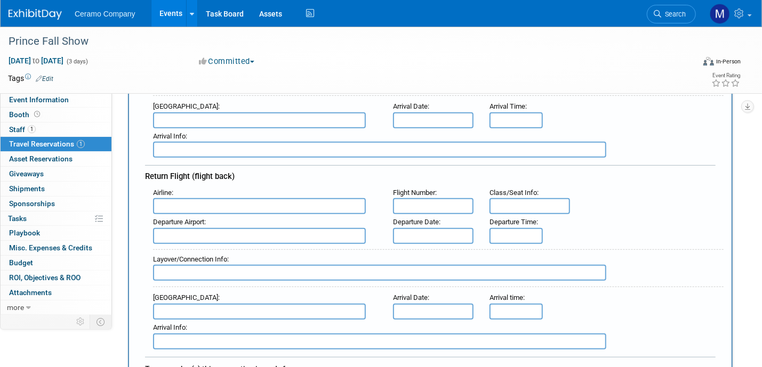
scroll to position [253, 0]
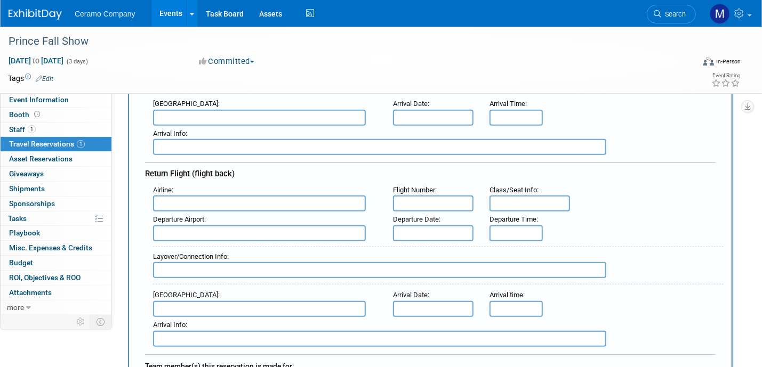
click at [196, 196] on input "text" at bounding box center [259, 204] width 213 height 16
type input "Southwest Airlines (SWA)"
type input "2381"
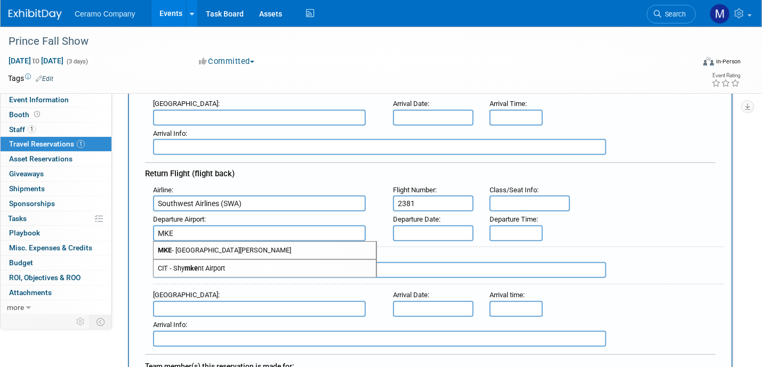
click at [301, 246] on span "MKE - General Mitchell International Airport" at bounding box center [265, 250] width 222 height 17
type input "MKE - General Mitchell International Airport"
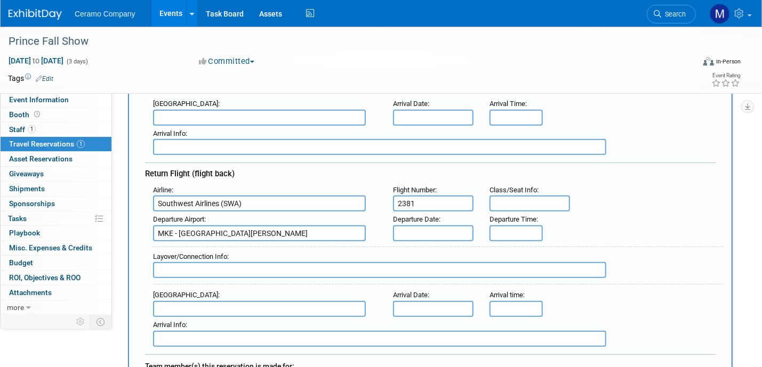
click at [424, 227] on input "text" at bounding box center [433, 234] width 81 height 16
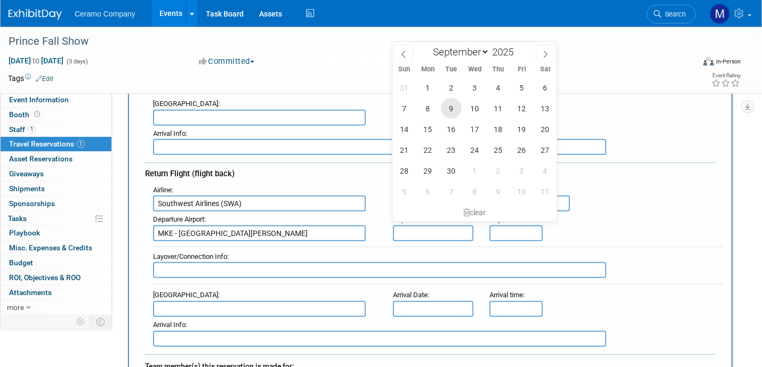
click at [453, 108] on span "9" at bounding box center [451, 108] width 21 height 21
type input "Sep 9, 2025"
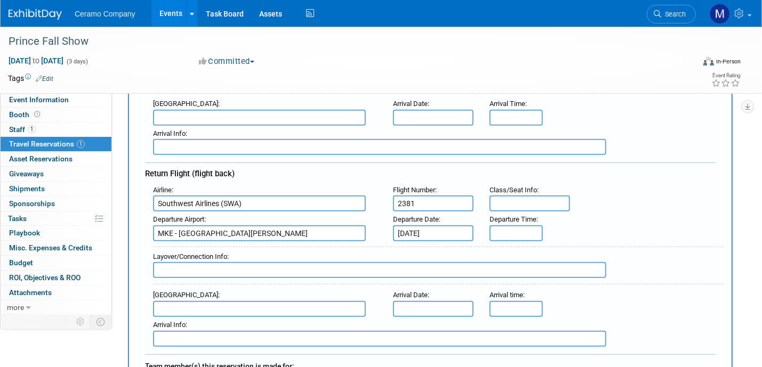
type input "5:00 PM"
click at [513, 226] on input "5:00 PM" at bounding box center [515, 234] width 53 height 16
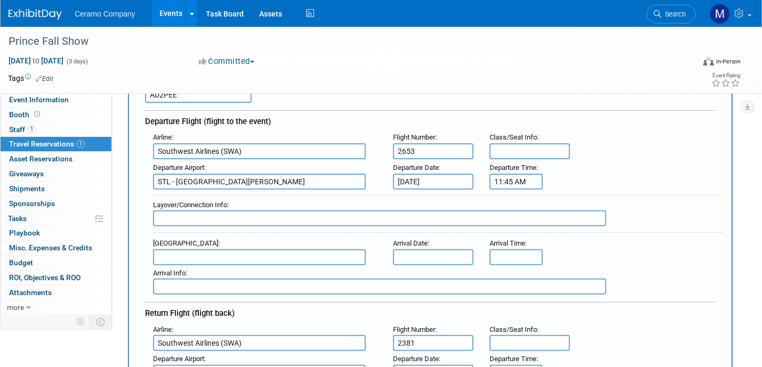
scroll to position [93, 0]
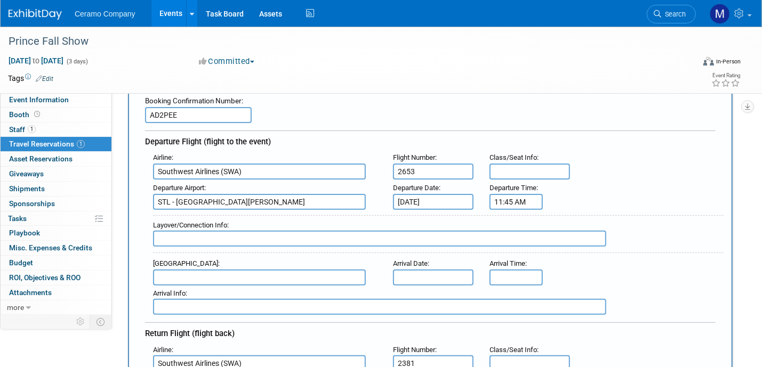
click at [523, 199] on input "11:45 AM" at bounding box center [515, 202] width 53 height 16
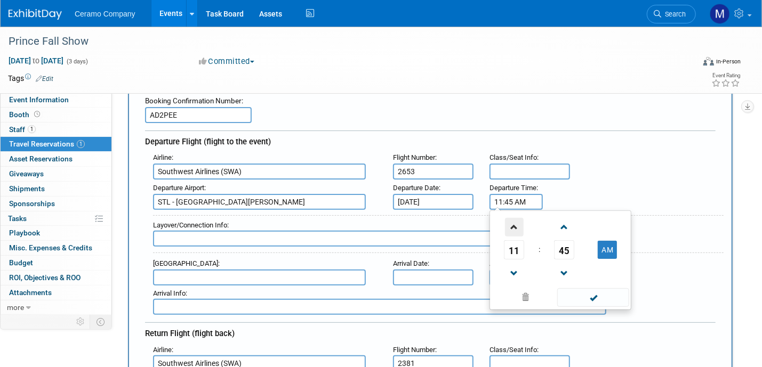
click at [515, 227] on span at bounding box center [514, 227] width 19 height 19
click at [516, 273] on span at bounding box center [514, 273] width 19 height 19
click at [564, 267] on span at bounding box center [564, 273] width 19 height 19
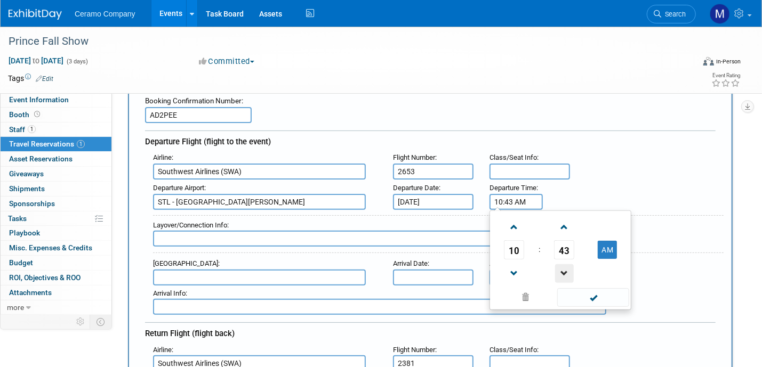
click at [564, 267] on span at bounding box center [564, 273] width 19 height 19
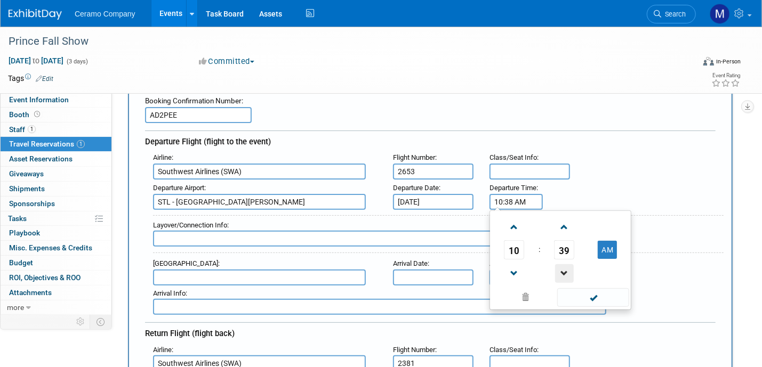
click at [564, 267] on span at bounding box center [564, 273] width 19 height 19
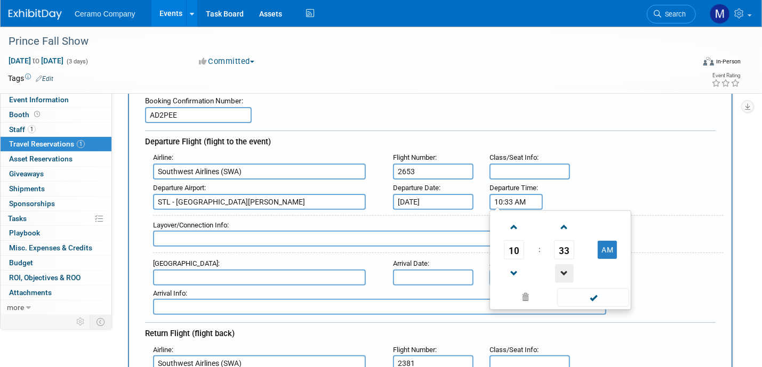
click at [564, 267] on span at bounding box center [564, 273] width 19 height 19
type input "10:30 AM"
click at [592, 297] on span at bounding box center [593, 297] width 72 height 19
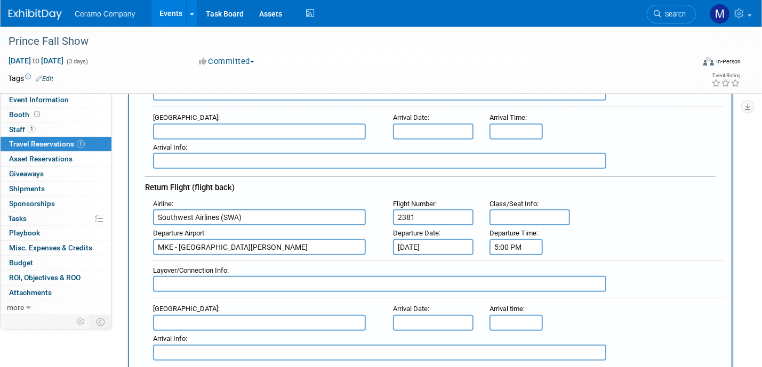
scroll to position [240, 0]
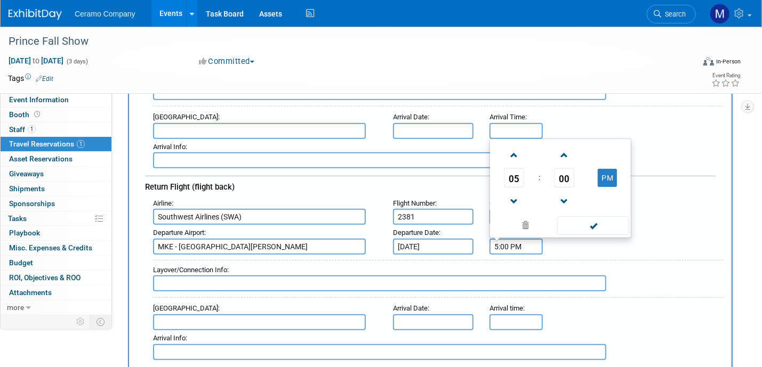
click at [508, 241] on input "5:00 PM" at bounding box center [515, 247] width 53 height 16
click at [516, 192] on span at bounding box center [514, 201] width 19 height 19
click at [564, 148] on span at bounding box center [564, 155] width 19 height 19
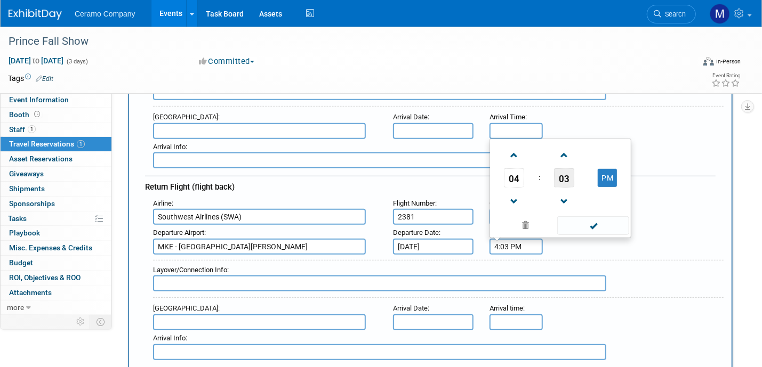
click at [565, 168] on span "03" at bounding box center [564, 177] width 20 height 19
click at [566, 165] on td "30" at bounding box center [577, 171] width 34 height 29
type input "4:30 PM"
click at [593, 220] on span at bounding box center [593, 225] width 72 height 19
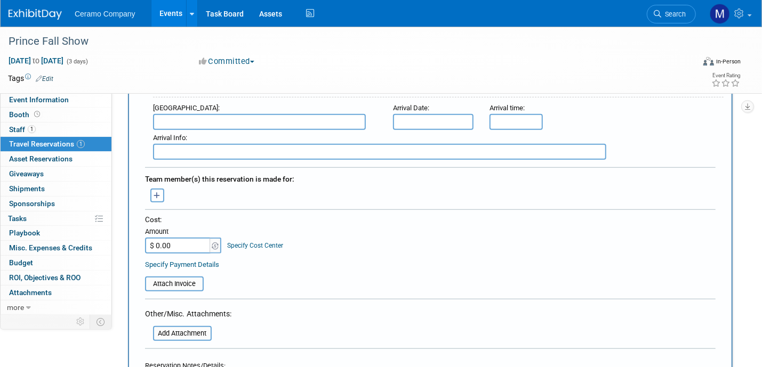
scroll to position [453, 0]
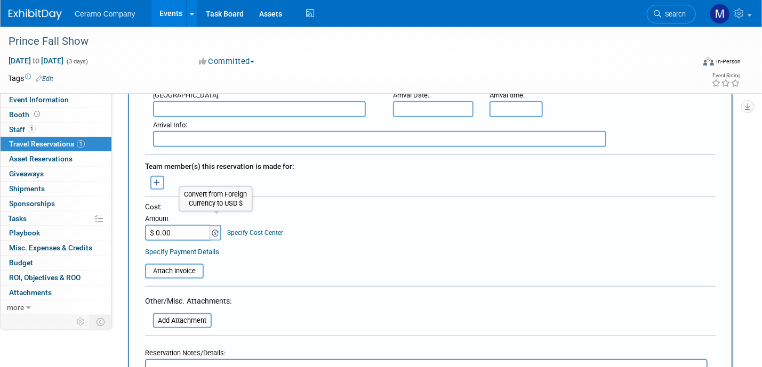
click at [215, 230] on img at bounding box center [215, 233] width 7 height 7
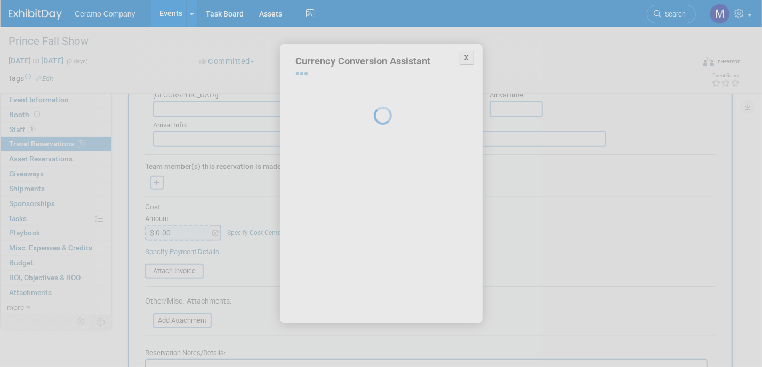
select select "2"
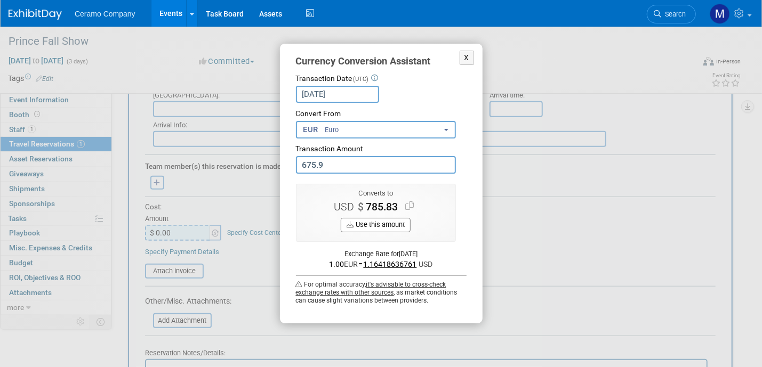
type input "675.92"
click at [365, 134] on button "EUR Euro" at bounding box center [376, 130] width 160 height 18
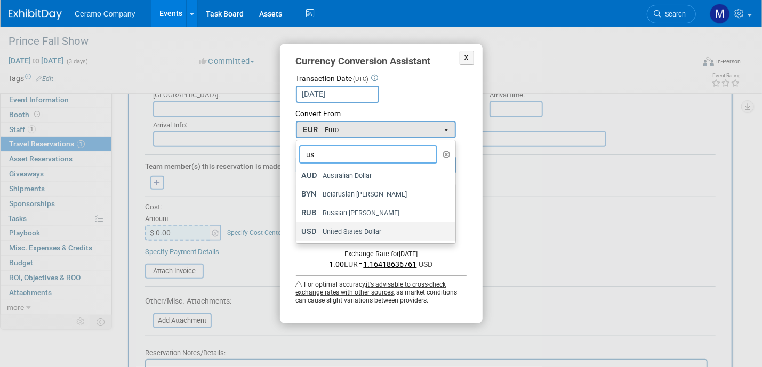
type input "us"
click at [344, 228] on span "United States Dollar" at bounding box center [352, 232] width 59 height 10
click at [298, 228] on input "USD United States Dollar" at bounding box center [294, 231] width 7 height 7
type input "0.00"
select select "1"
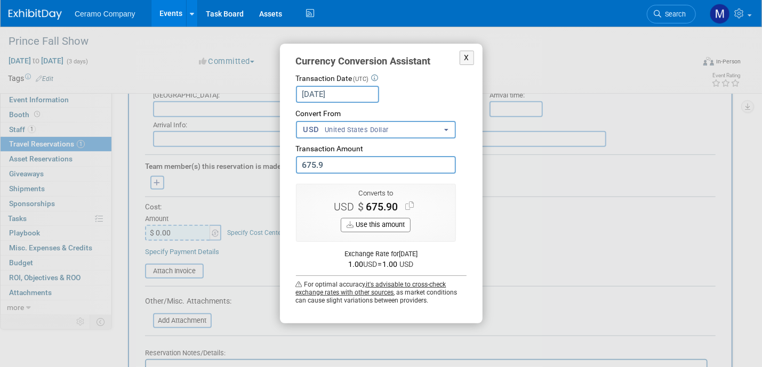
type input "675.92"
click at [440, 255] on div "Exchange Rate for Aug 26, 2025" at bounding box center [381, 255] width 171 height 10
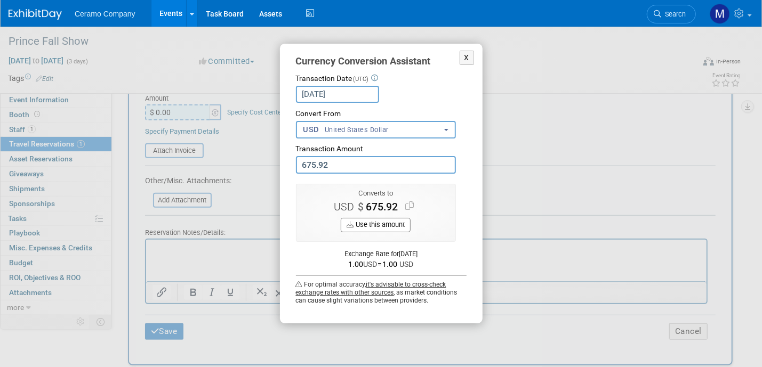
scroll to position [573, 0]
click at [398, 223] on button "Use this amount" at bounding box center [376, 225] width 70 height 14
type input "$ 675.92"
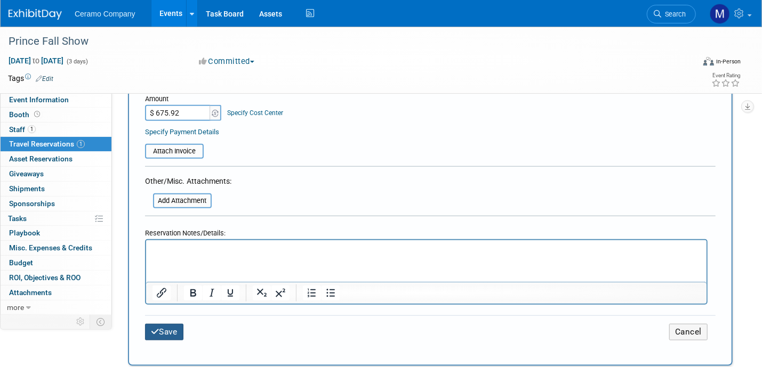
click at [171, 324] on button "Save" at bounding box center [164, 332] width 38 height 17
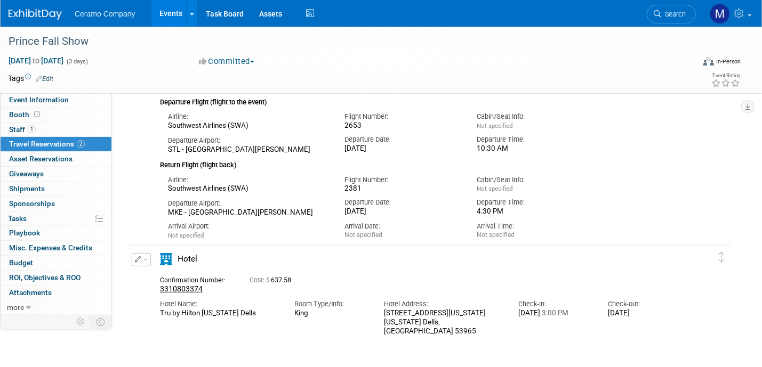
scroll to position [0, 0]
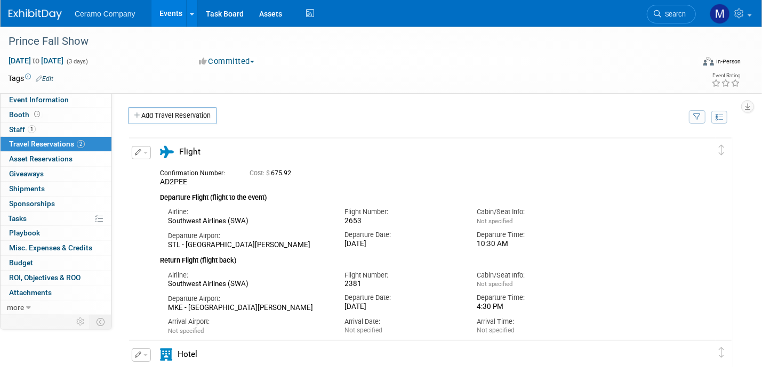
click at [170, 13] on link "Events" at bounding box center [170, 13] width 39 height 27
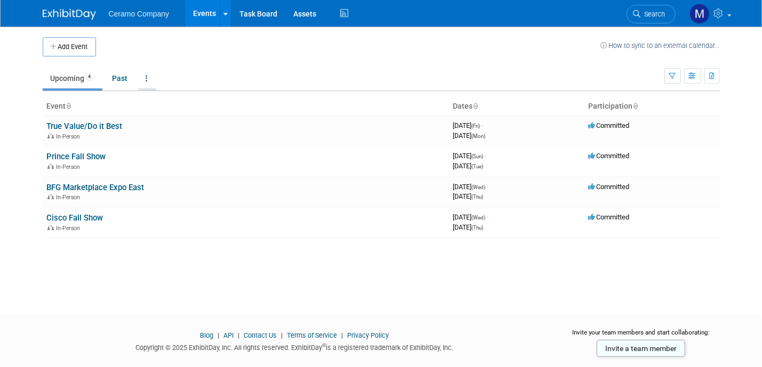
click at [148, 79] on icon at bounding box center [147, 78] width 2 height 7
click at [690, 75] on icon "button" at bounding box center [693, 76] width 8 height 7
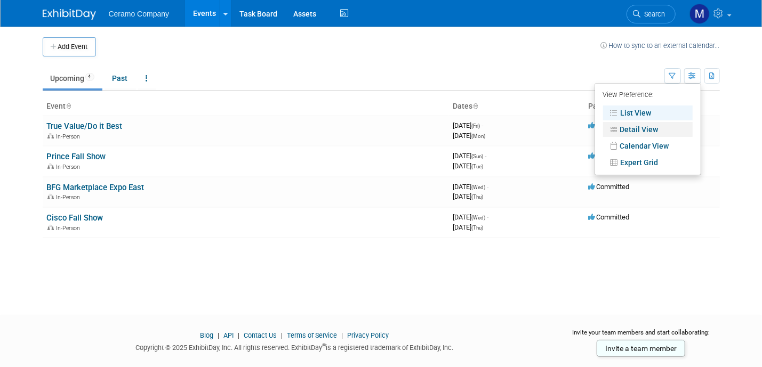
click at [665, 129] on link "Detail View" at bounding box center [648, 129] width 90 height 15
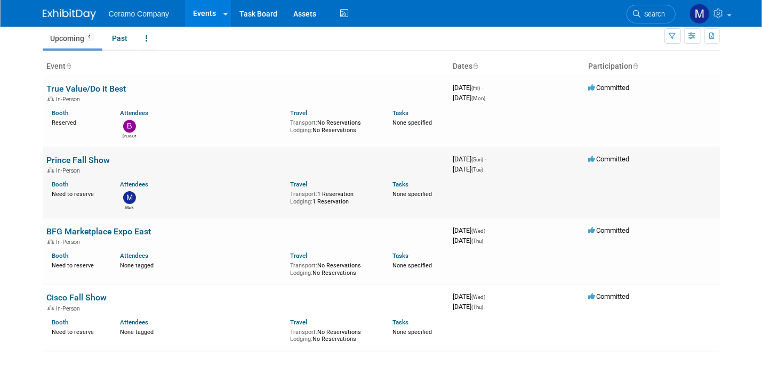
scroll to position [53, 0]
